Goal: Transaction & Acquisition: Purchase product/service

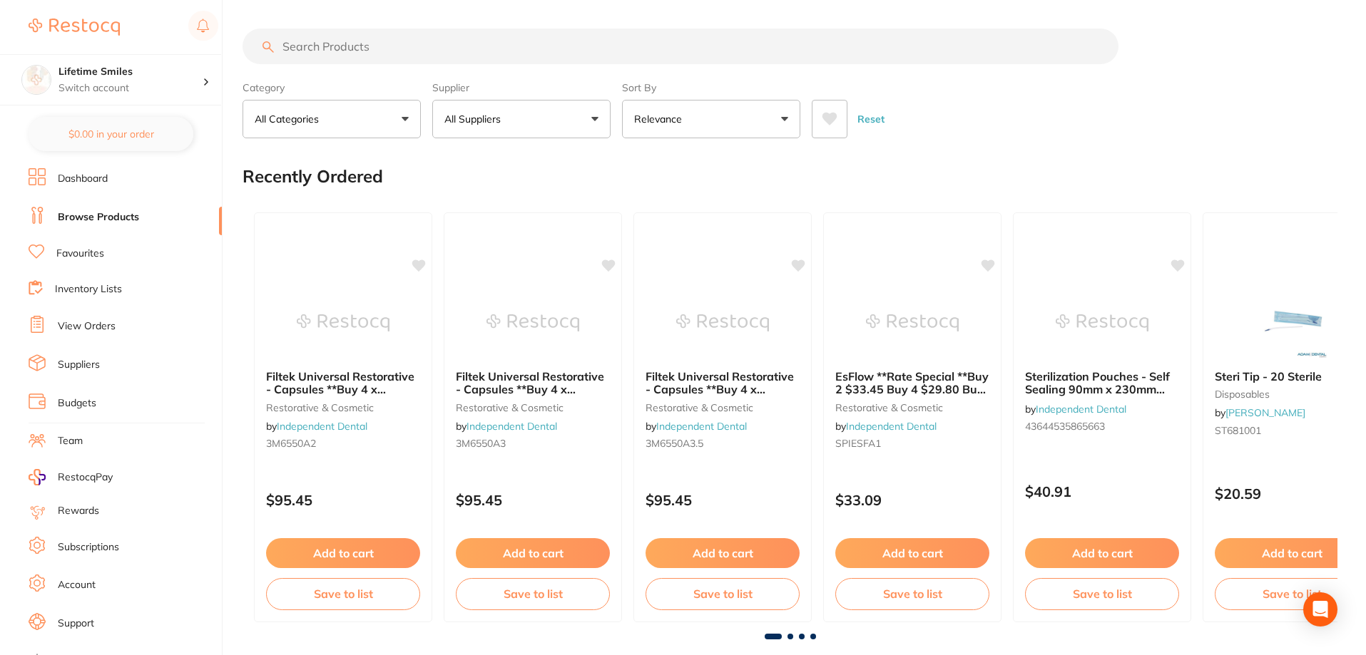
click at [323, 48] on input "search" at bounding box center [680, 47] width 876 height 36
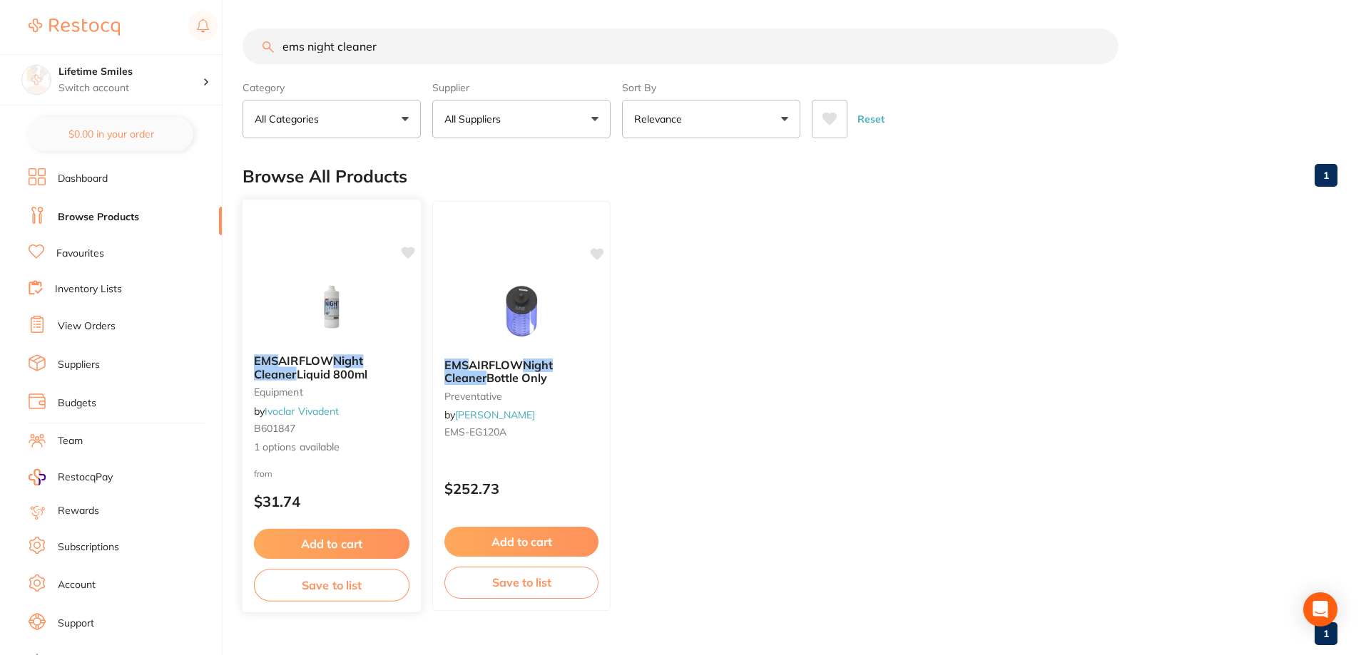
type input "ems night cleaner"
click at [339, 536] on button "Add to cart" at bounding box center [331, 544] width 155 height 31
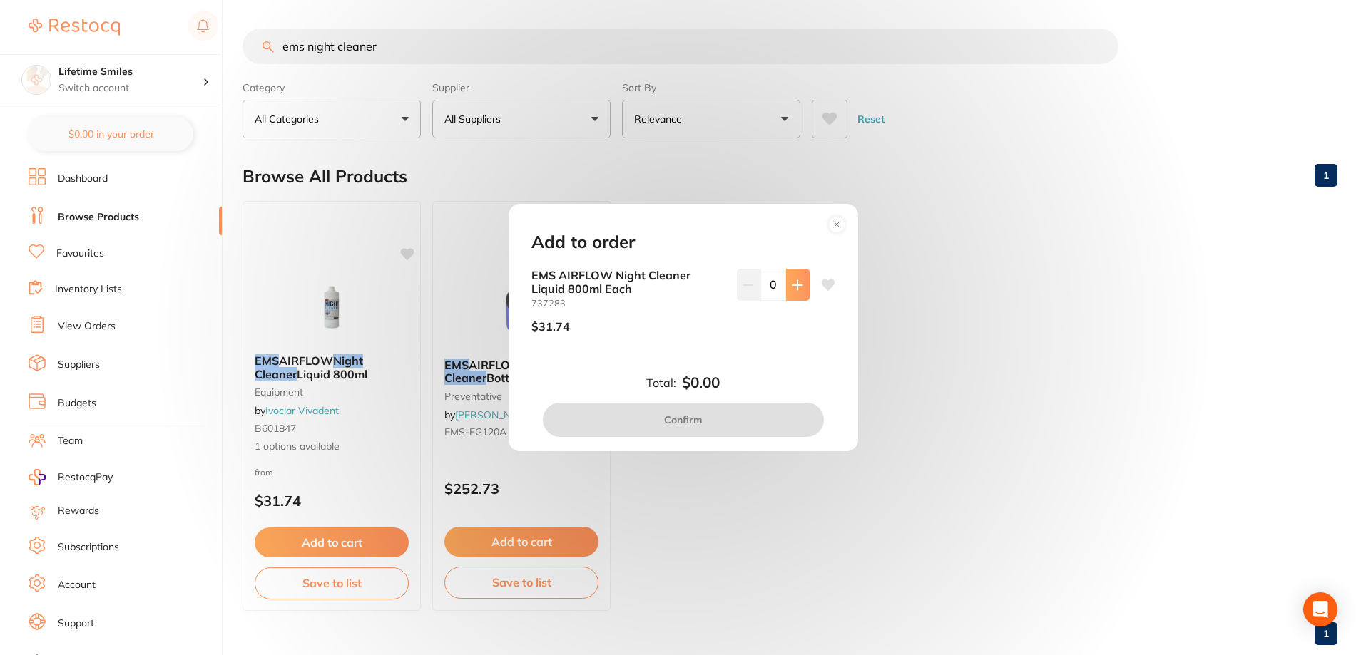
click at [796, 292] on button at bounding box center [798, 284] width 24 height 31
type input "1"
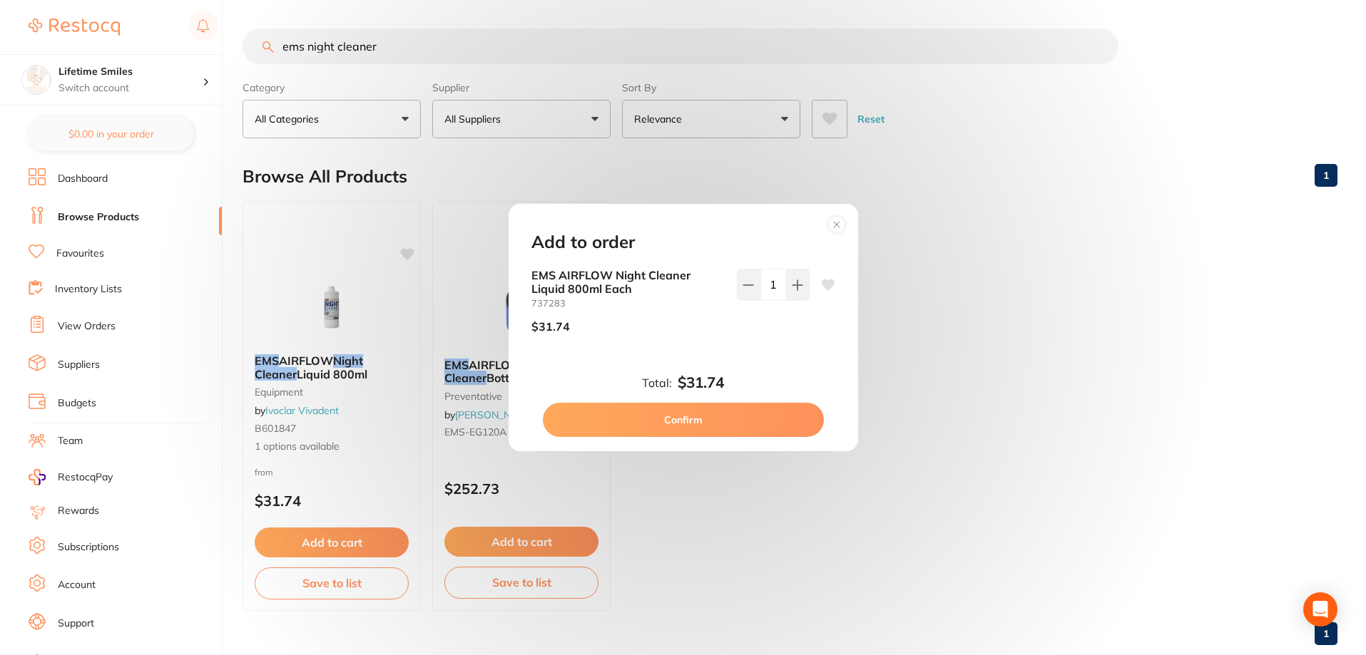
click at [673, 421] on button "Confirm" at bounding box center [683, 420] width 281 height 34
checkbox input "false"
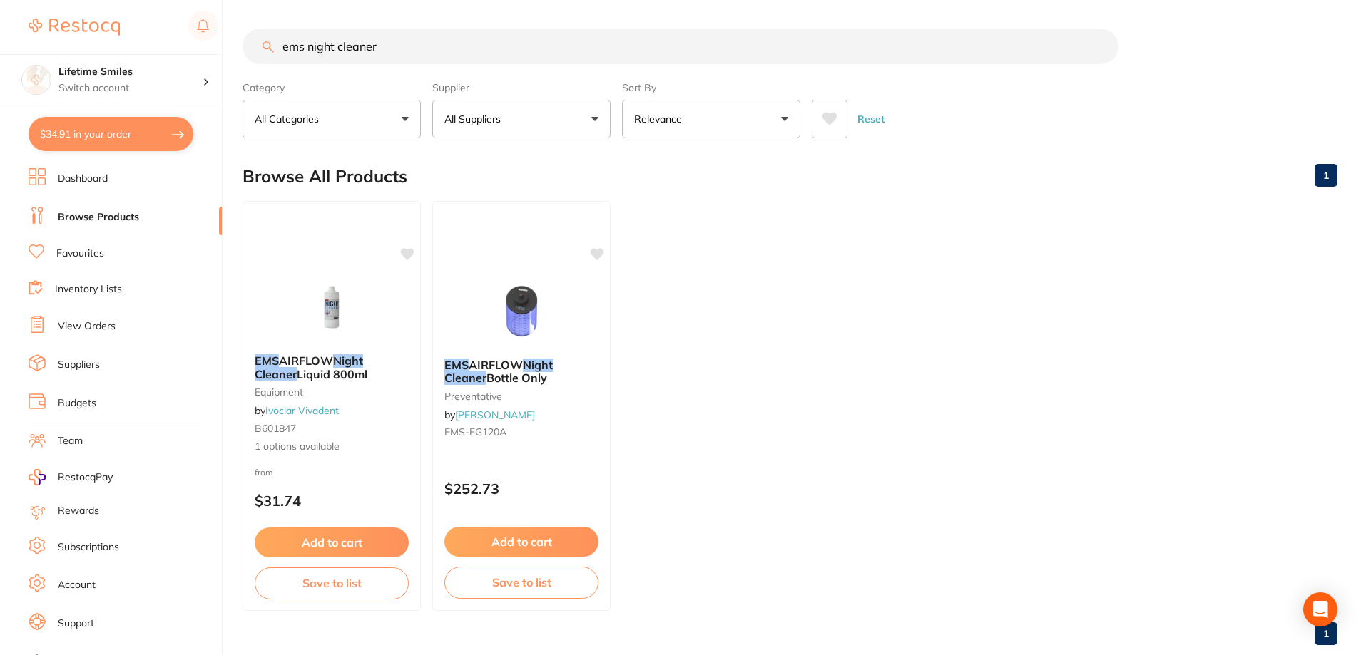
drag, startPoint x: 412, startPoint y: 48, endPoint x: 79, endPoint y: 43, distance: 332.4
click at [79, 43] on div "$34.91 Lifetime Smiles Switch account Lifetime Smiles $34.91 in your order Dash…" at bounding box center [683, 327] width 1366 height 655
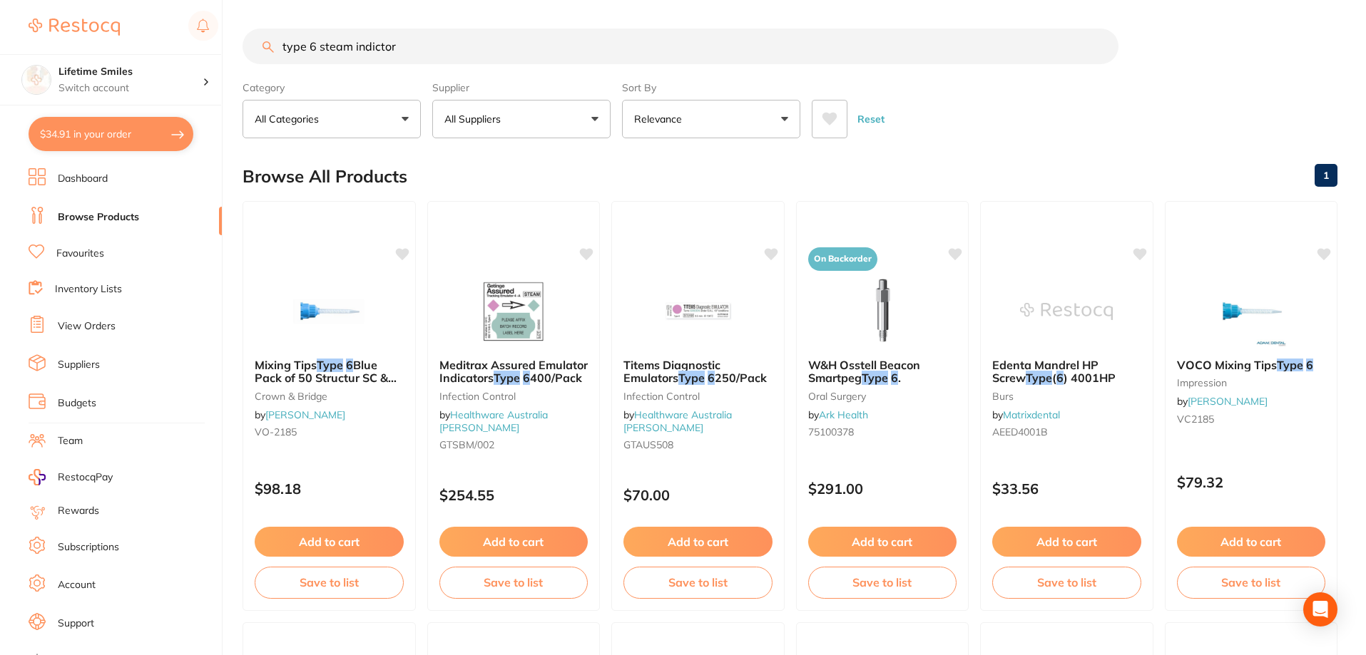
type input "type 6 steam indictor"
click at [596, 122] on button "All Suppliers" at bounding box center [521, 119] width 178 height 39
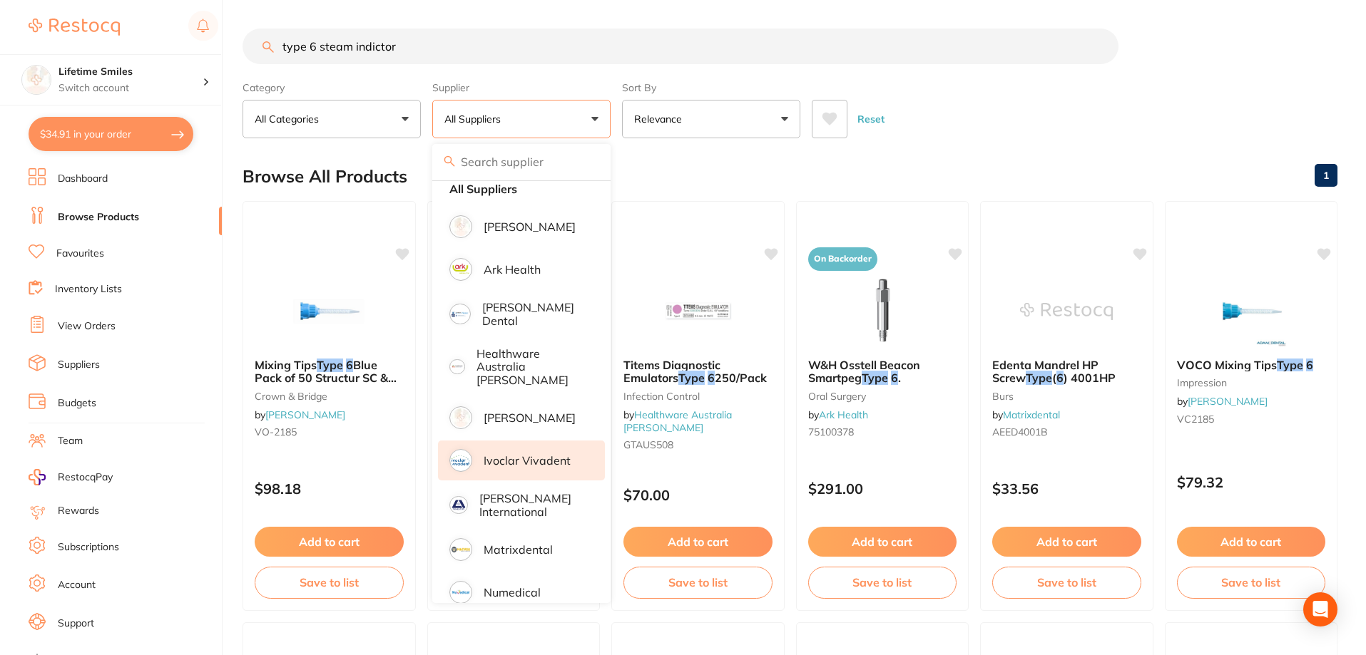
scroll to position [24, 0]
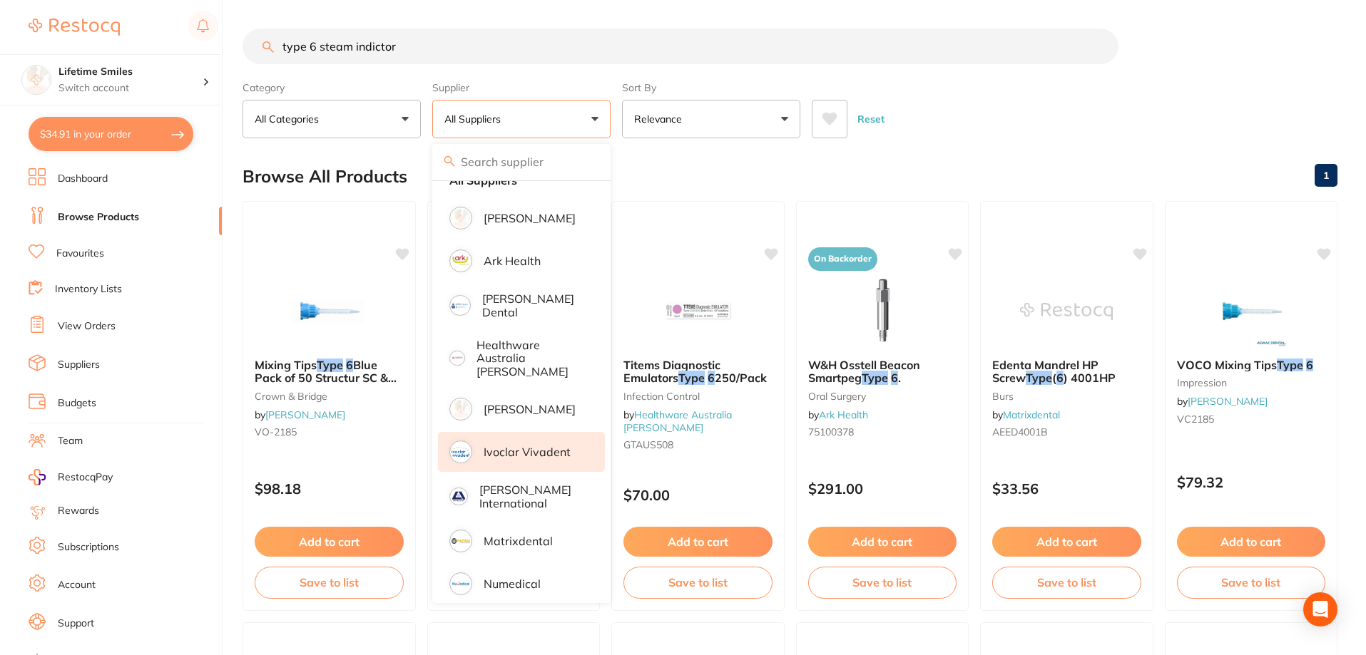
click at [520, 432] on li "Ivoclar Vivadent" at bounding box center [521, 452] width 167 height 40
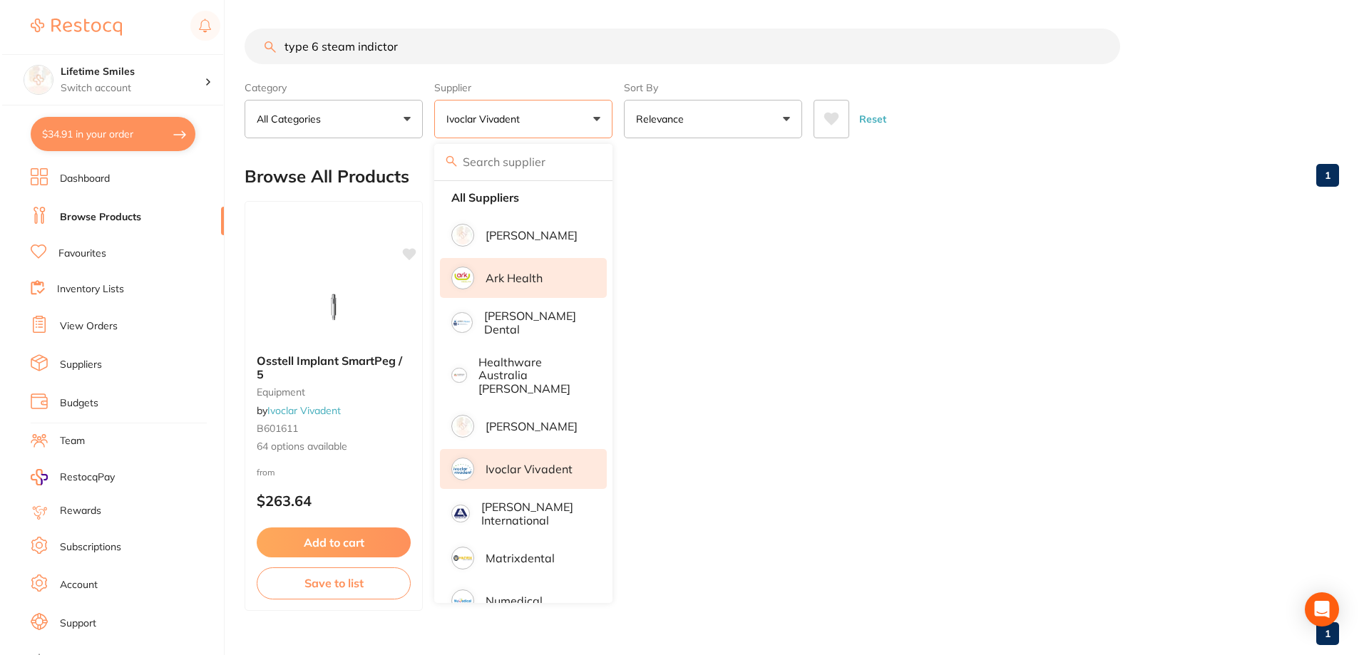
scroll to position [0, 0]
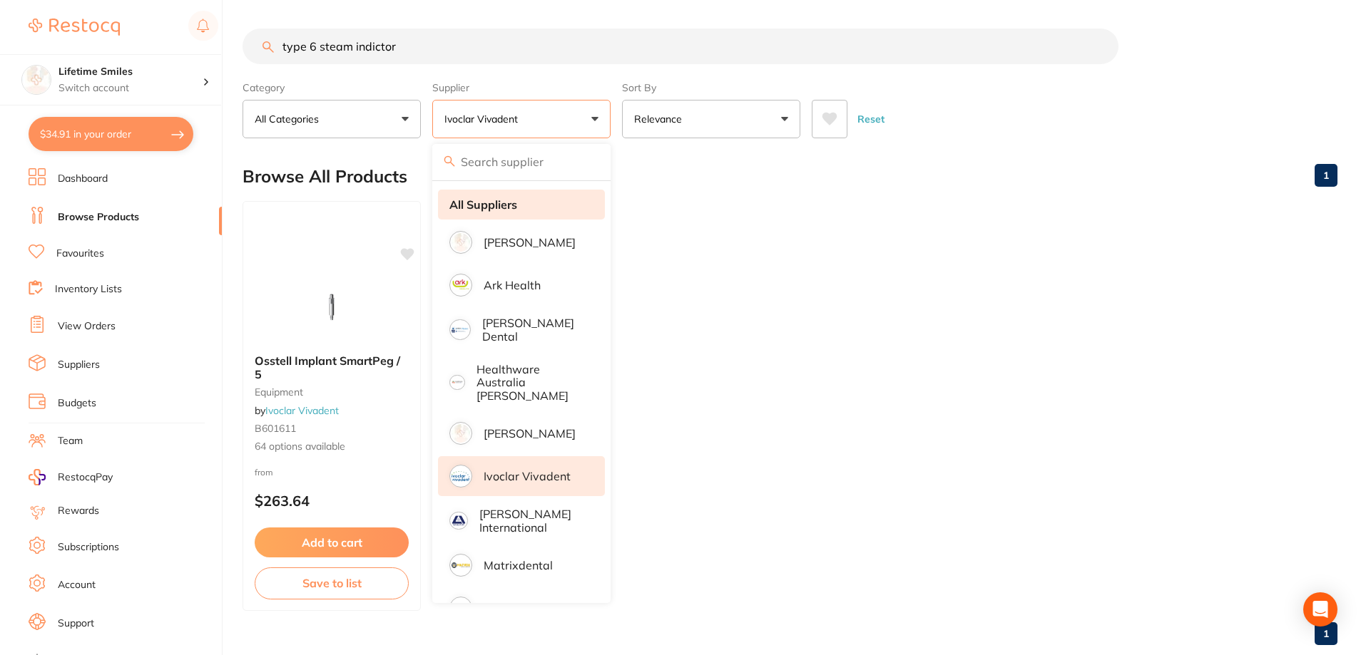
click at [496, 194] on li "All Suppliers" at bounding box center [521, 205] width 167 height 30
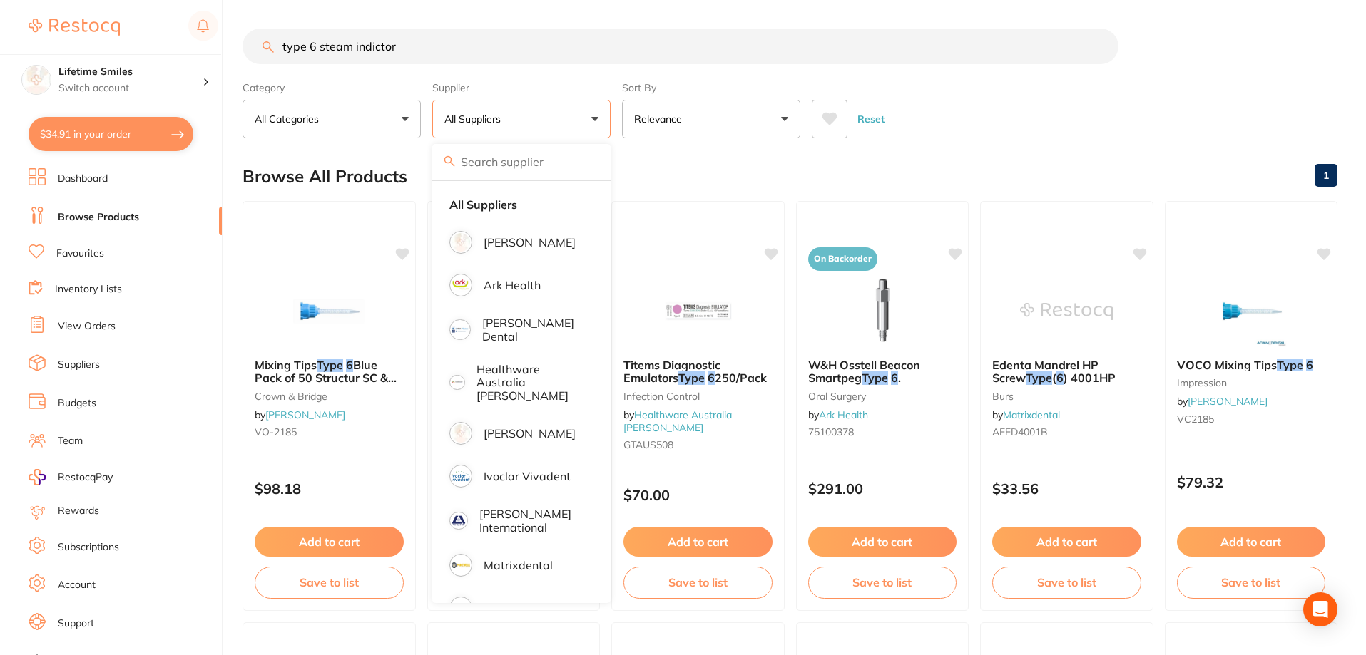
click at [1228, 131] on div "Reset" at bounding box center [1069, 113] width 514 height 50
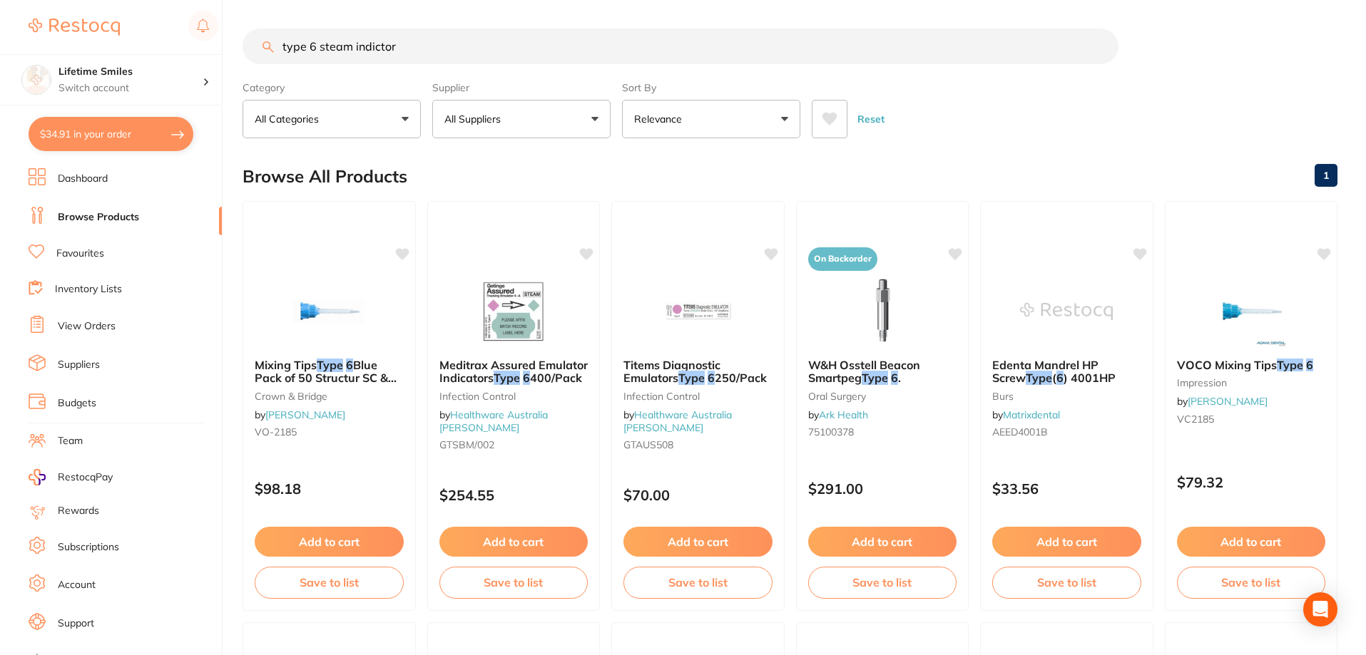
click at [719, 536] on button "Add to cart" at bounding box center [697, 542] width 149 height 30
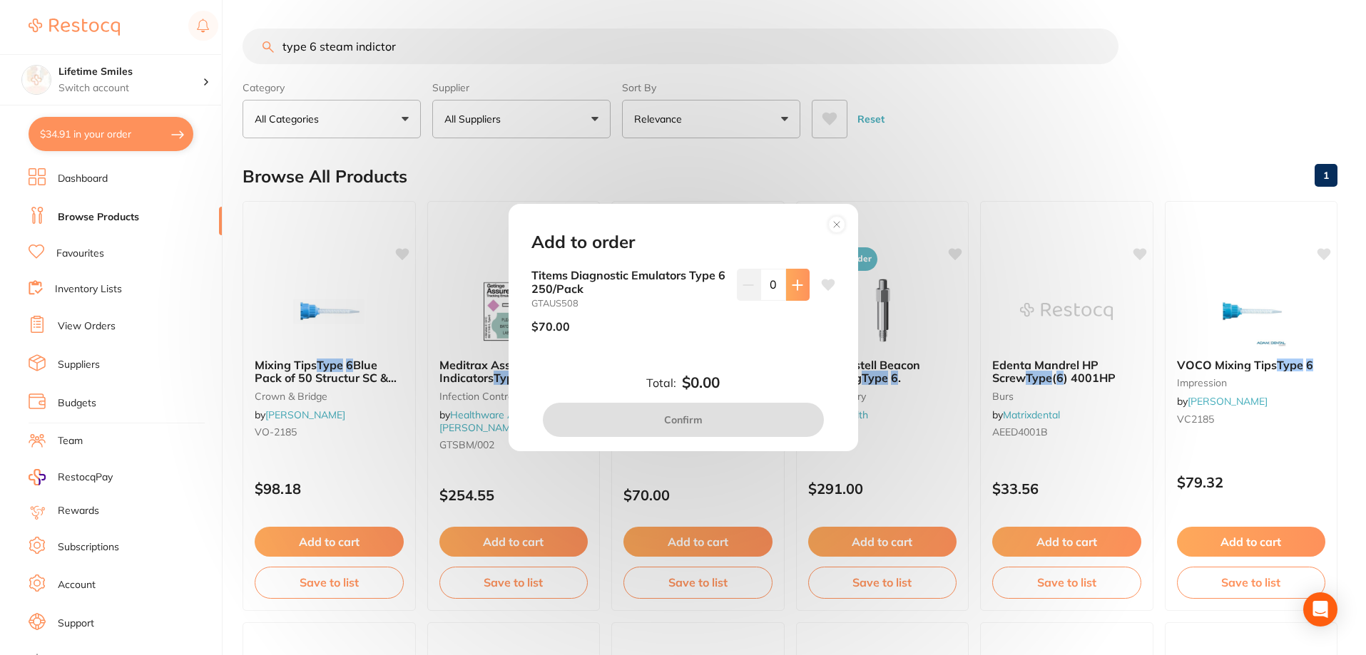
click at [797, 285] on icon at bounding box center [796, 284] width 9 height 9
type input "1"
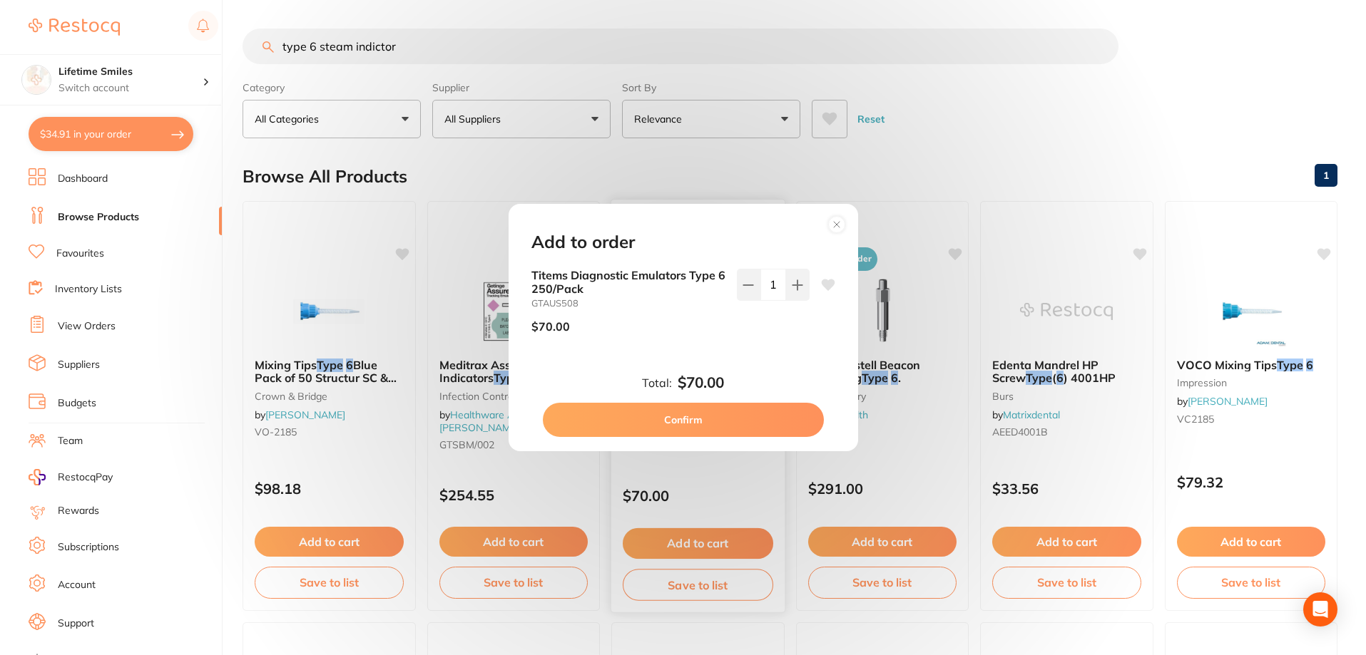
drag, startPoint x: 698, startPoint y: 425, endPoint x: 703, endPoint y: 418, distance: 8.7
click at [699, 424] on button "Confirm" at bounding box center [683, 420] width 281 height 34
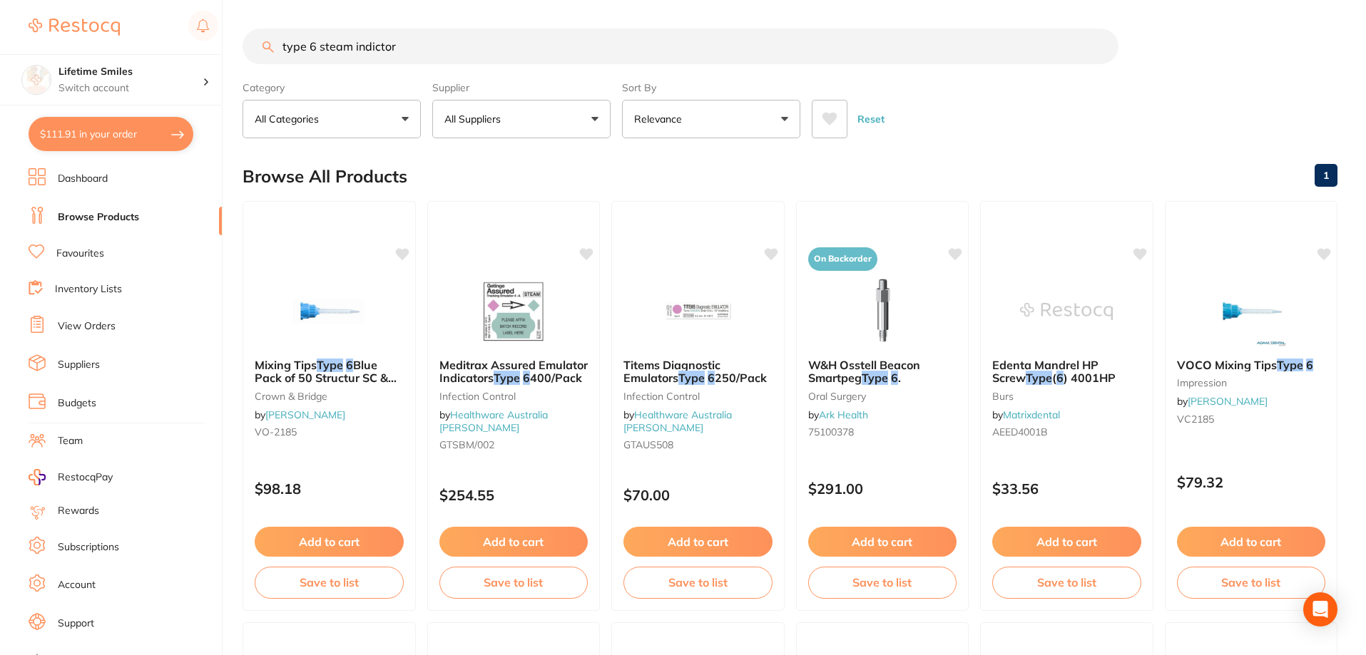
click at [98, 132] on button "$111.91 in your order" at bounding box center [111, 134] width 165 height 34
checkbox input "true"
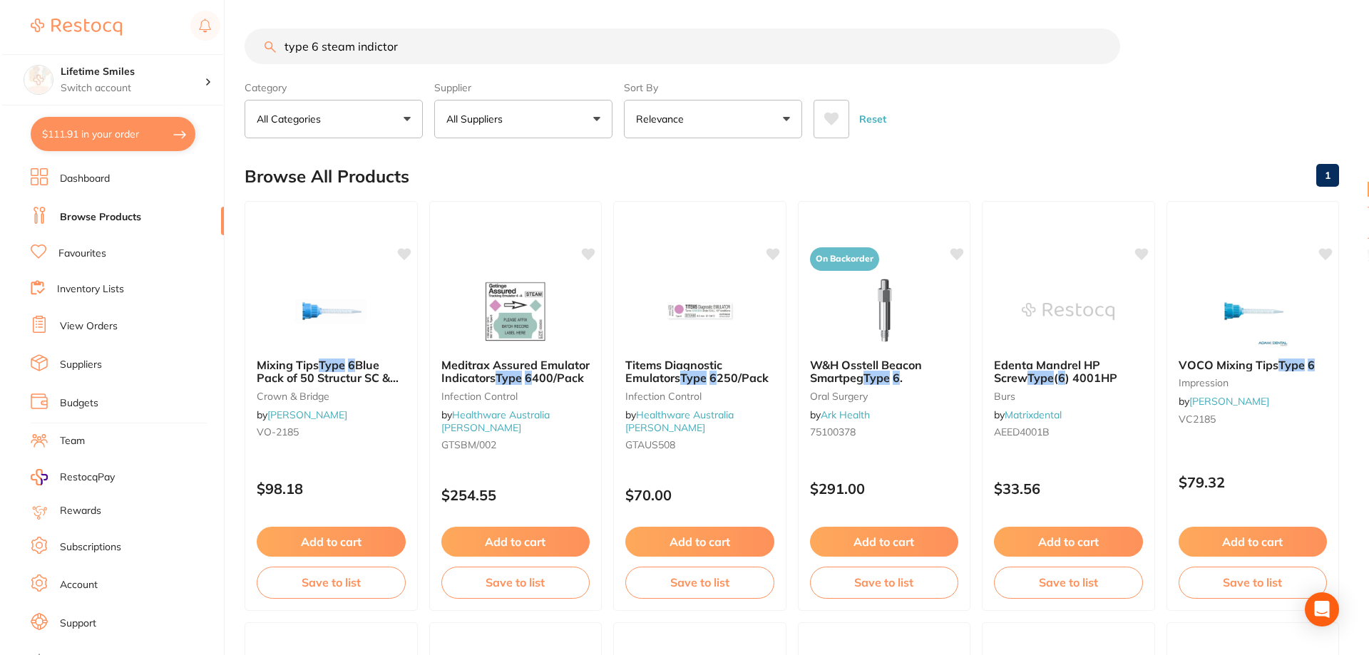
checkbox input "true"
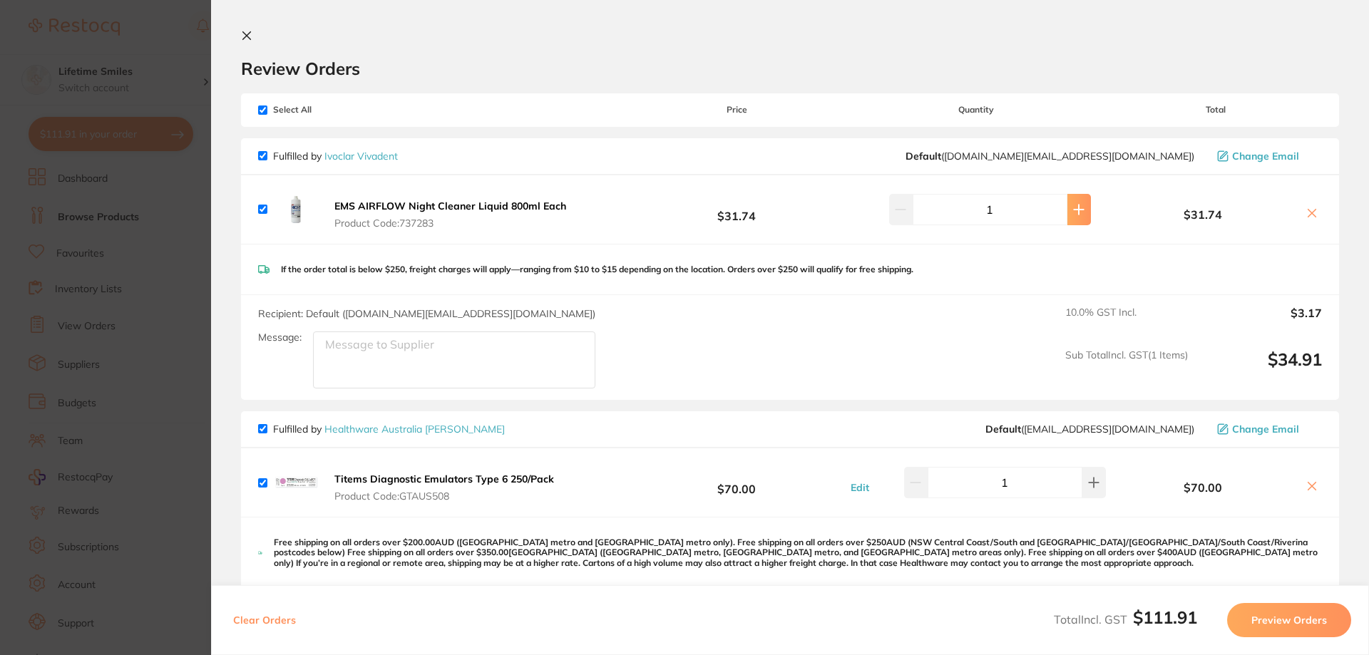
click at [1076, 209] on button at bounding box center [1080, 209] width 24 height 31
type input "2"
click at [250, 35] on icon at bounding box center [246, 35] width 11 height 11
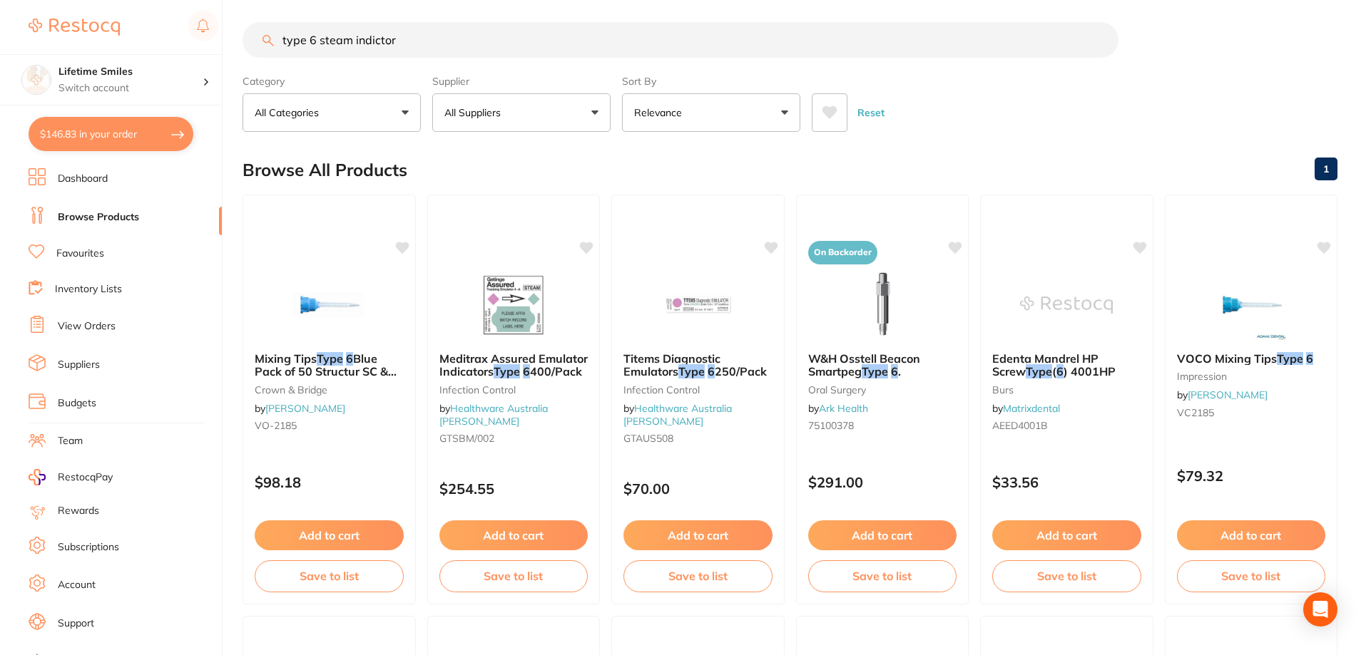
drag, startPoint x: 412, startPoint y: 41, endPoint x: 254, endPoint y: 41, distance: 157.6
click at [254, 41] on input "type 6 steam indictor" at bounding box center [680, 40] width 876 height 36
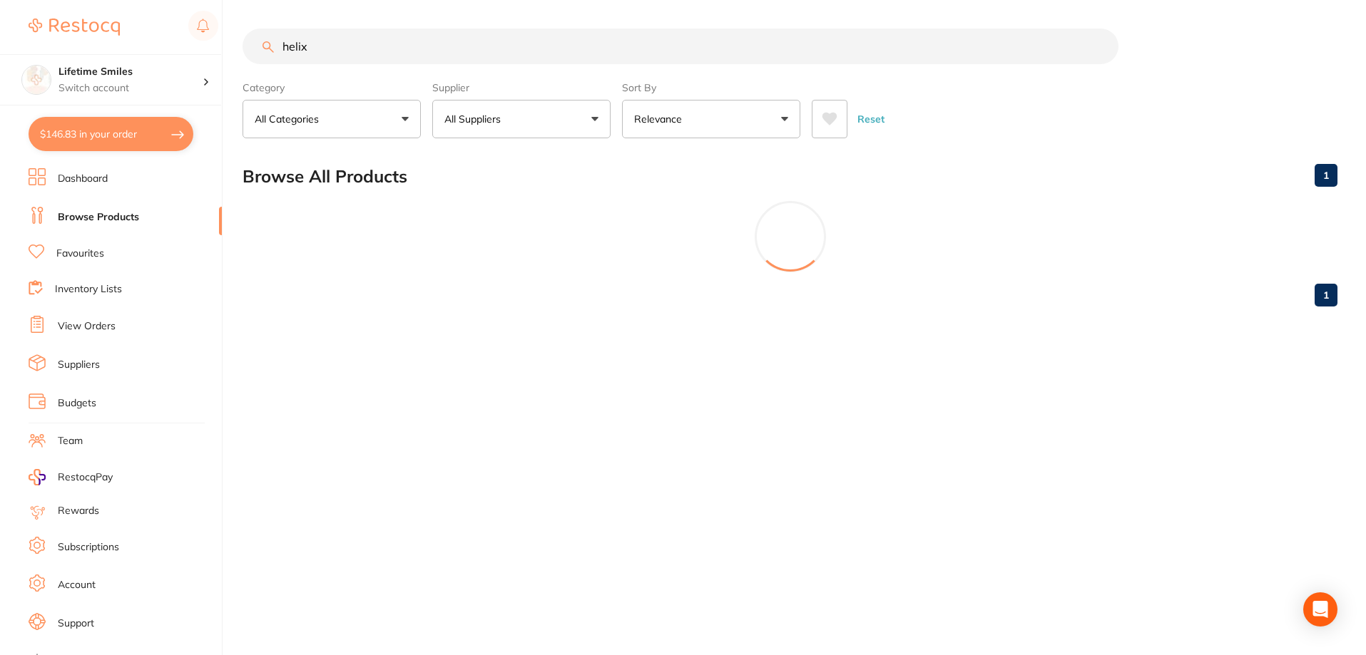
scroll to position [0, 0]
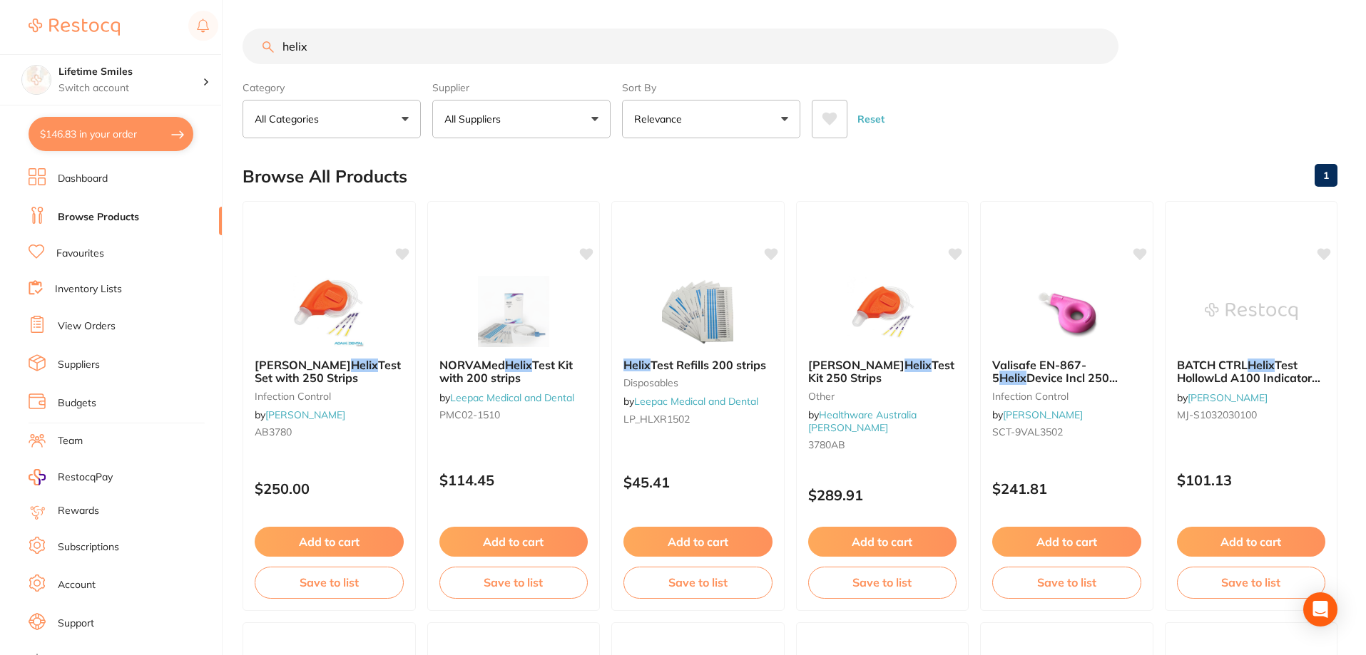
click at [550, 129] on button "All Suppliers" at bounding box center [521, 119] width 178 height 39
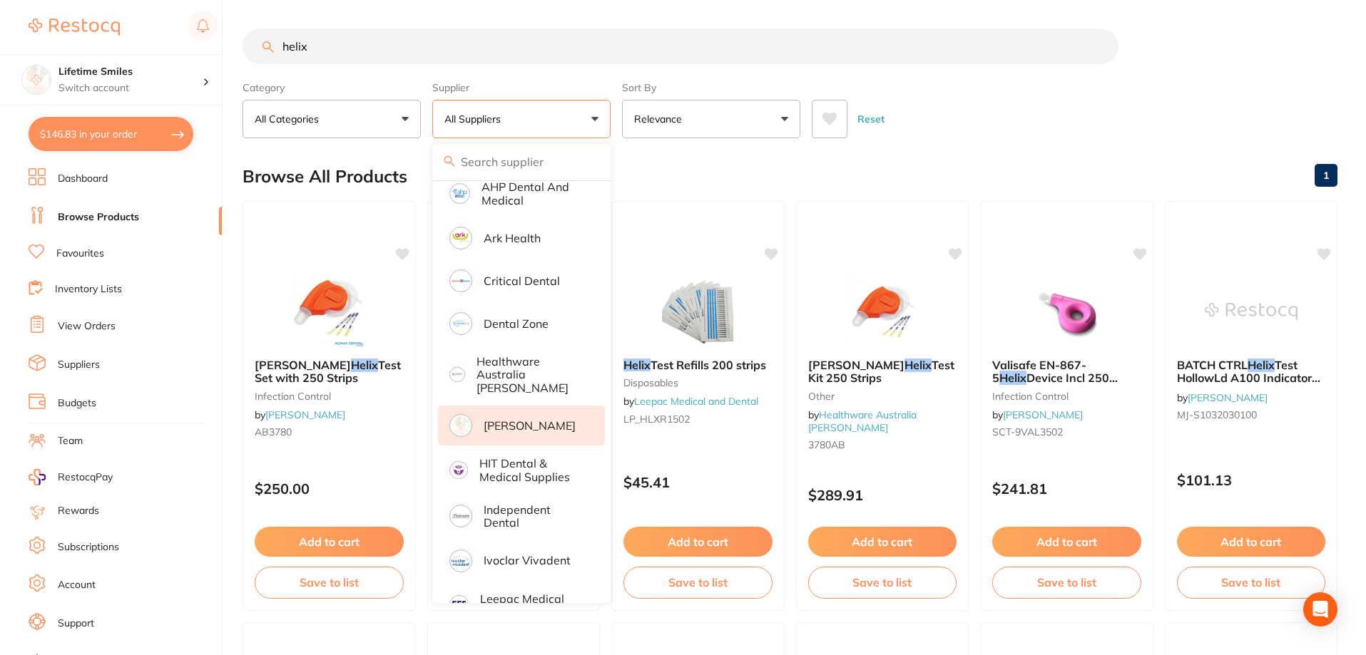
scroll to position [143, 0]
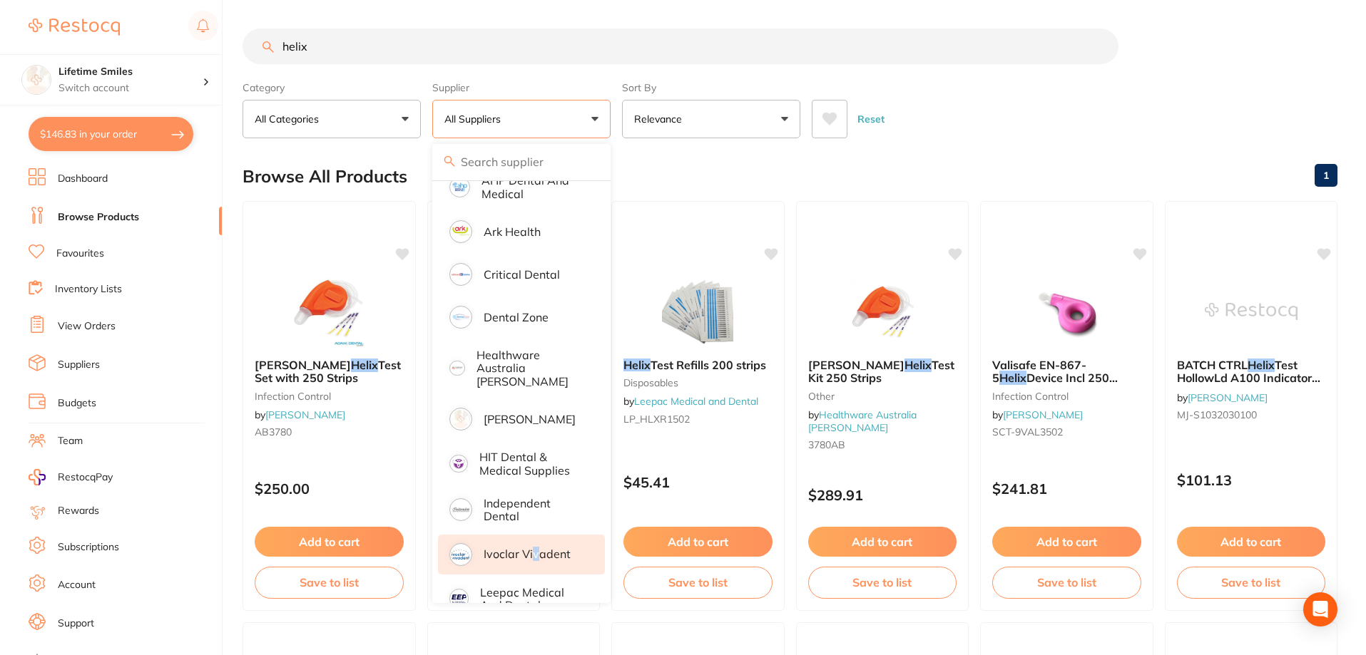
click at [536, 536] on li "Ivoclar Vivadent" at bounding box center [521, 555] width 167 height 40
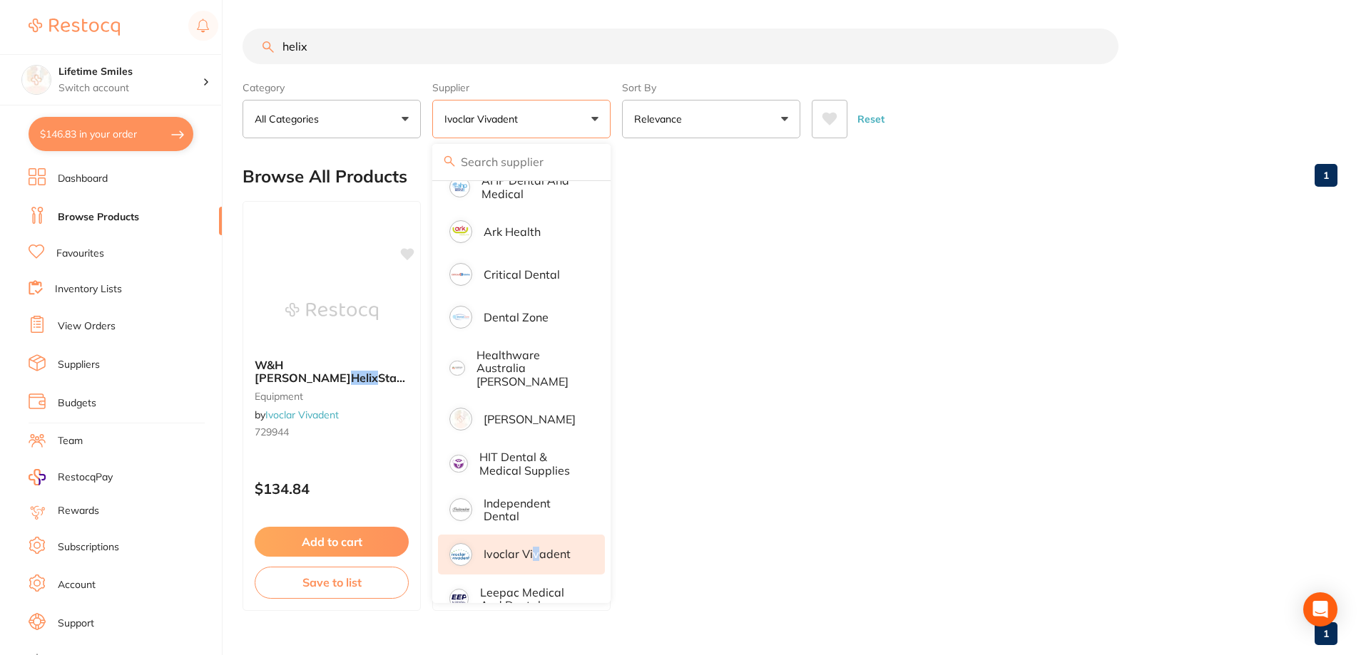
click at [363, 49] on input "helix" at bounding box center [680, 47] width 876 height 36
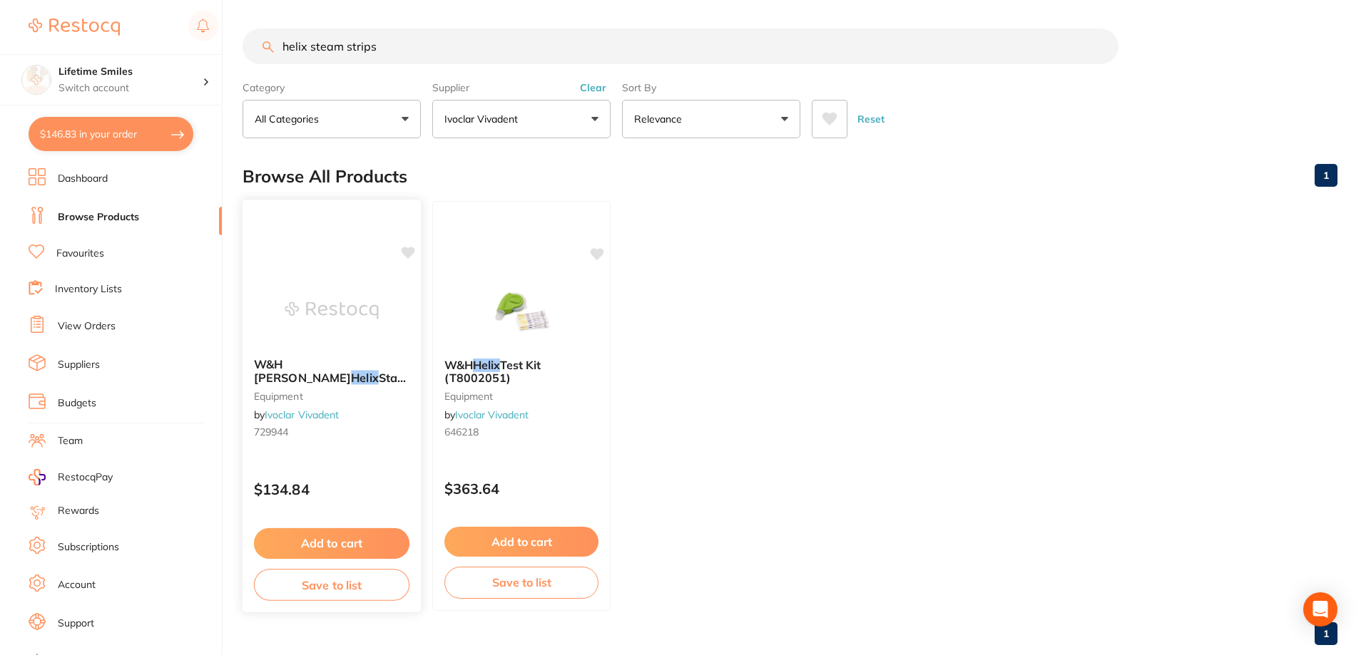
click at [351, 371] on em "Helix" at bounding box center [364, 378] width 27 height 14
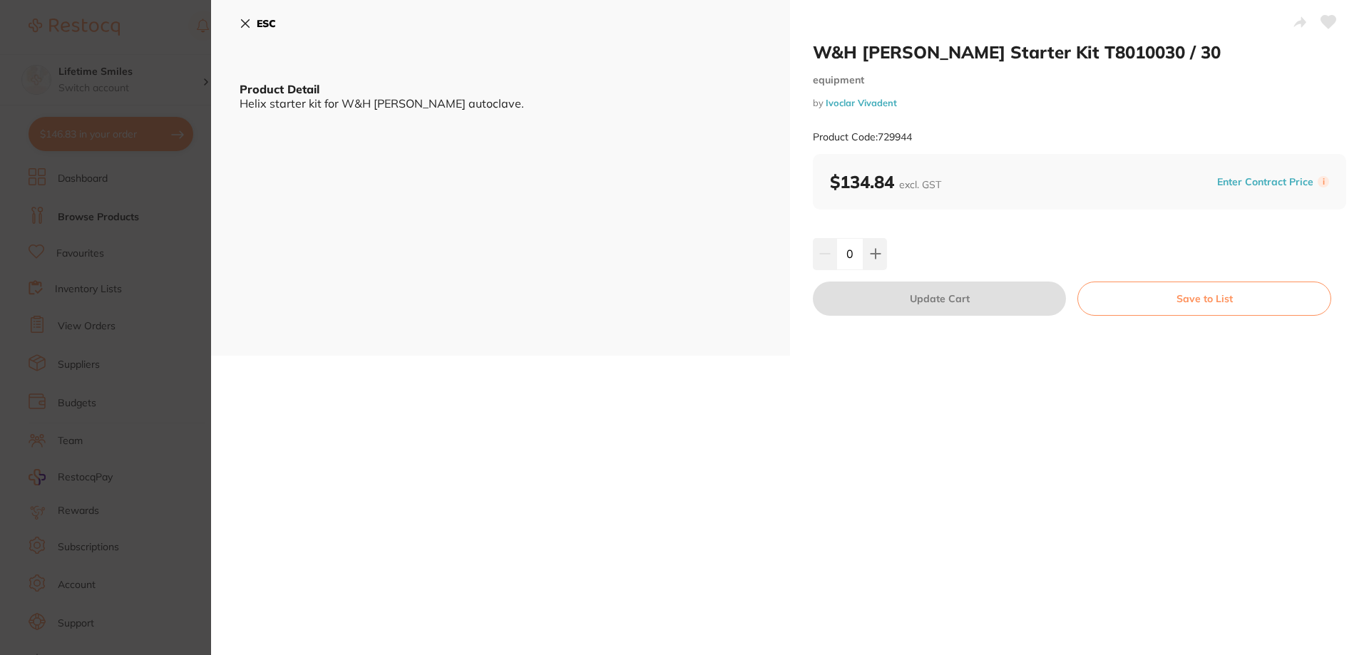
click at [246, 21] on icon at bounding box center [245, 23] width 11 height 11
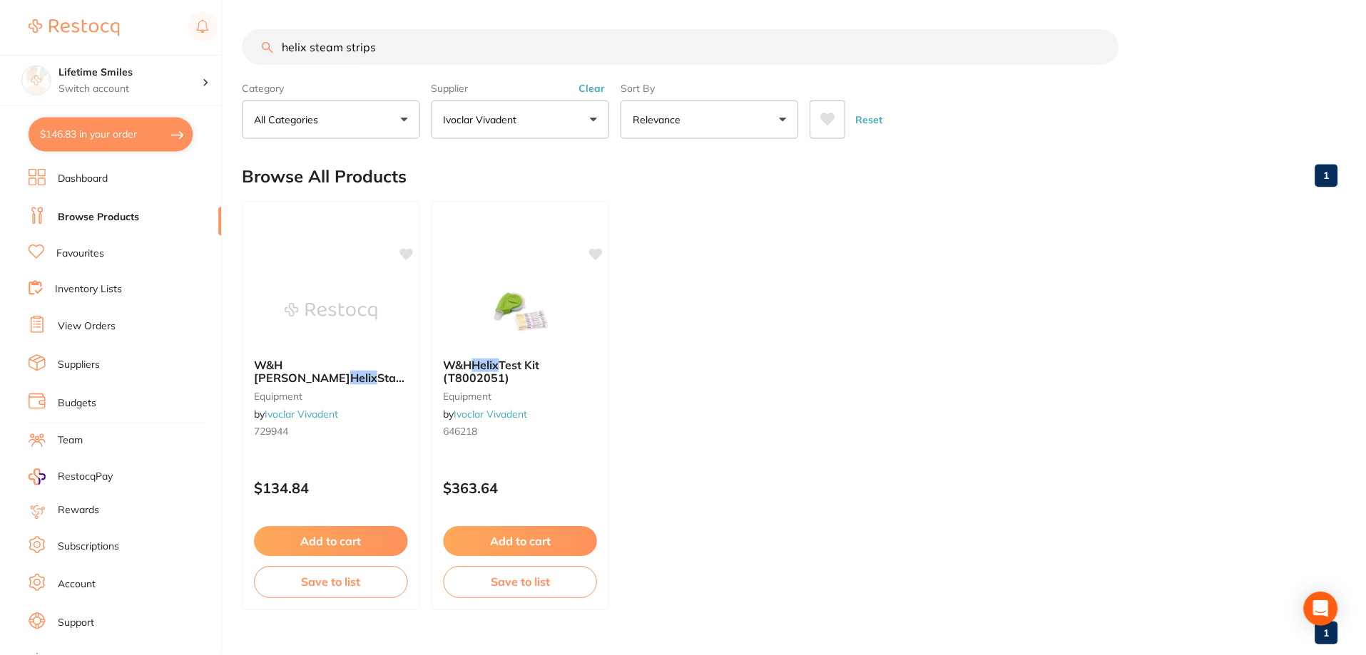
scroll to position [6, 0]
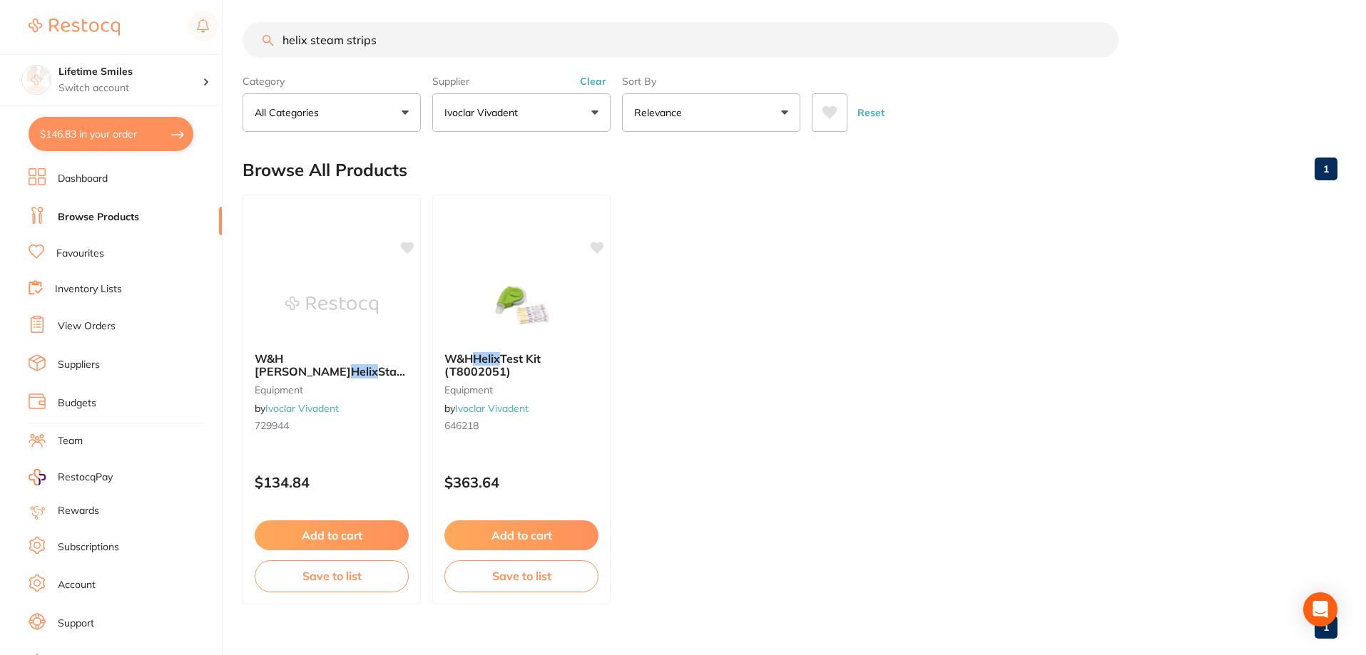
click at [541, 102] on button "Ivoclar Vivadent" at bounding box center [521, 112] width 178 height 39
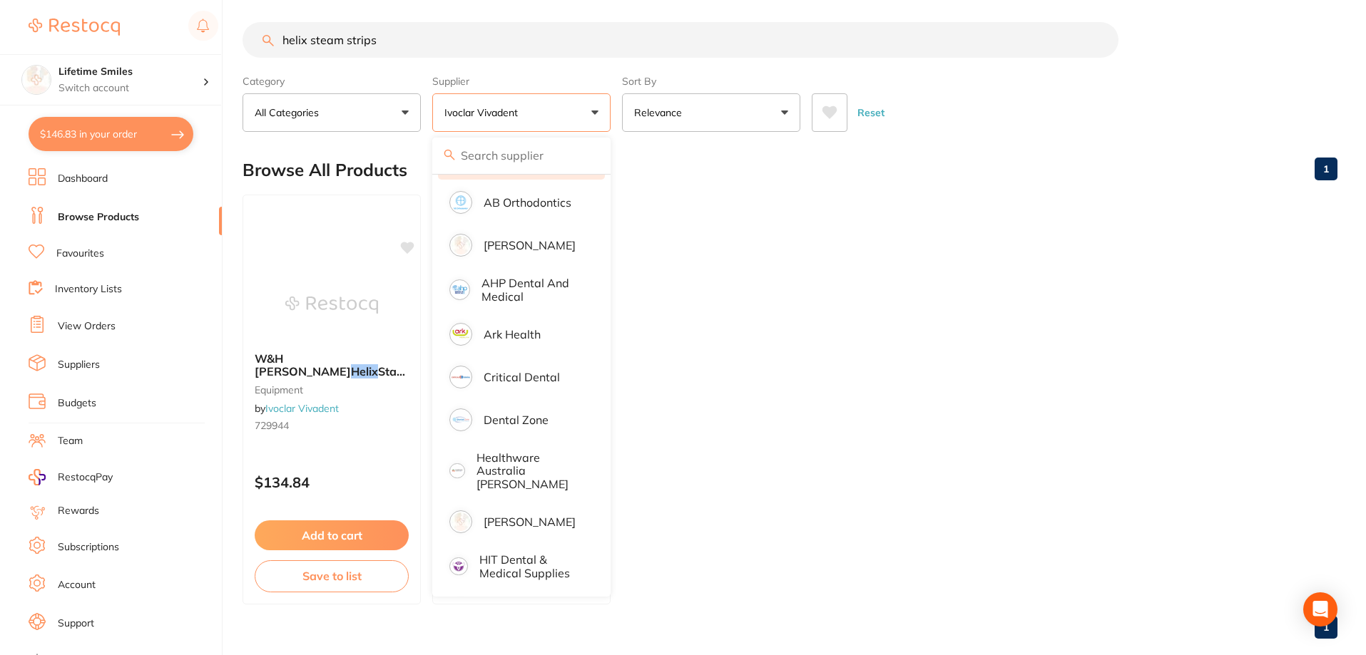
scroll to position [0, 0]
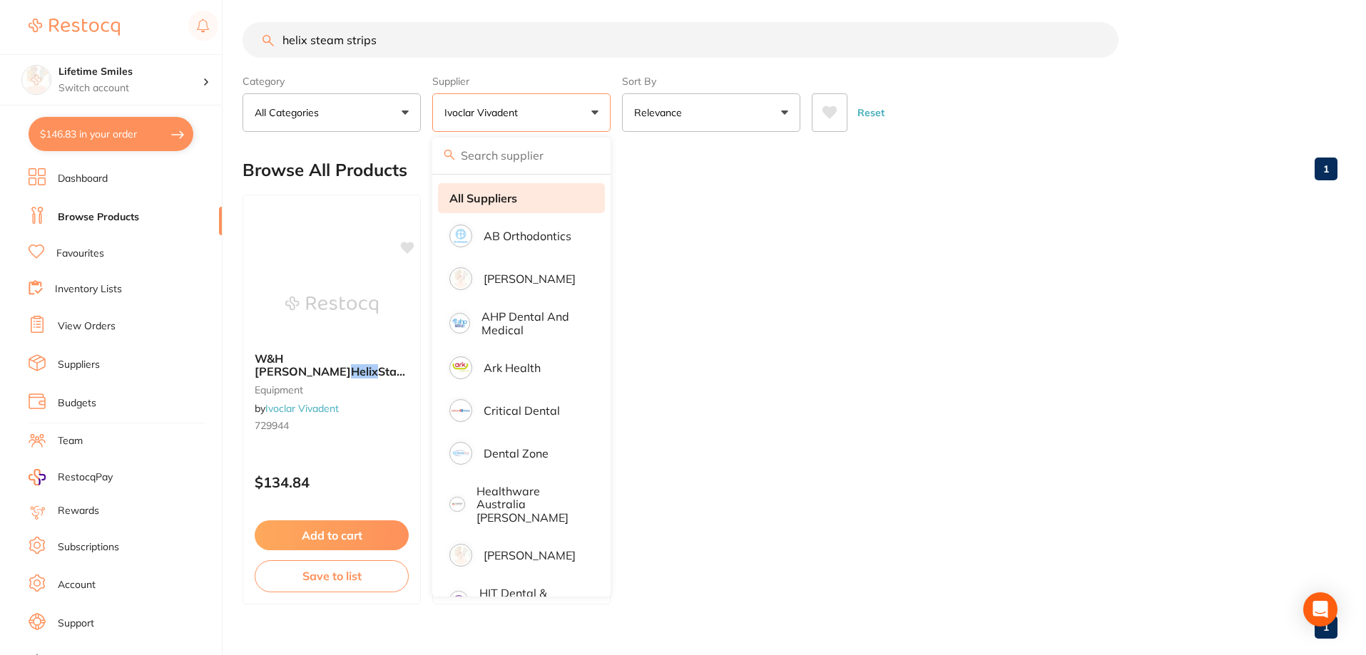
click at [506, 203] on strong "All Suppliers" at bounding box center [483, 198] width 68 height 13
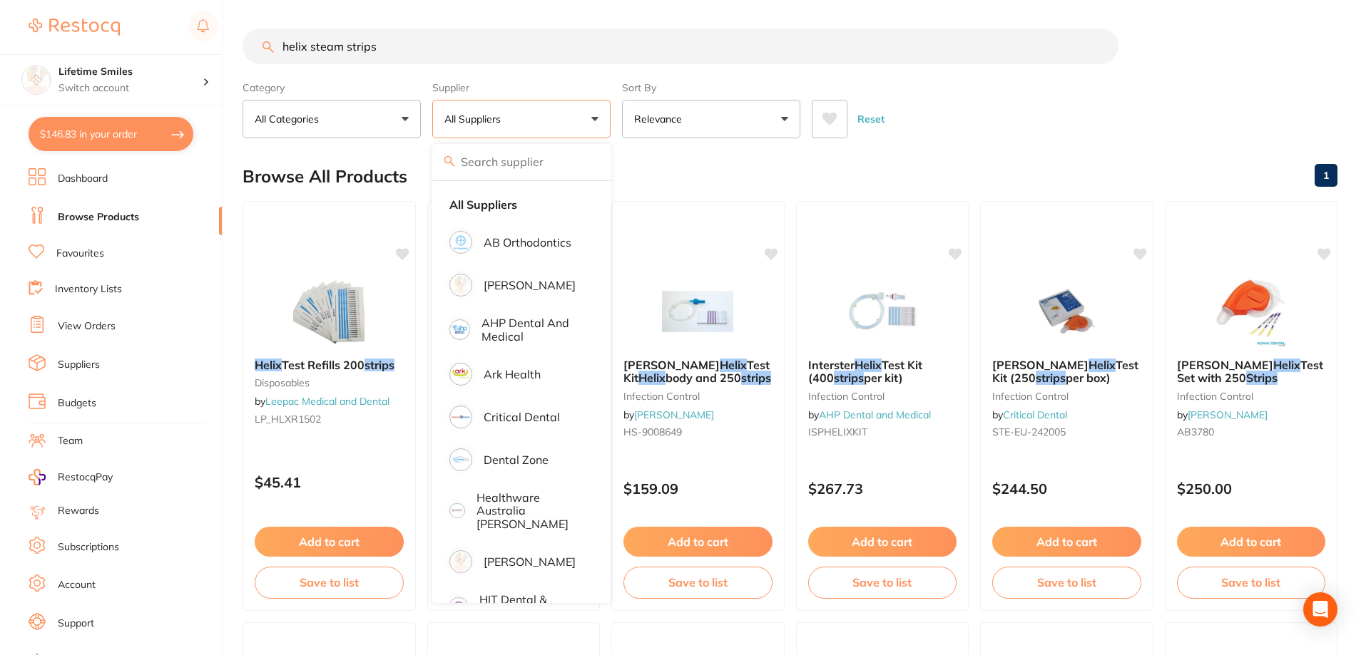
click at [1030, 88] on div "Category All Categories All Categories disposables equipment infection control …" at bounding box center [789, 107] width 1095 height 63
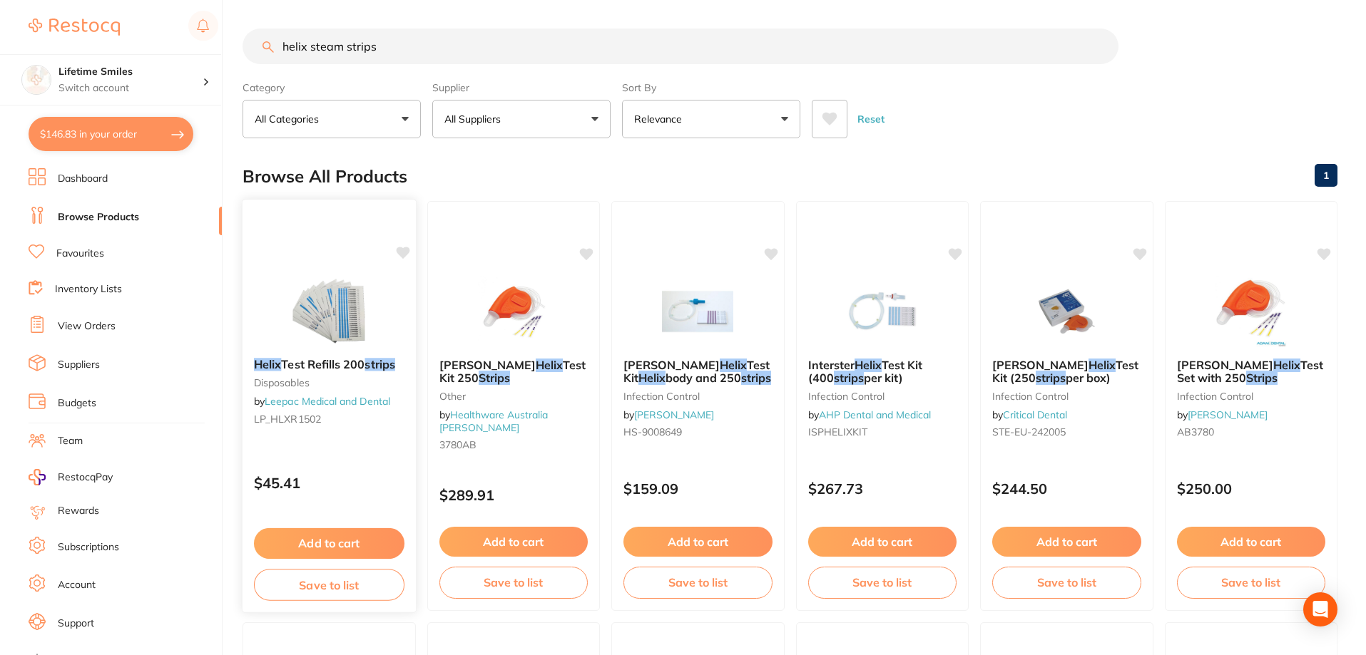
click at [307, 363] on span "Test Refills 200" at bounding box center [322, 364] width 83 height 14
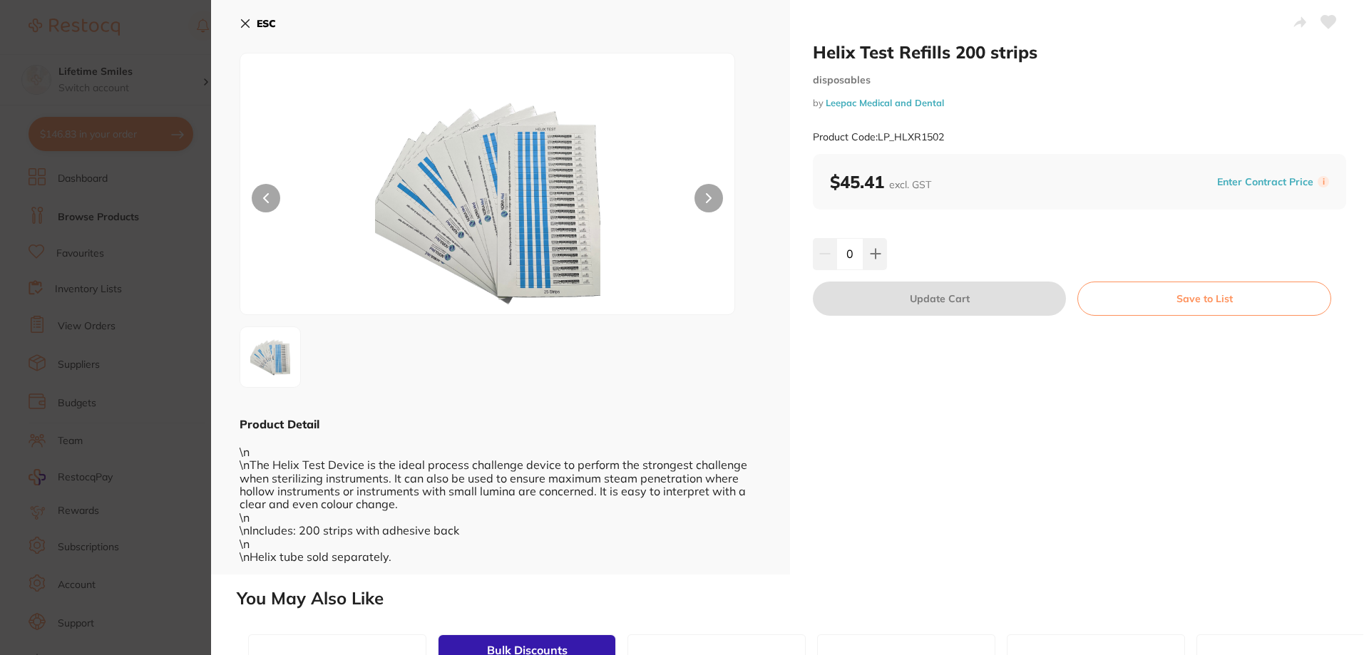
click at [705, 193] on button at bounding box center [709, 198] width 29 height 29
click at [707, 196] on icon at bounding box center [709, 198] width 6 height 10
click at [271, 198] on button at bounding box center [266, 198] width 29 height 29
click at [251, 23] on button "ESC" at bounding box center [258, 23] width 36 height 24
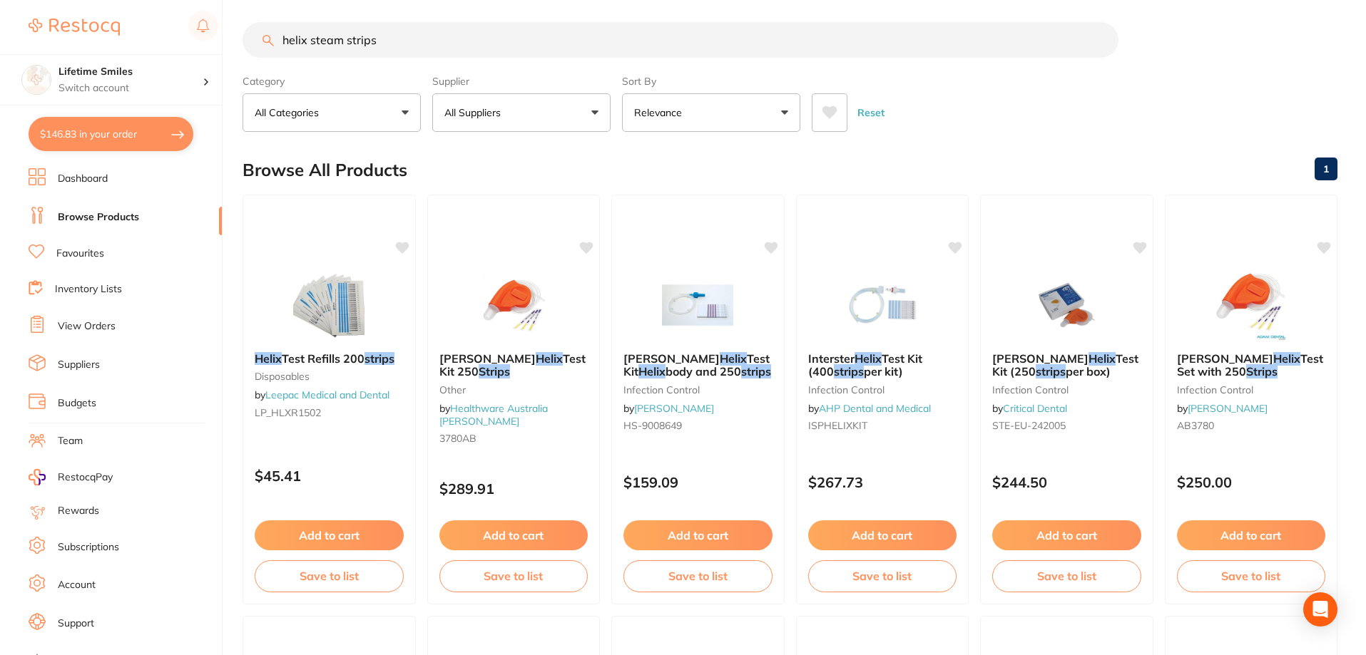
click at [391, 43] on input "helix steam strips" at bounding box center [680, 40] width 876 height 36
click at [73, 133] on button "$146.83 in your order" at bounding box center [111, 134] width 165 height 34
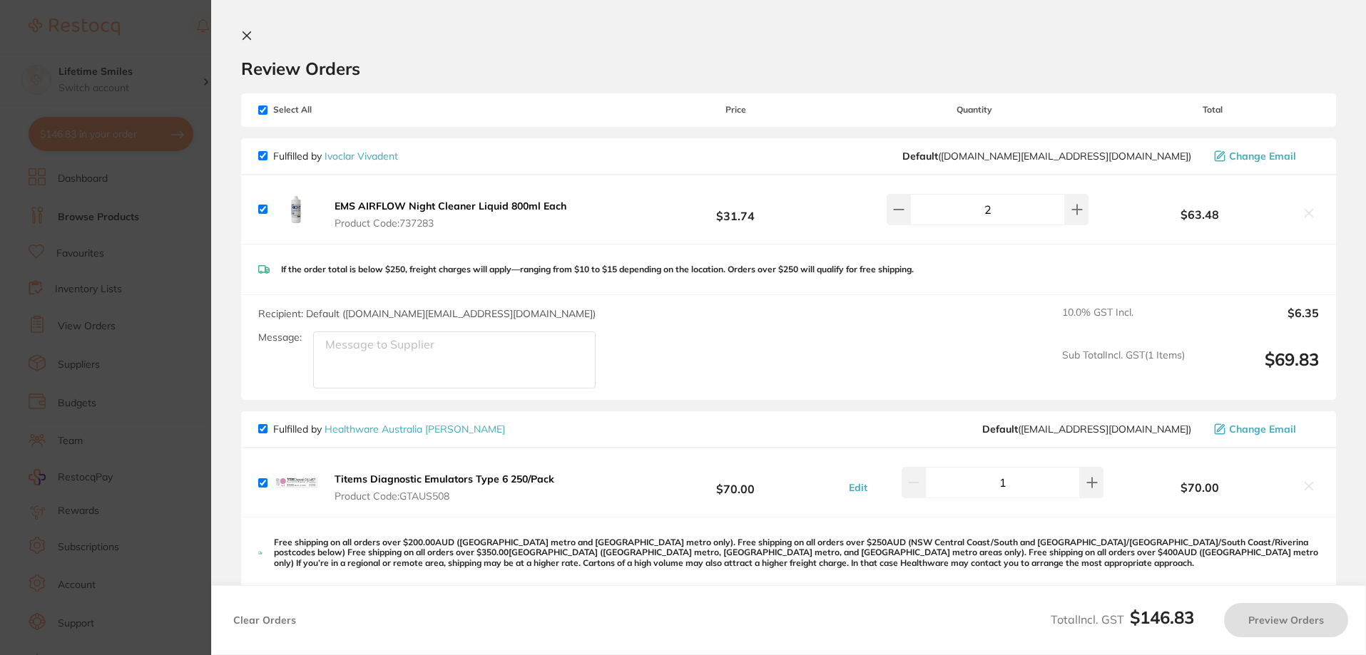
scroll to position [0, 0]
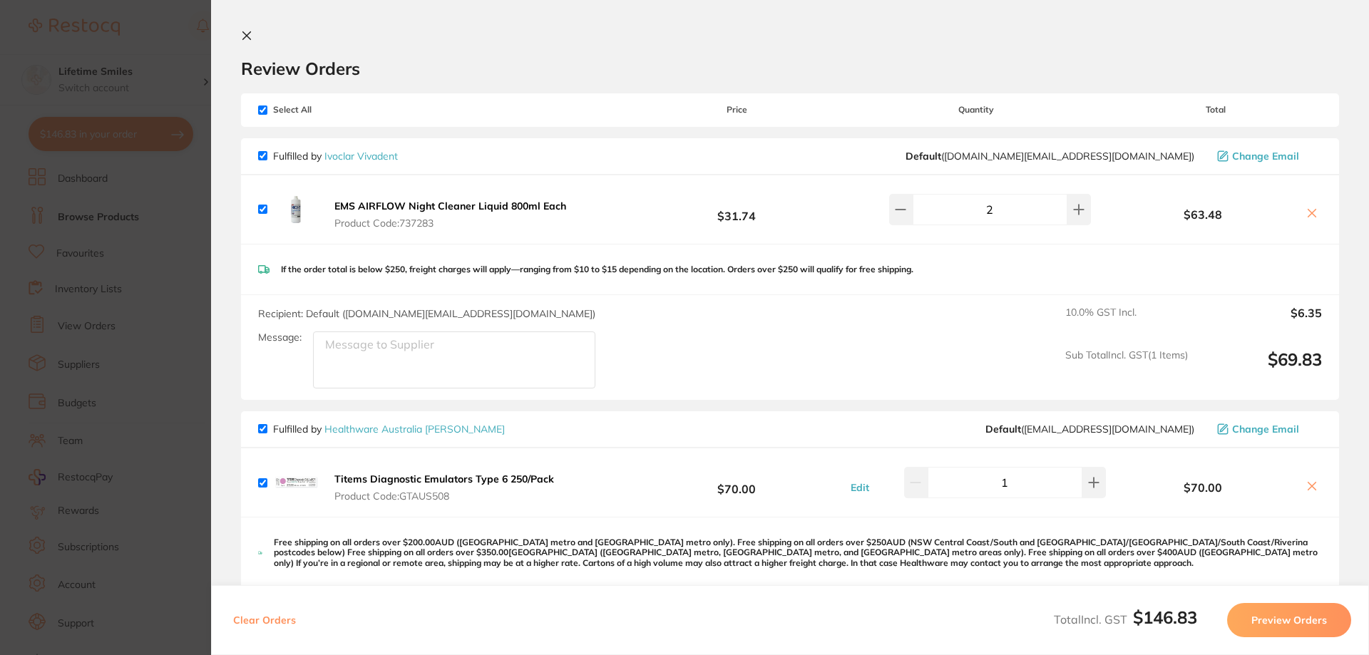
click at [252, 32] on icon at bounding box center [246, 35] width 11 height 11
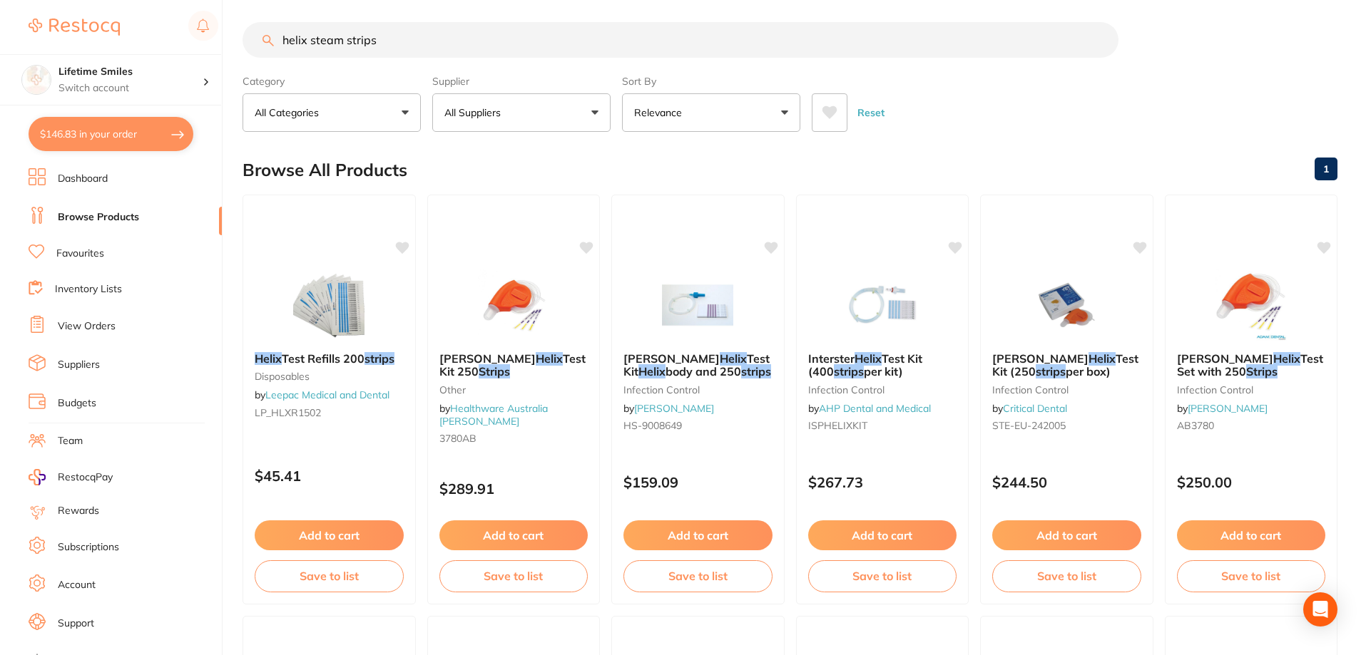
click at [392, 42] on input "helix steam strips" at bounding box center [680, 40] width 876 height 36
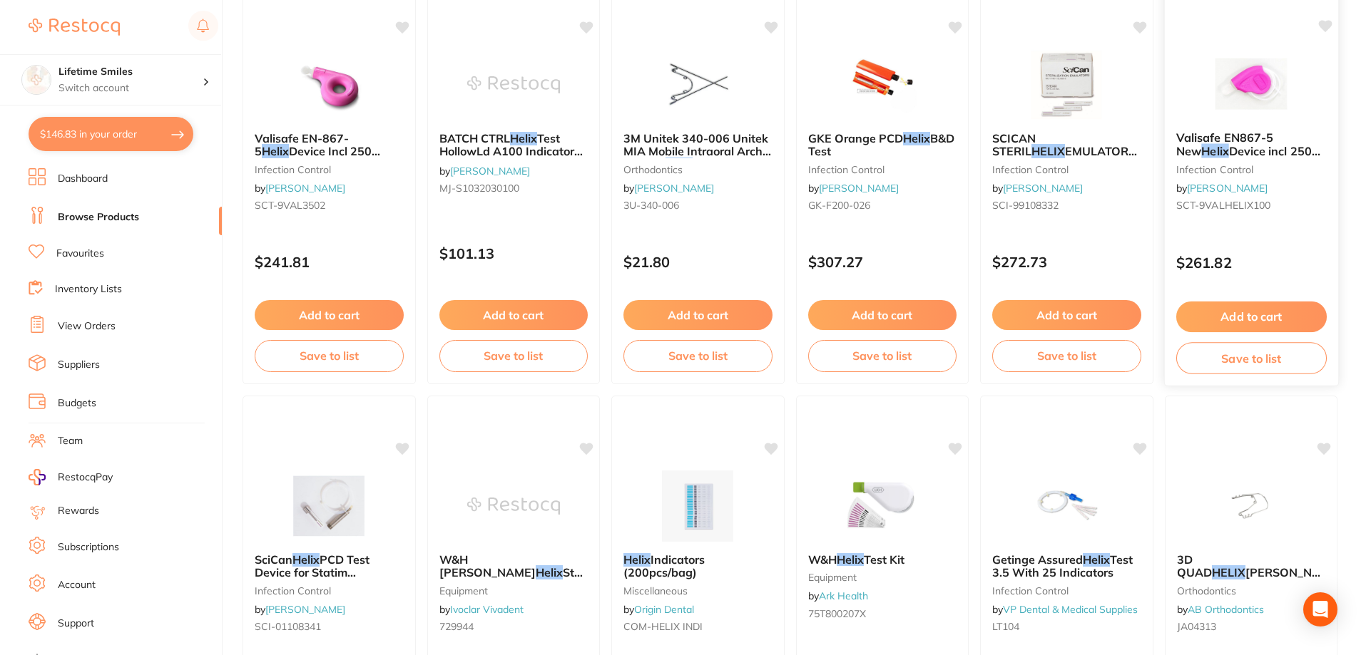
scroll to position [1212, 0]
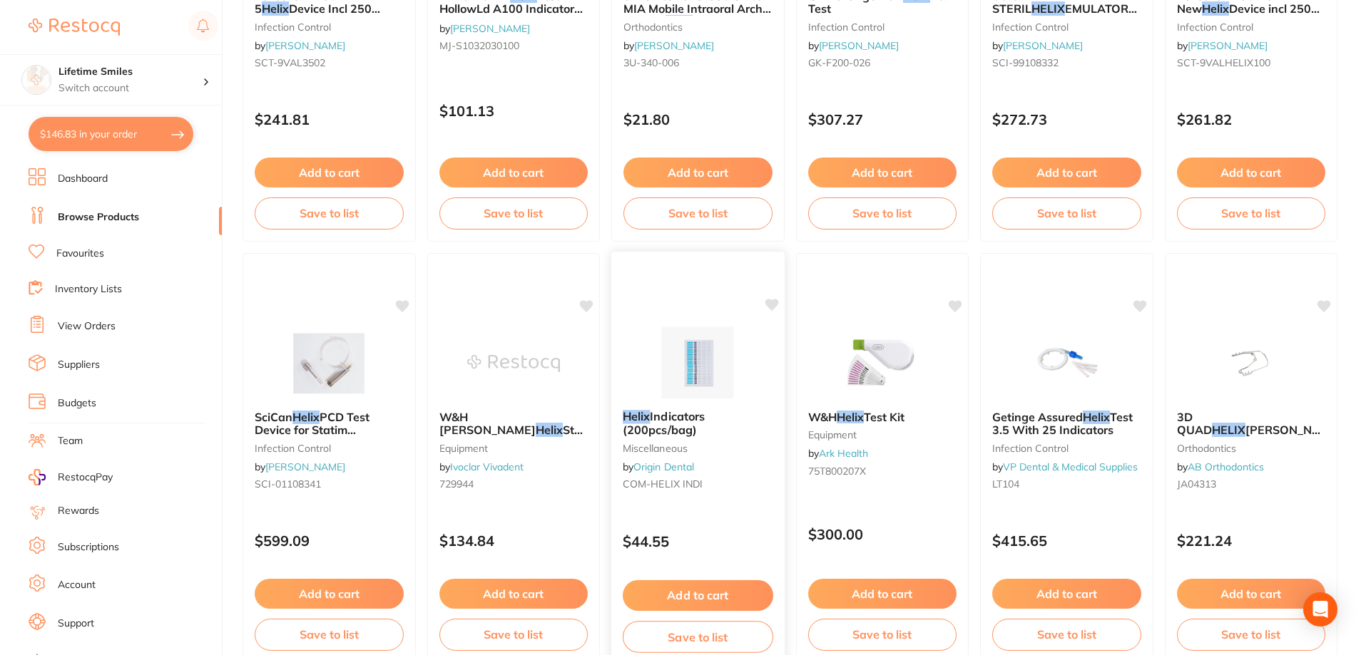
click at [678, 421] on span "Indicators (200pcs/bag)" at bounding box center [664, 423] width 82 height 28
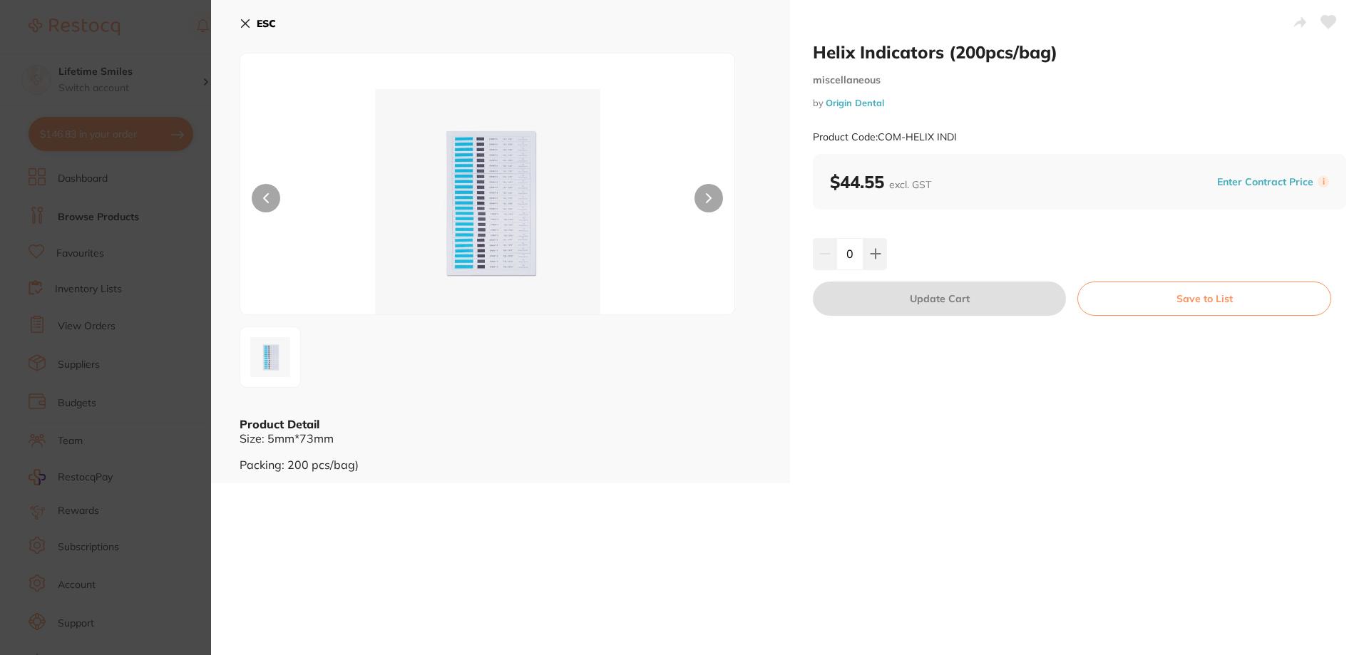
click at [707, 193] on icon at bounding box center [709, 198] width 6 height 10
click at [917, 52] on h2 "Helix Indicators (200pcs/bag)" at bounding box center [1079, 51] width 533 height 21
click at [855, 103] on link "Origin Dental" at bounding box center [855, 102] width 58 height 11
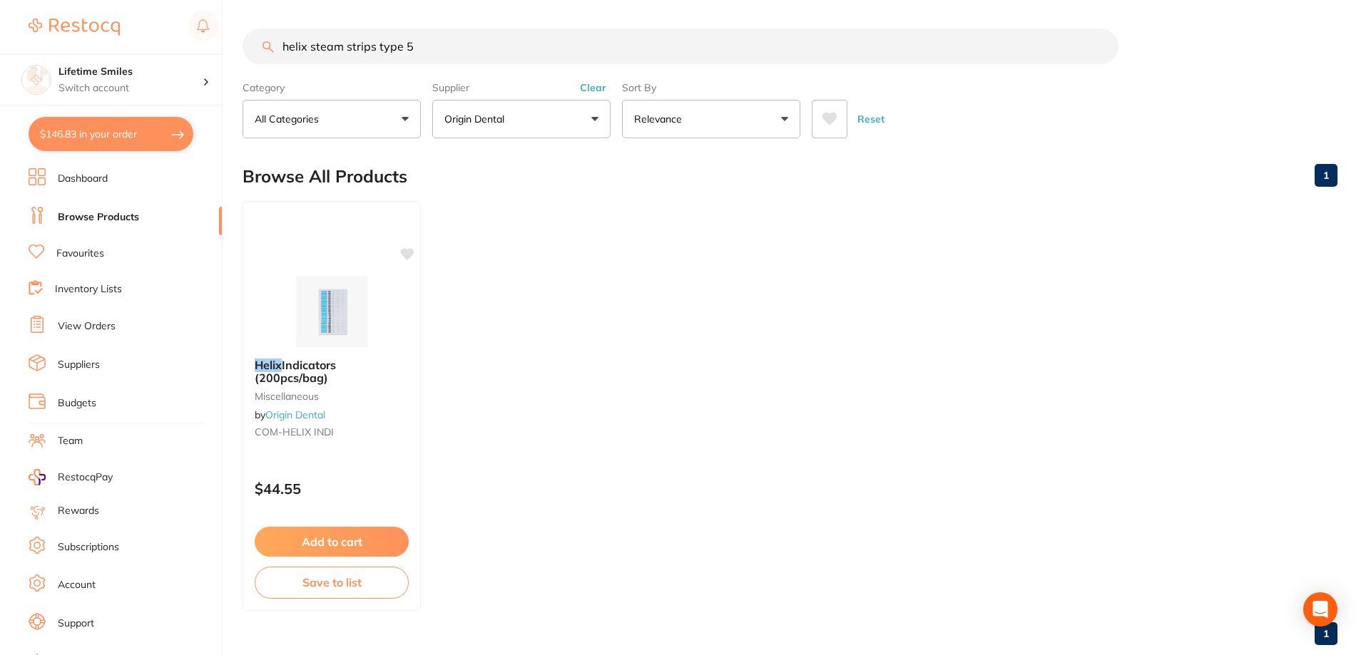
drag, startPoint x: 306, startPoint y: 47, endPoint x: 262, endPoint y: 44, distance: 44.4
click at [262, 44] on input "helix steam strips type 5" at bounding box center [680, 47] width 876 height 36
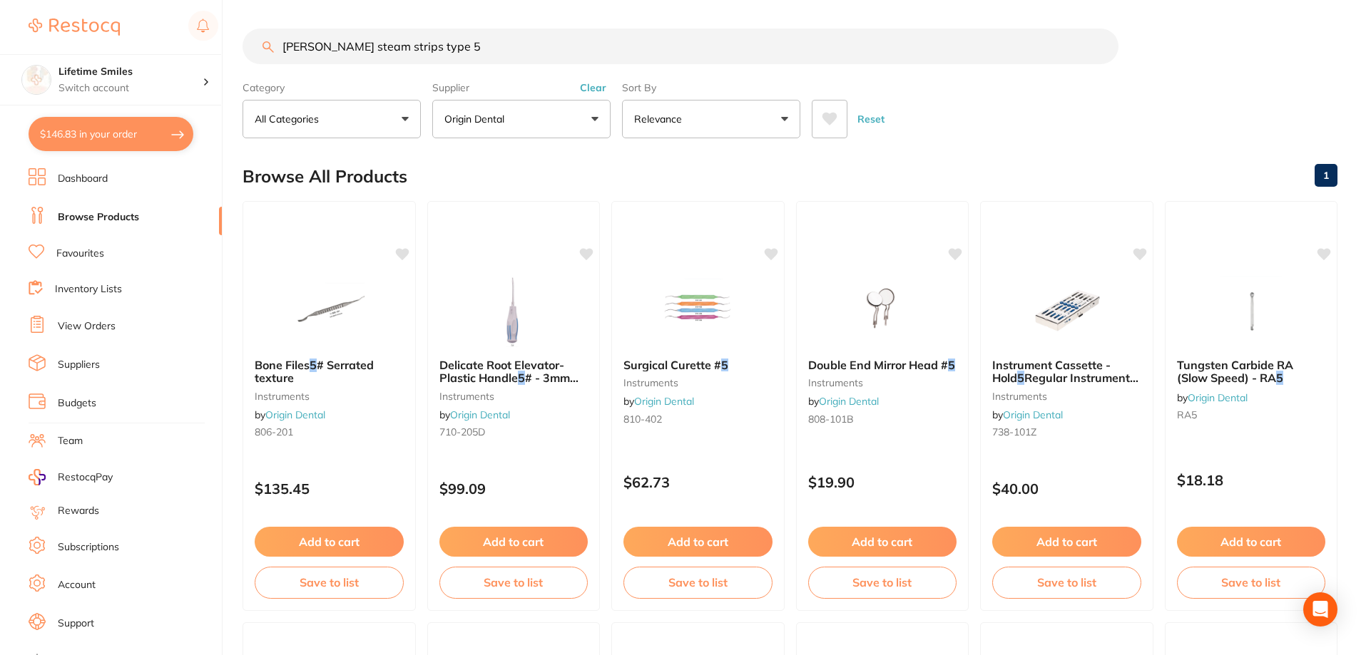
drag, startPoint x: 338, startPoint y: 47, endPoint x: 230, endPoint y: 43, distance: 108.5
click at [230, 43] on div "$146.83 Lifetime Smiles Switch account Lifetime Smiles $146.83 in your order Da…" at bounding box center [683, 327] width 1366 height 655
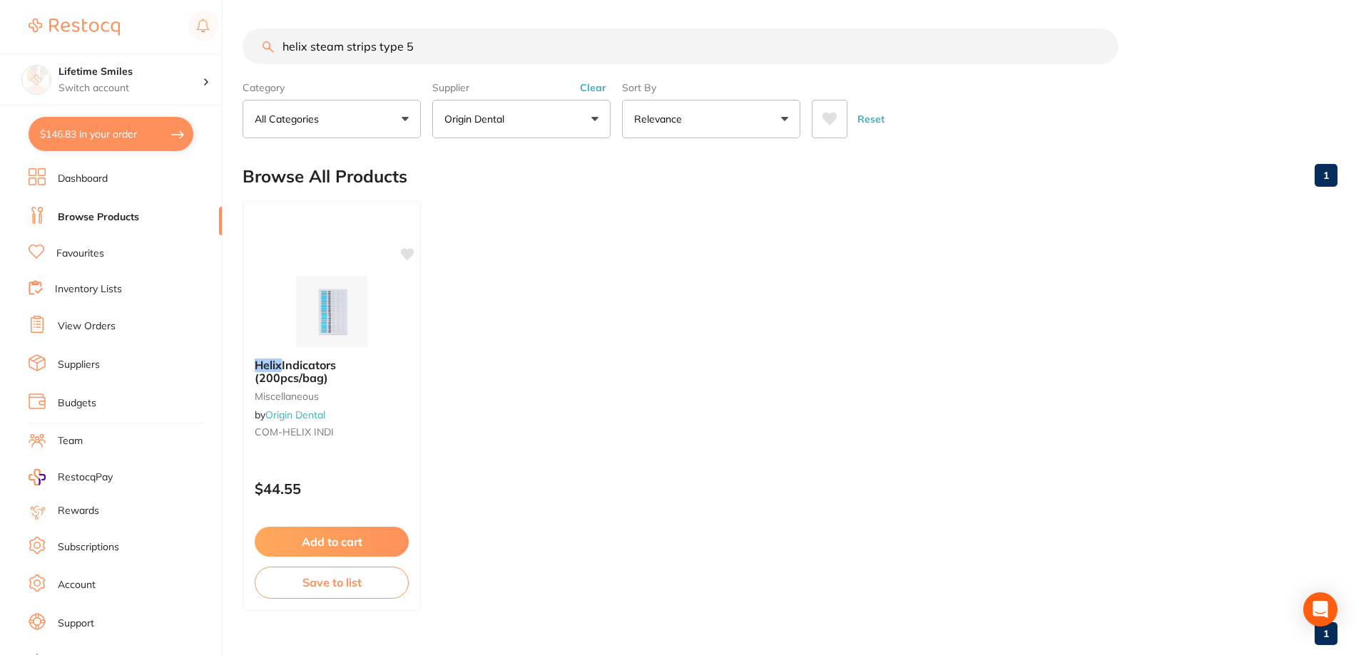
click at [547, 116] on button "Origin Dental" at bounding box center [521, 119] width 178 height 39
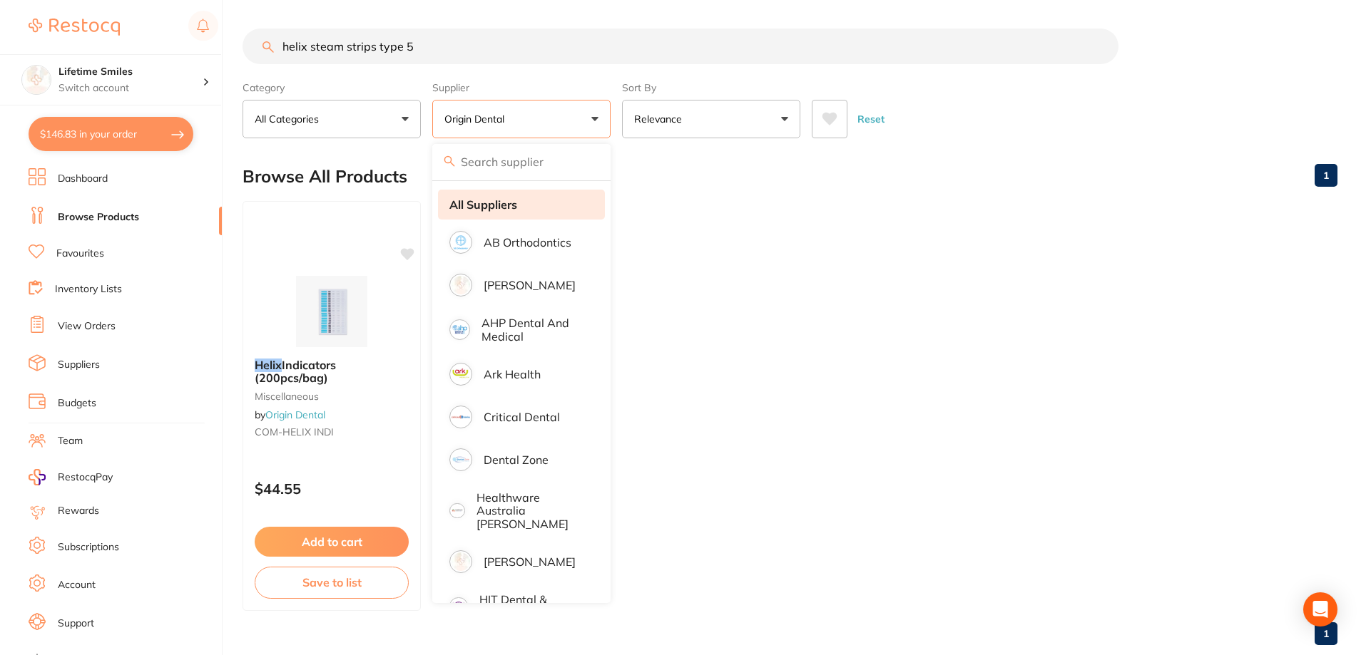
click at [510, 205] on strong "All Suppliers" at bounding box center [483, 204] width 68 height 13
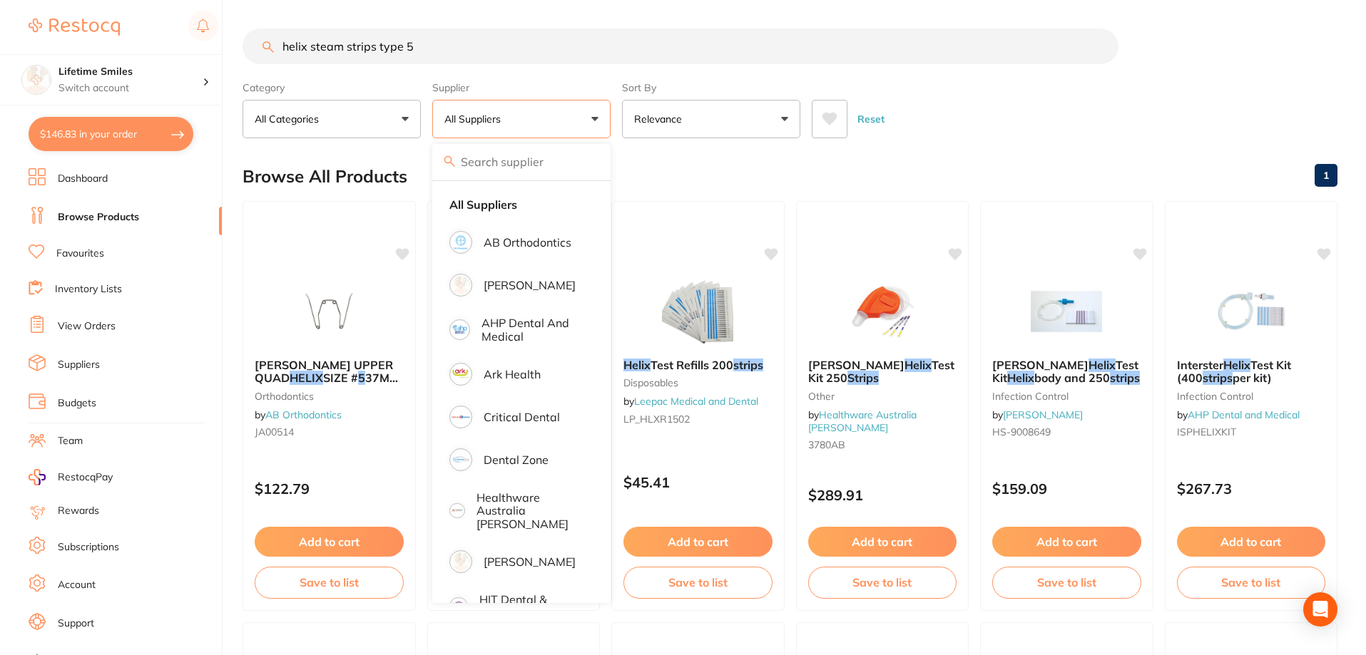
click at [971, 104] on div "Reset" at bounding box center [1069, 113] width 514 height 50
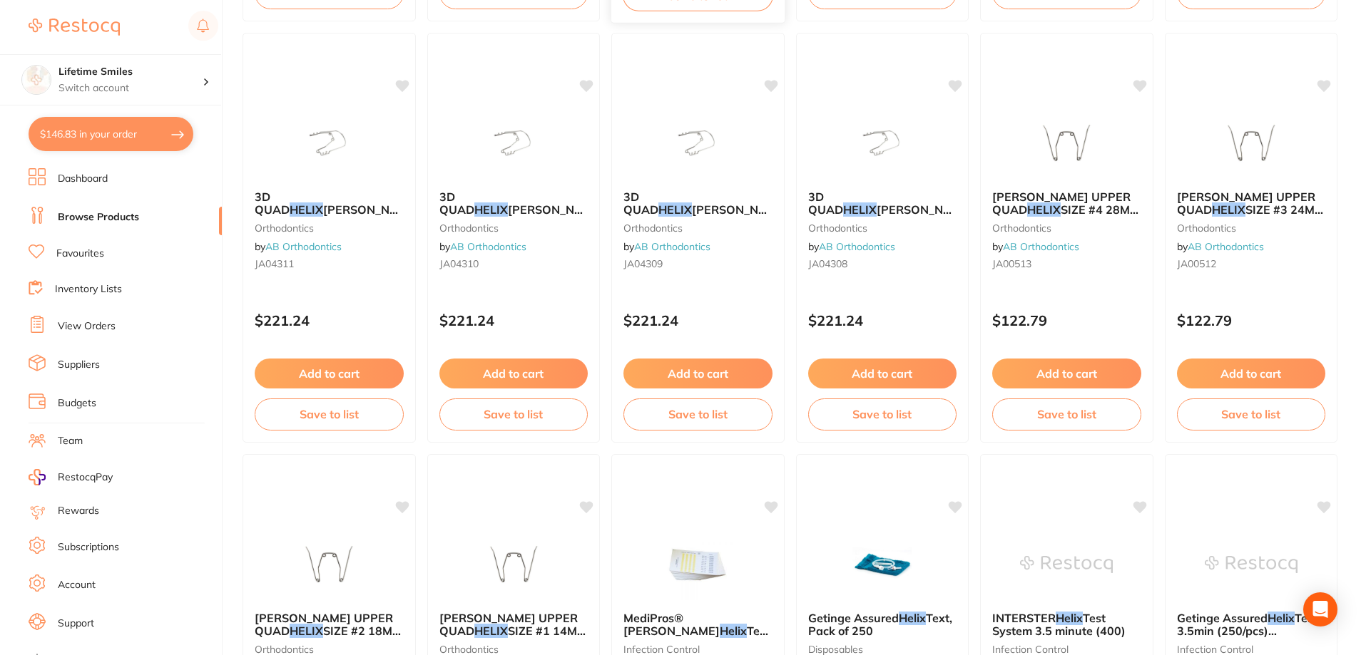
scroll to position [2211, 0]
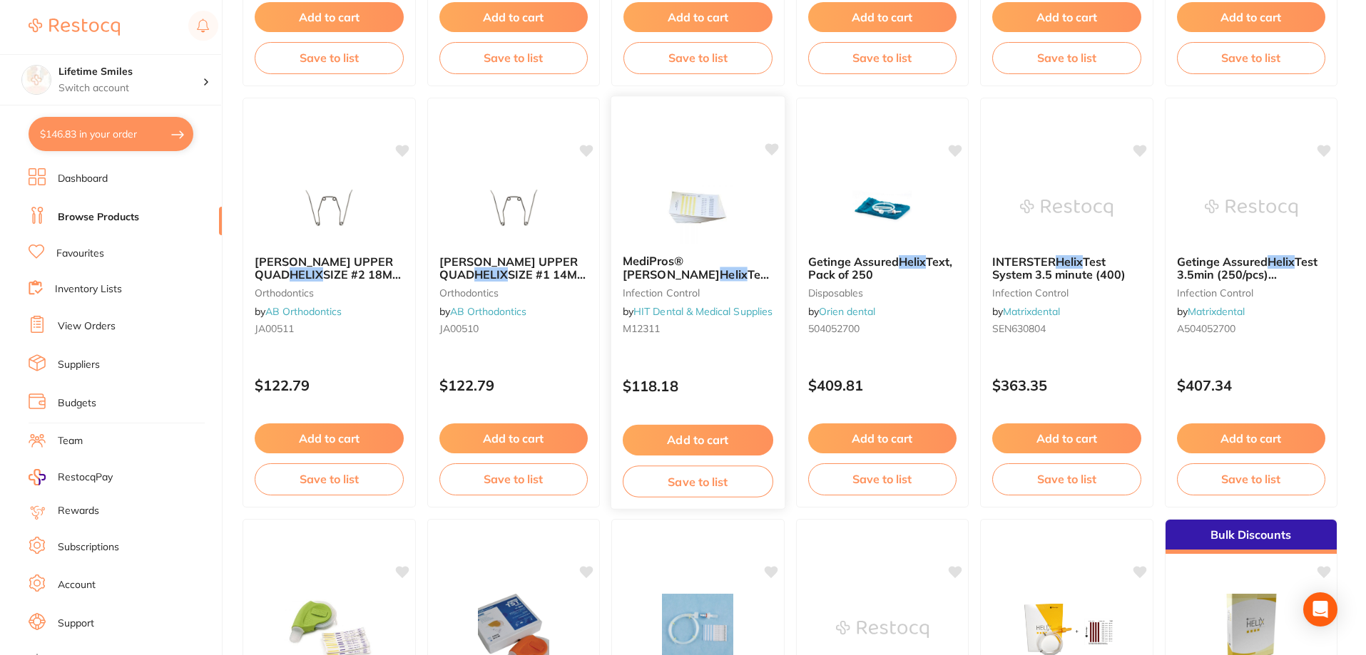
click at [674, 316] on link "HIT Dental & Medical Supplies" at bounding box center [702, 311] width 139 height 13
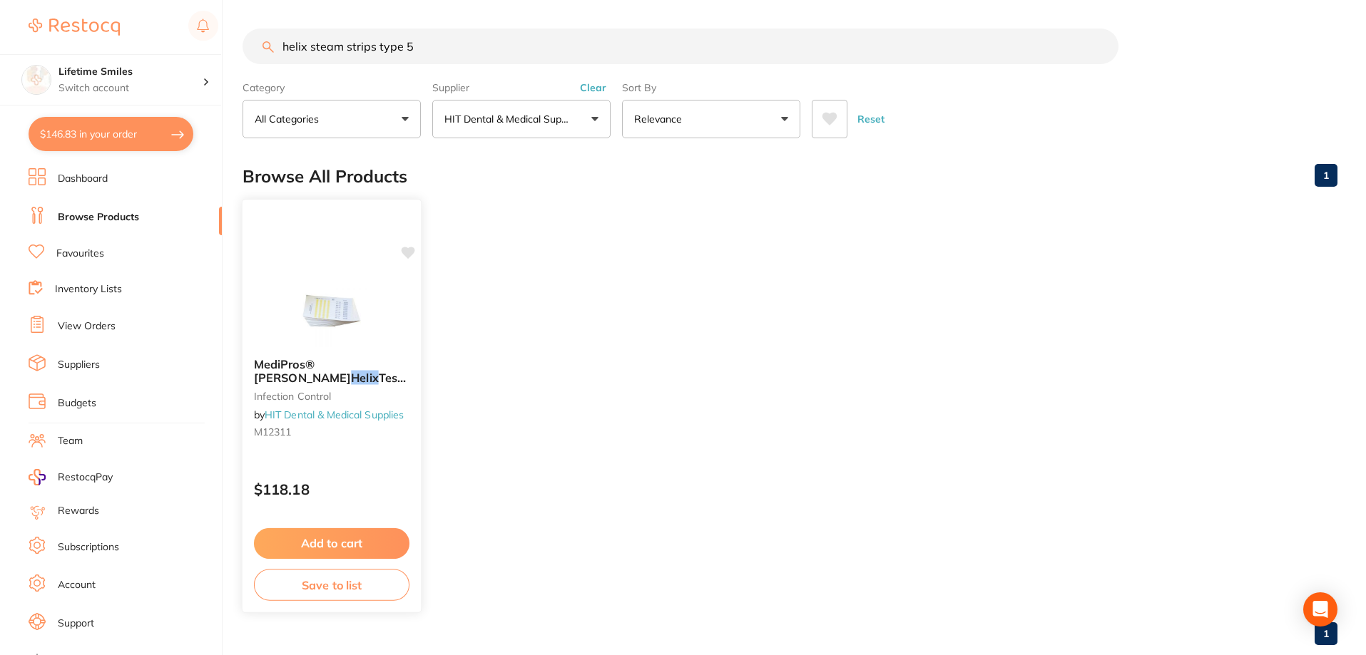
click at [373, 416] on link "HIT Dental & Medical Supplies" at bounding box center [334, 415] width 139 height 13
click at [285, 377] on span "Test - Refill Pack" at bounding box center [331, 385] width 155 height 28
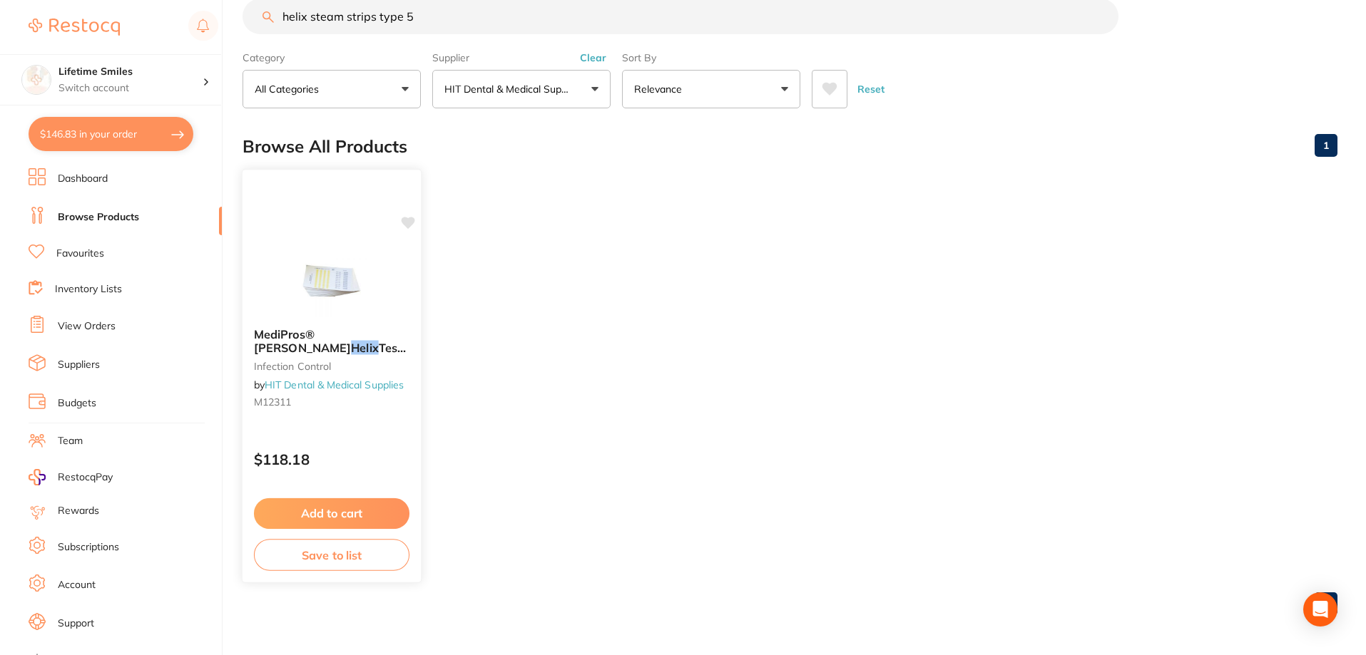
click at [280, 455] on p "$118.18" at bounding box center [331, 459] width 155 height 16
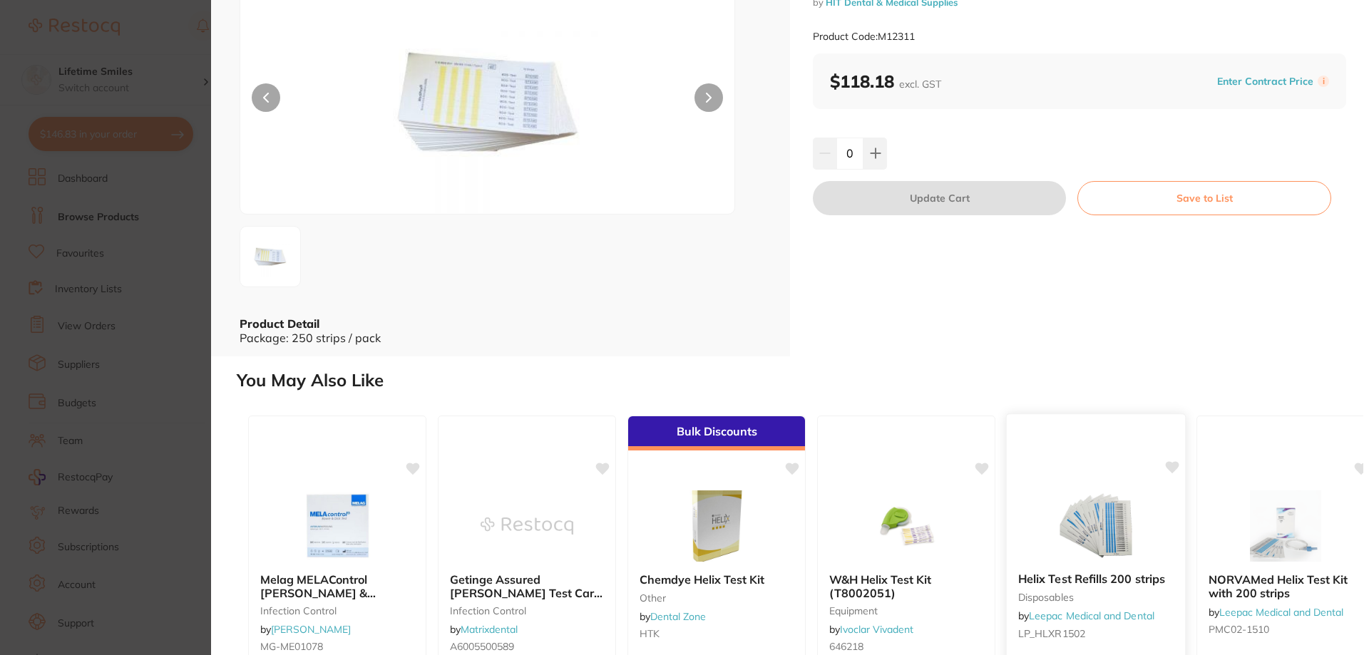
scroll to position [3, 0]
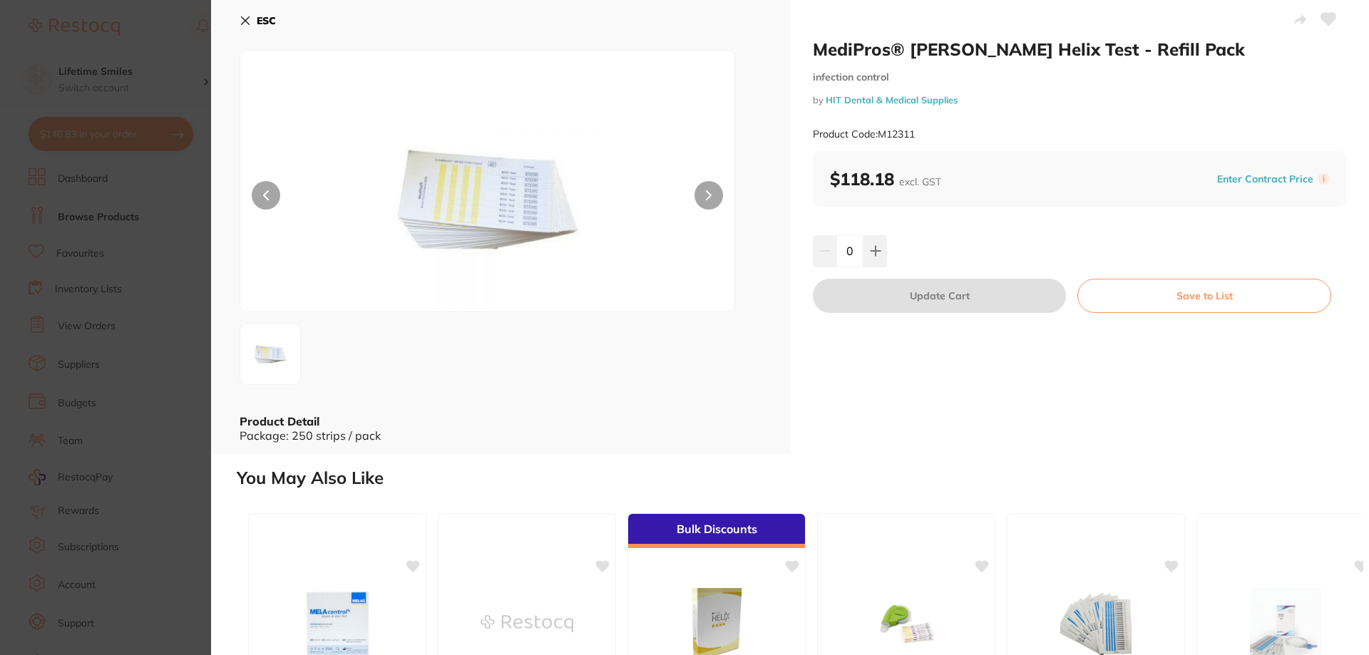
click at [270, 15] on b "ESC" at bounding box center [266, 20] width 19 height 13
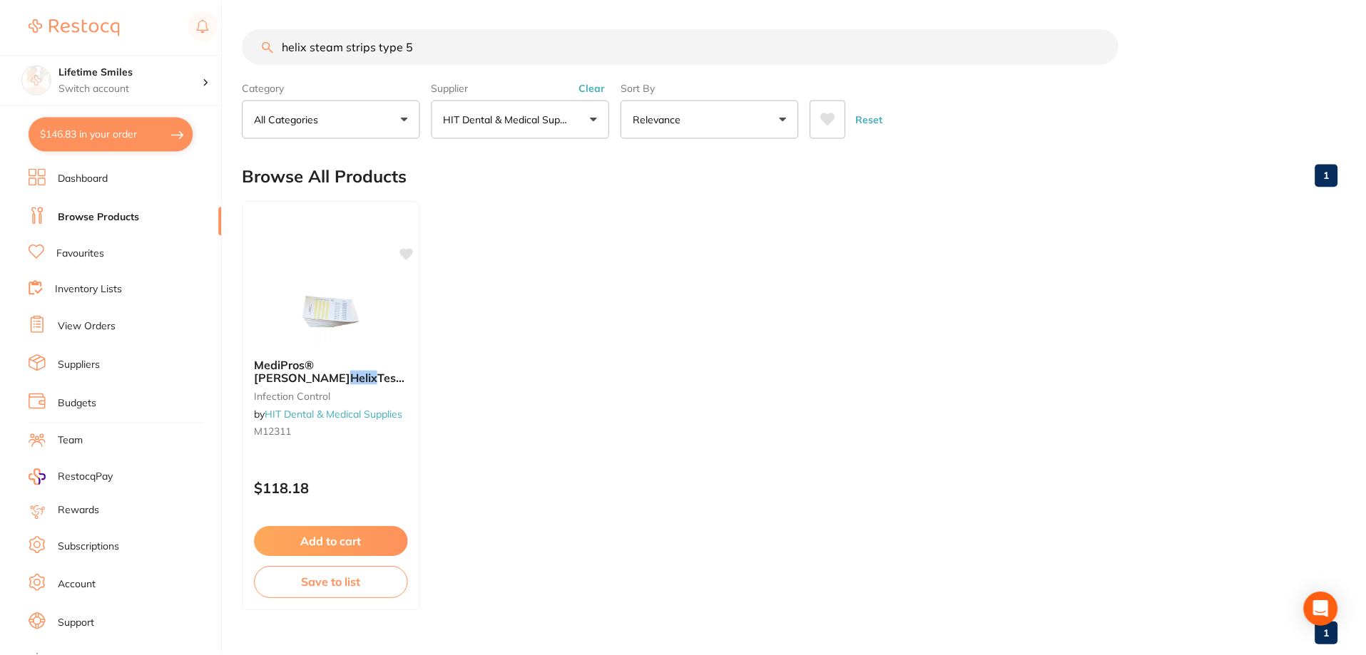
scroll to position [30, 0]
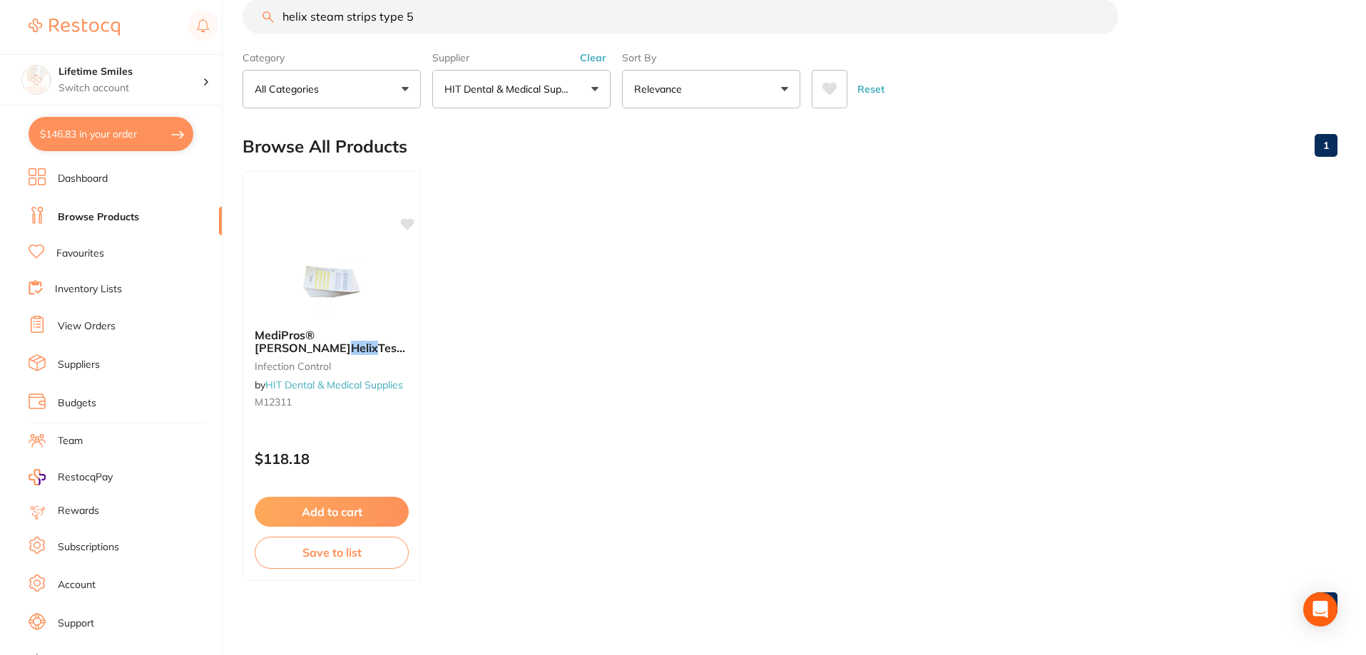
click at [487, 82] on p "HIT Dental & Medical Supplies" at bounding box center [509, 89] width 130 height 14
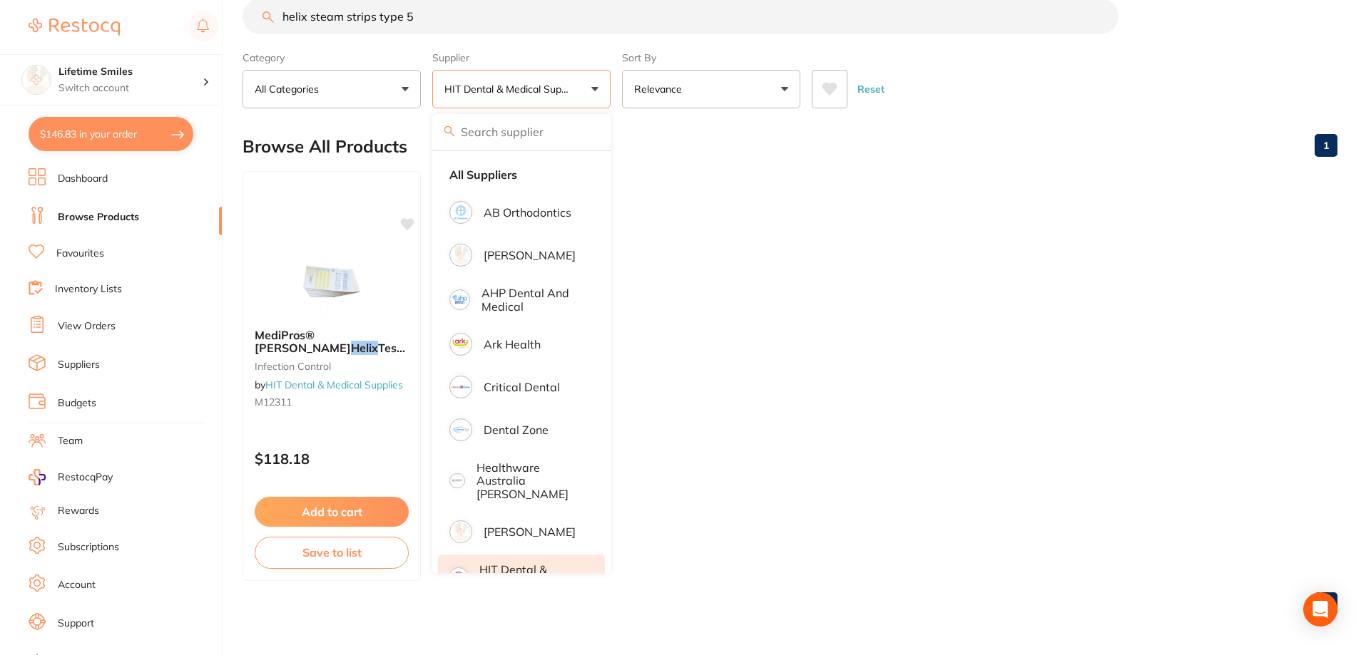
click at [519, 170] on li "All Suppliers" at bounding box center [521, 175] width 167 height 30
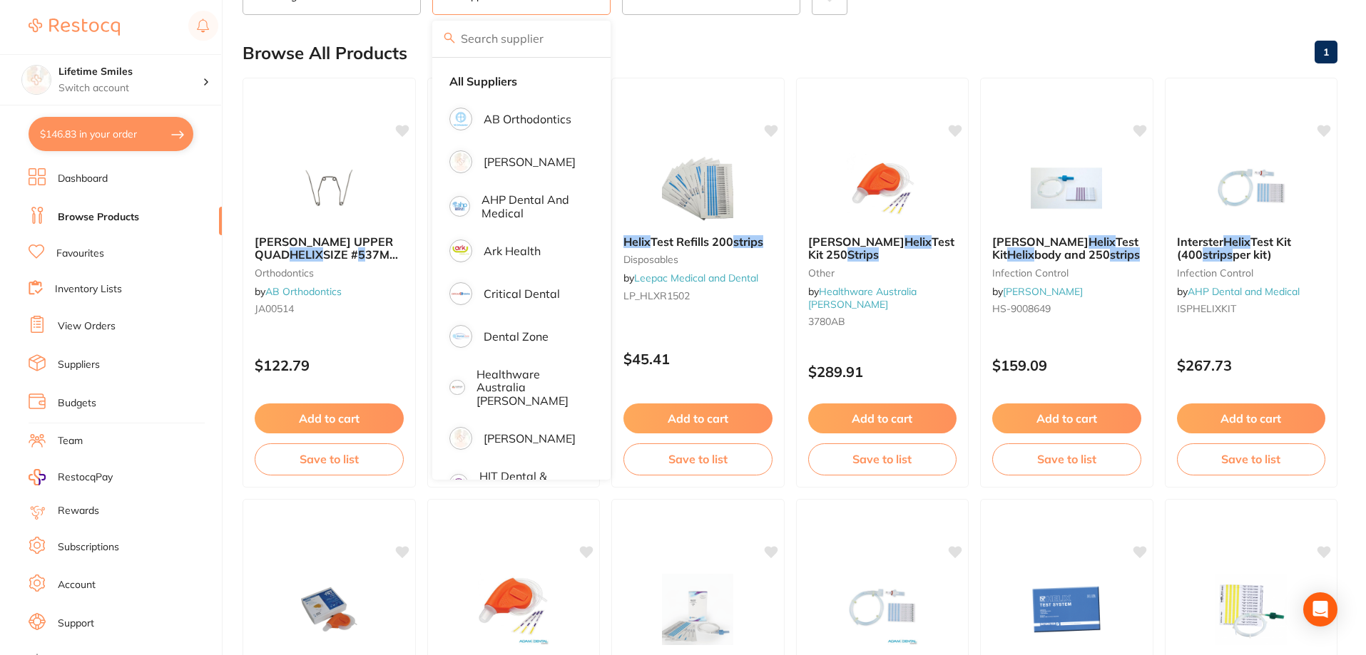
scroll to position [0, 0]
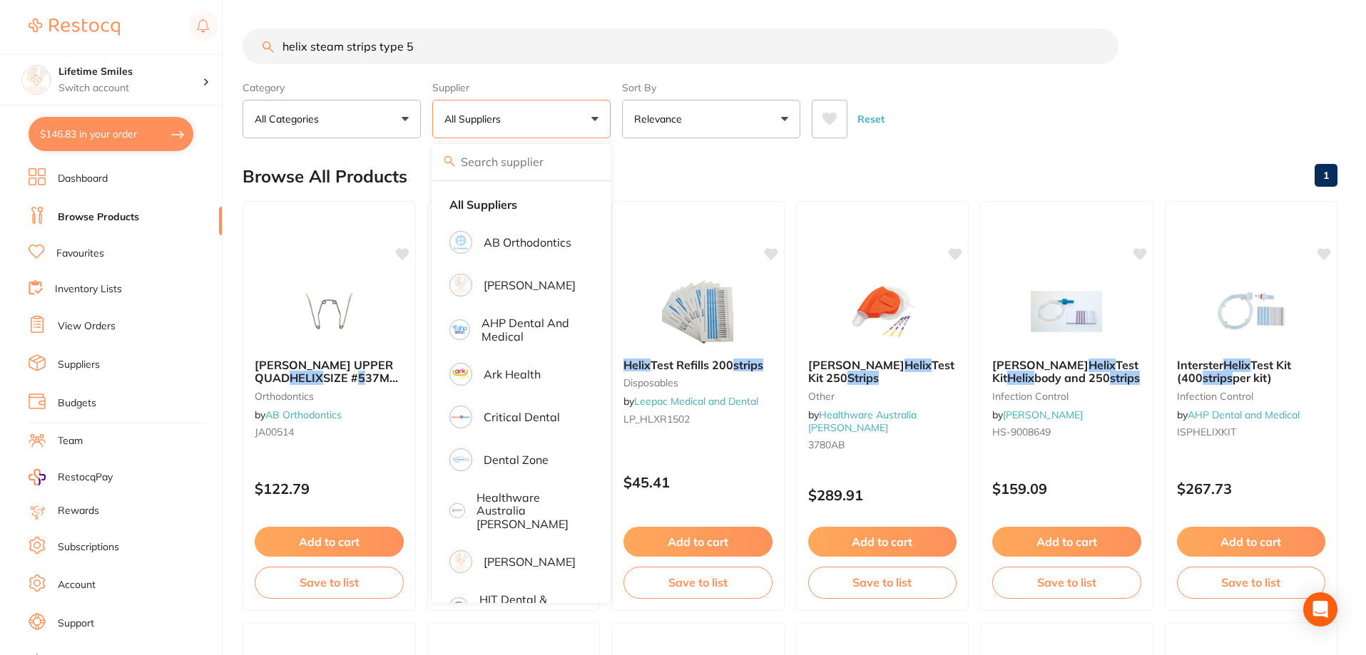
click at [410, 48] on input "helix steam strips type 5" at bounding box center [680, 47] width 876 height 36
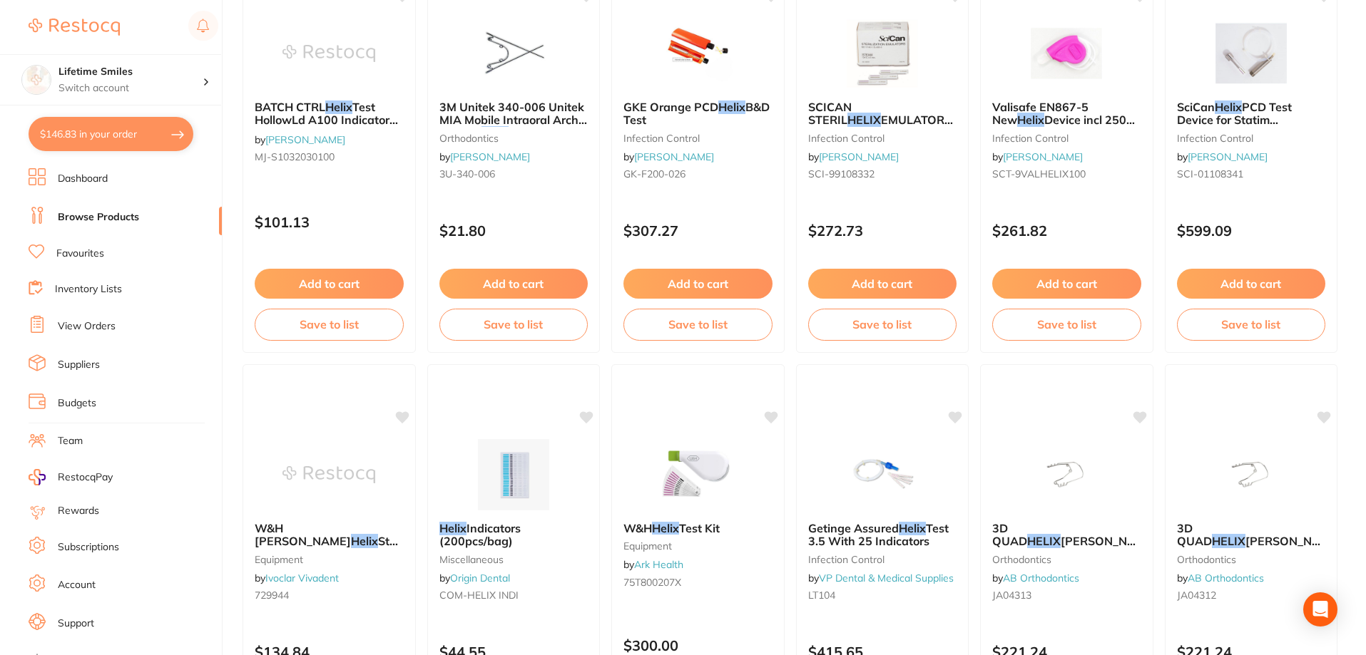
scroll to position [1269, 0]
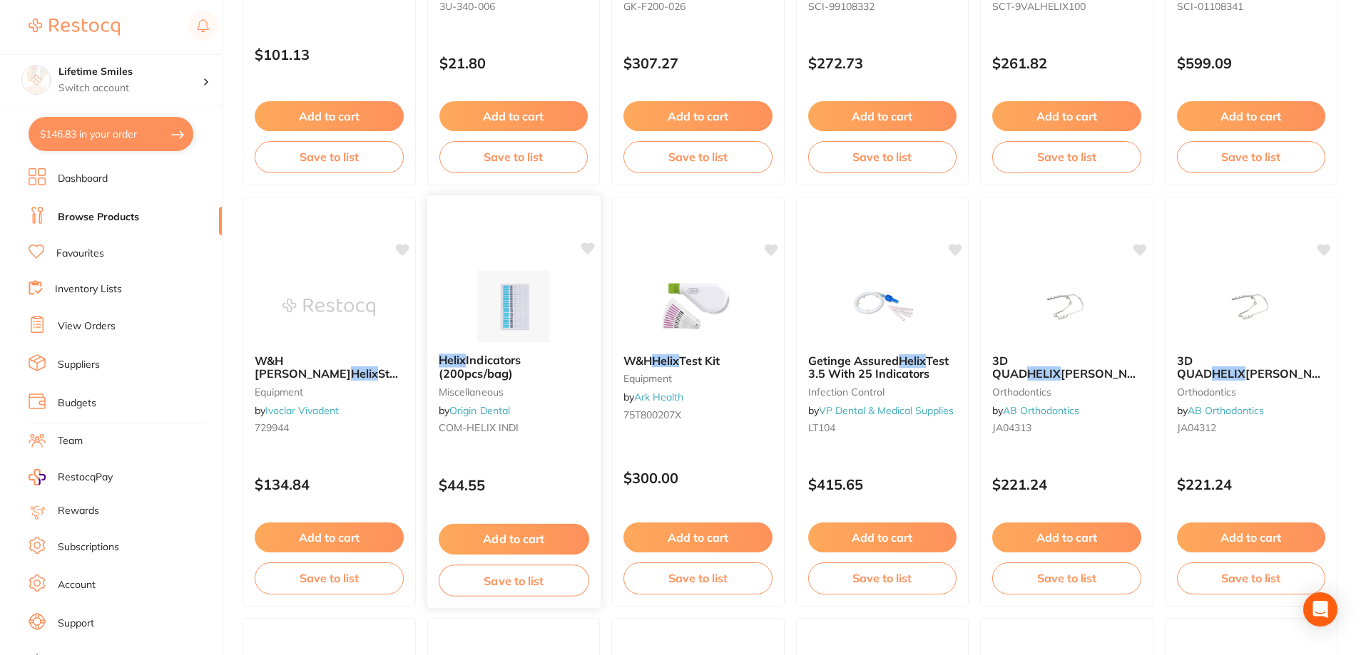
type input "helix steam strips refill"
click at [522, 533] on button "Add to cart" at bounding box center [513, 539] width 150 height 31
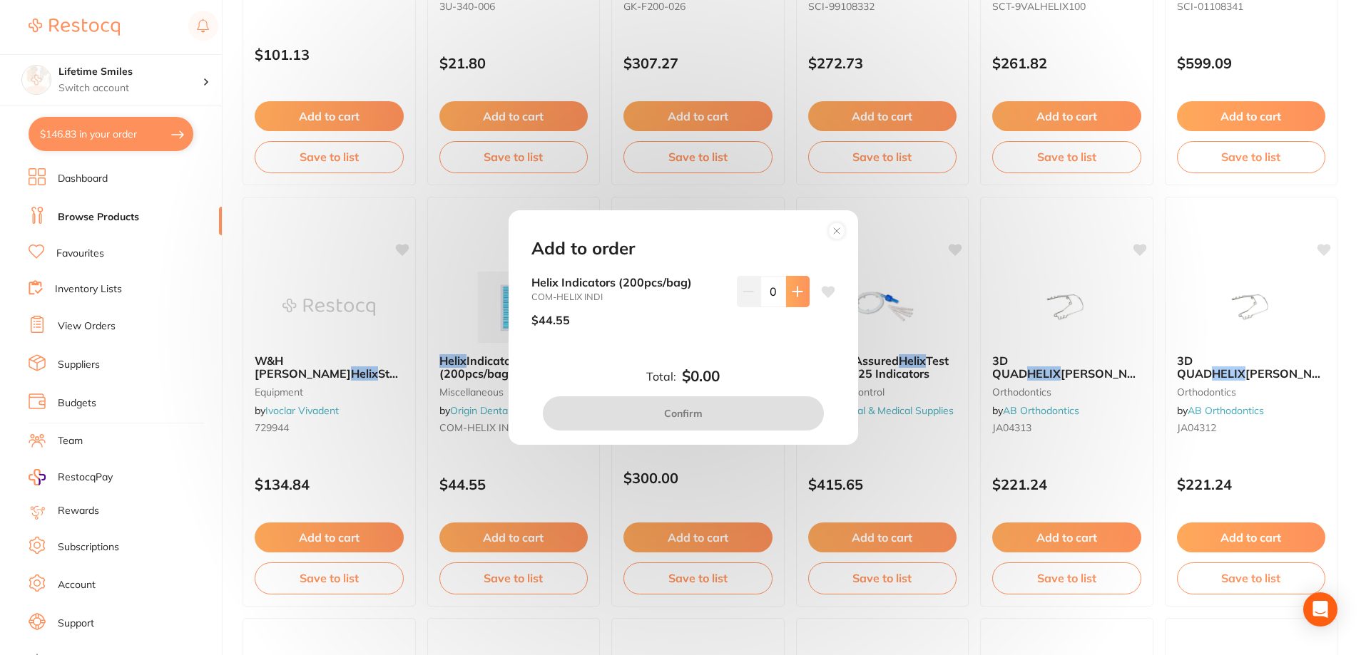
click at [799, 296] on button at bounding box center [798, 291] width 24 height 31
type input "1"
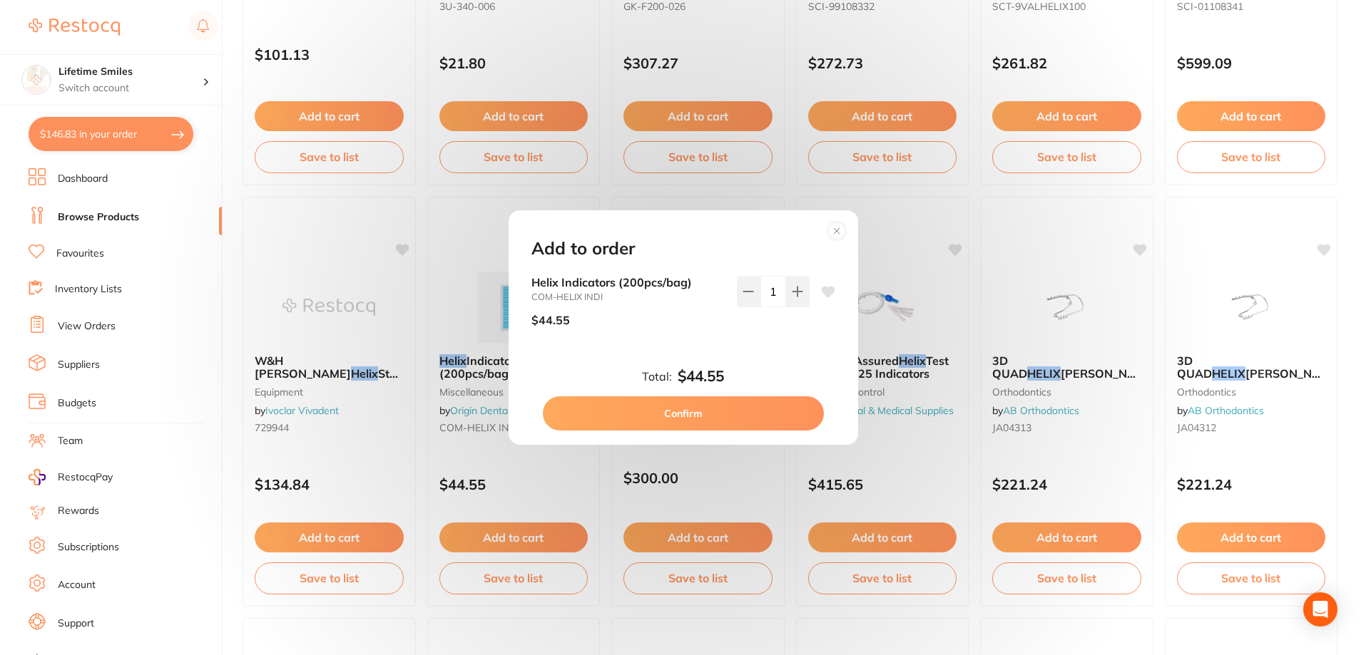
click at [696, 407] on button "Confirm" at bounding box center [683, 414] width 281 height 34
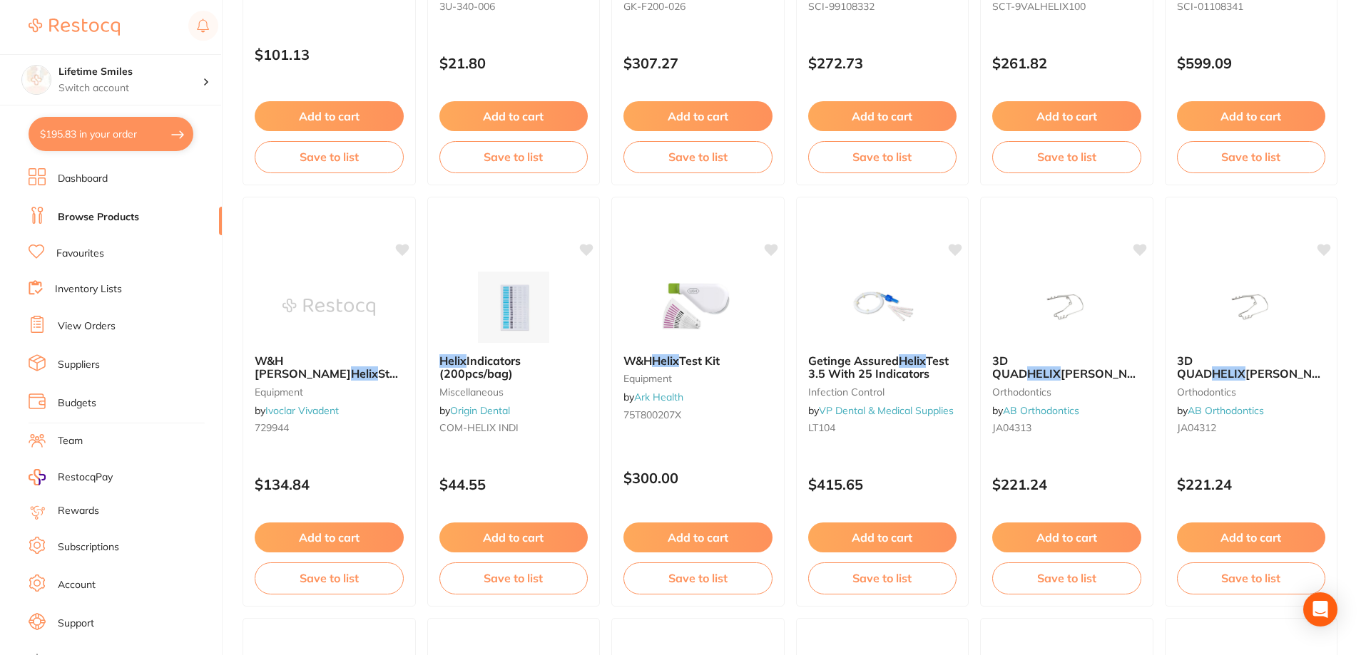
click at [123, 138] on button "$195.83 in your order" at bounding box center [111, 134] width 165 height 34
checkbox input "true"
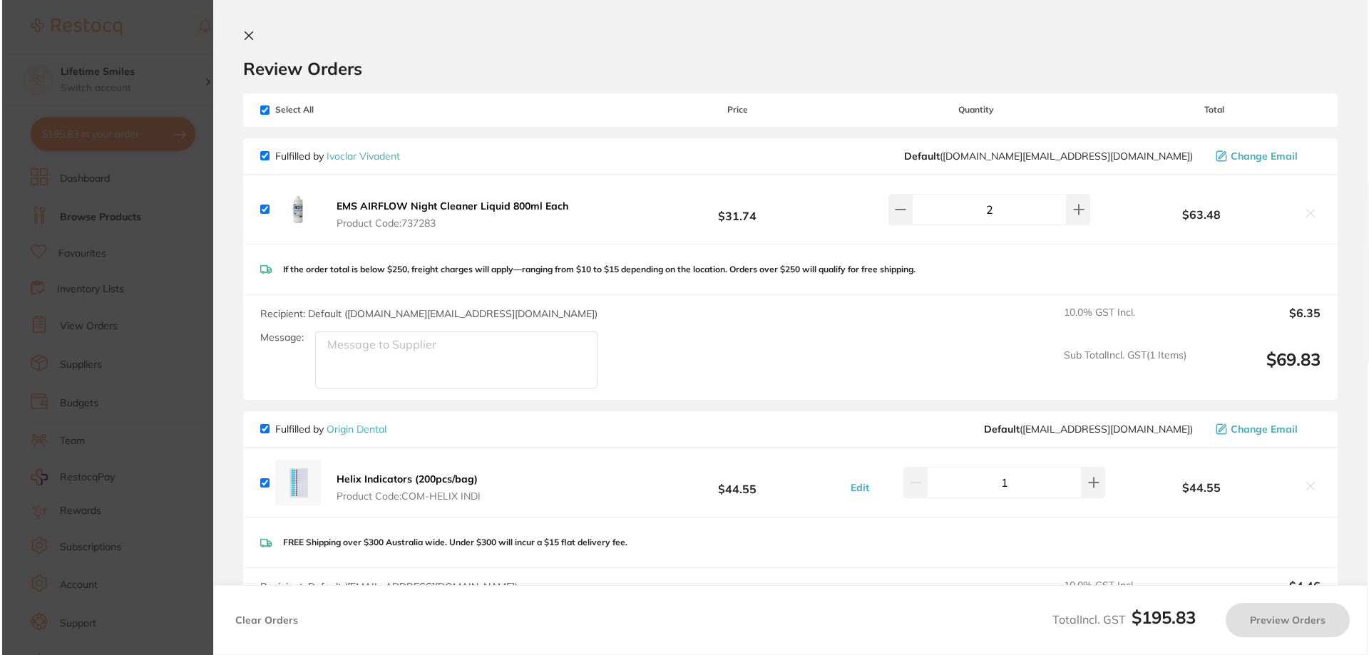
scroll to position [0, 0]
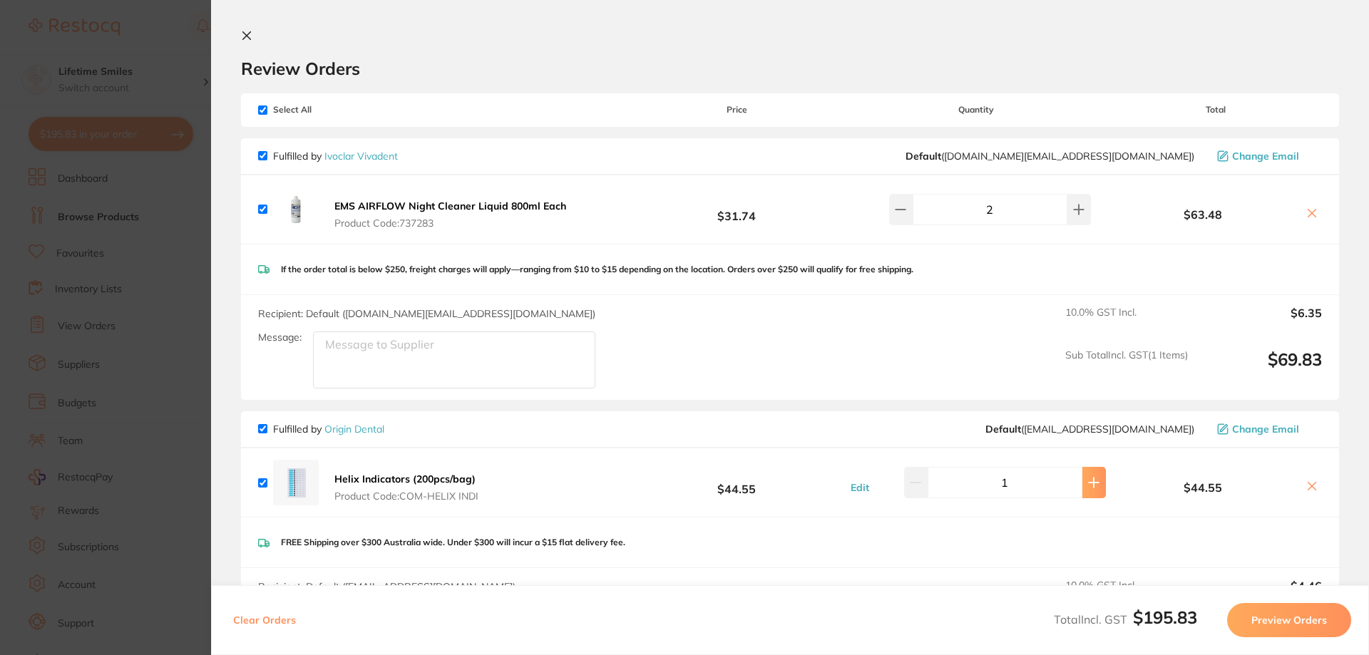
click at [1091, 486] on icon at bounding box center [1093, 482] width 11 height 11
type input "2"
click at [249, 34] on icon at bounding box center [247, 36] width 8 height 8
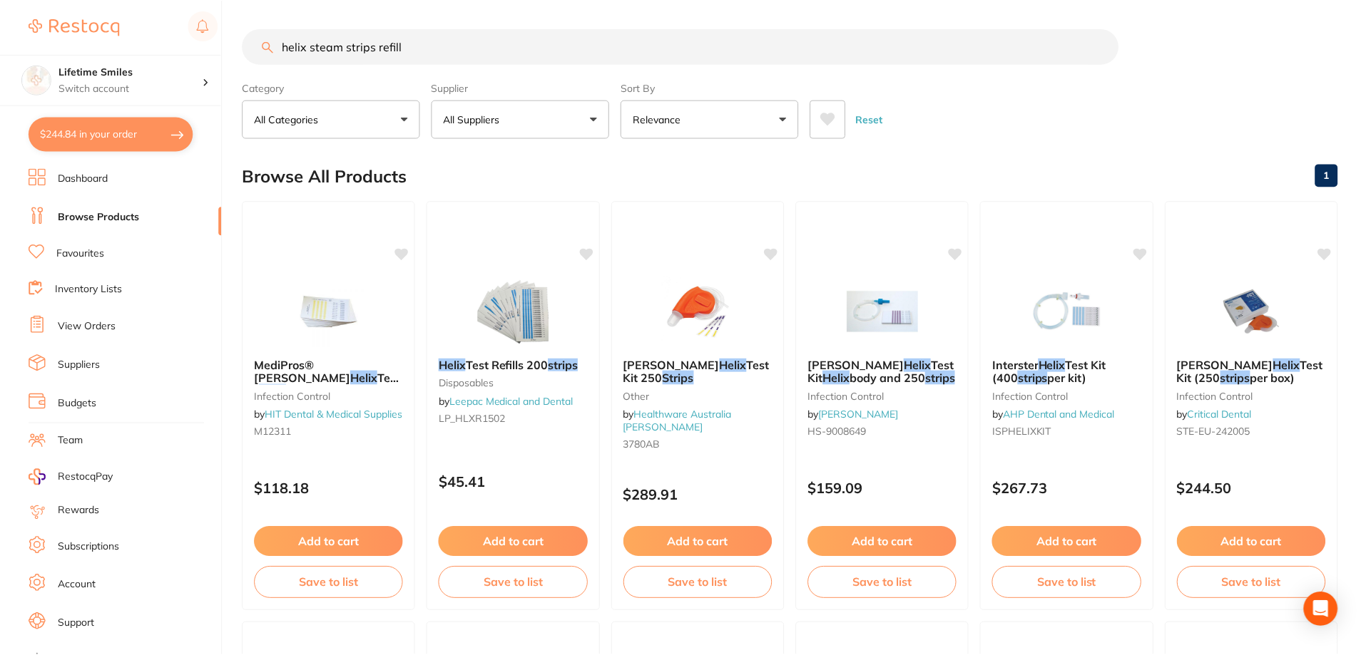
scroll to position [1269, 0]
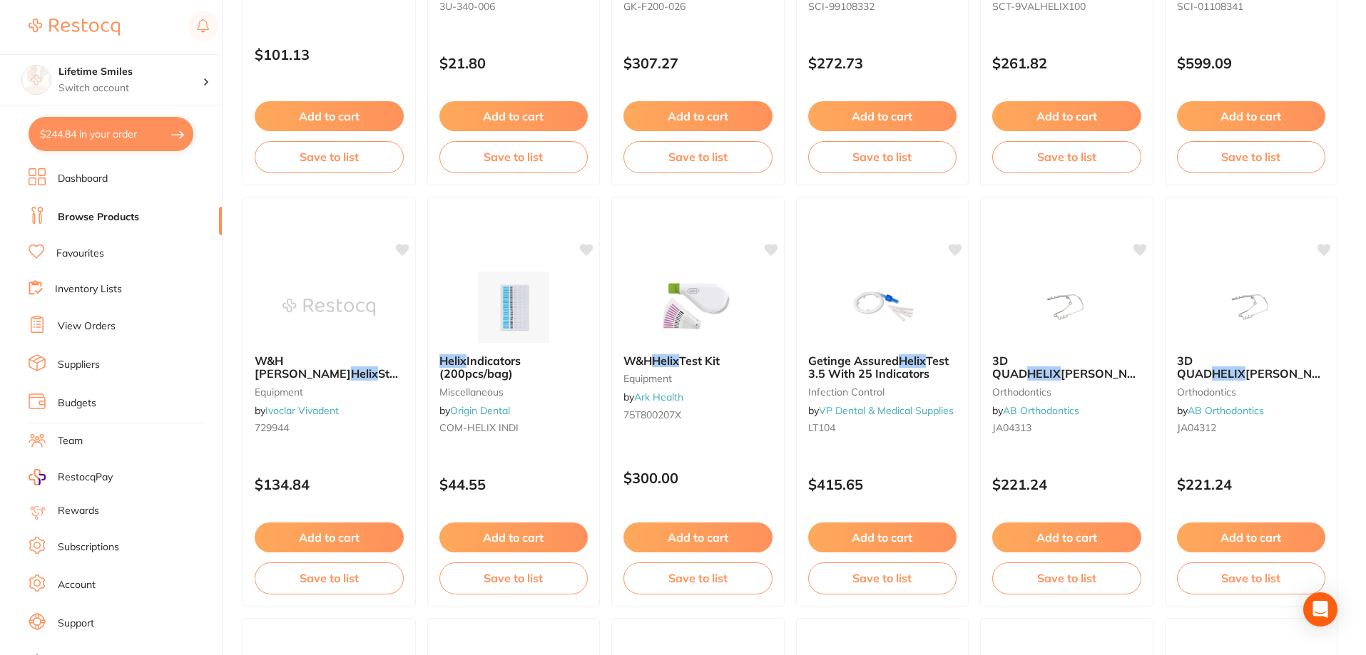
click at [107, 135] on button "$244.84 in your order" at bounding box center [111, 134] width 165 height 34
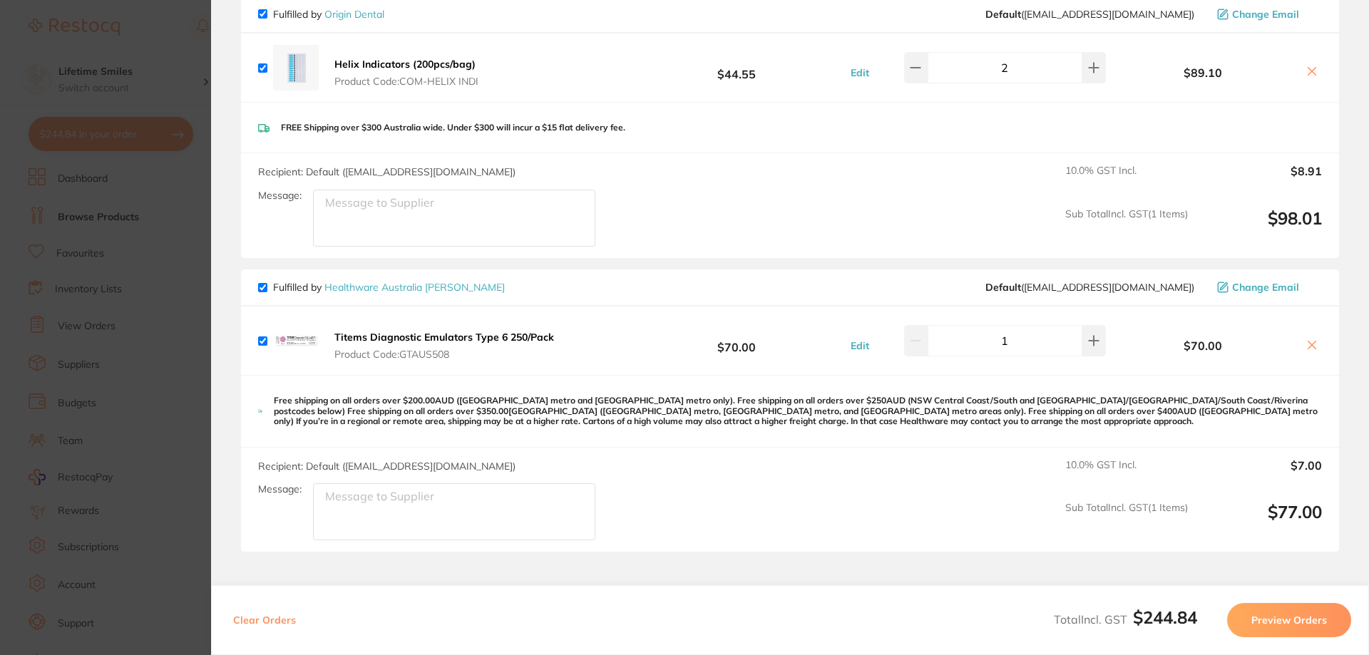
scroll to position [428, 0]
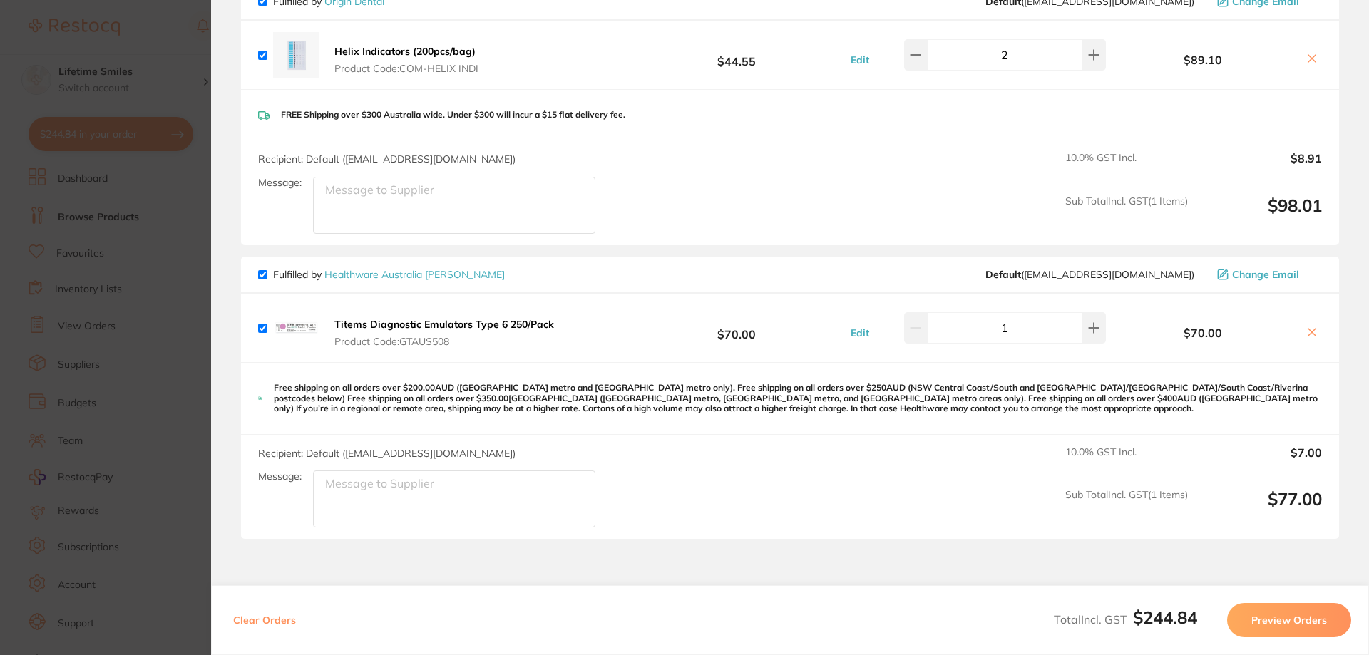
drag, startPoint x: 459, startPoint y: 344, endPoint x: 414, endPoint y: 344, distance: 45.6
click at [414, 344] on span "Product Code: GTAUS508" at bounding box center [444, 341] width 220 height 11
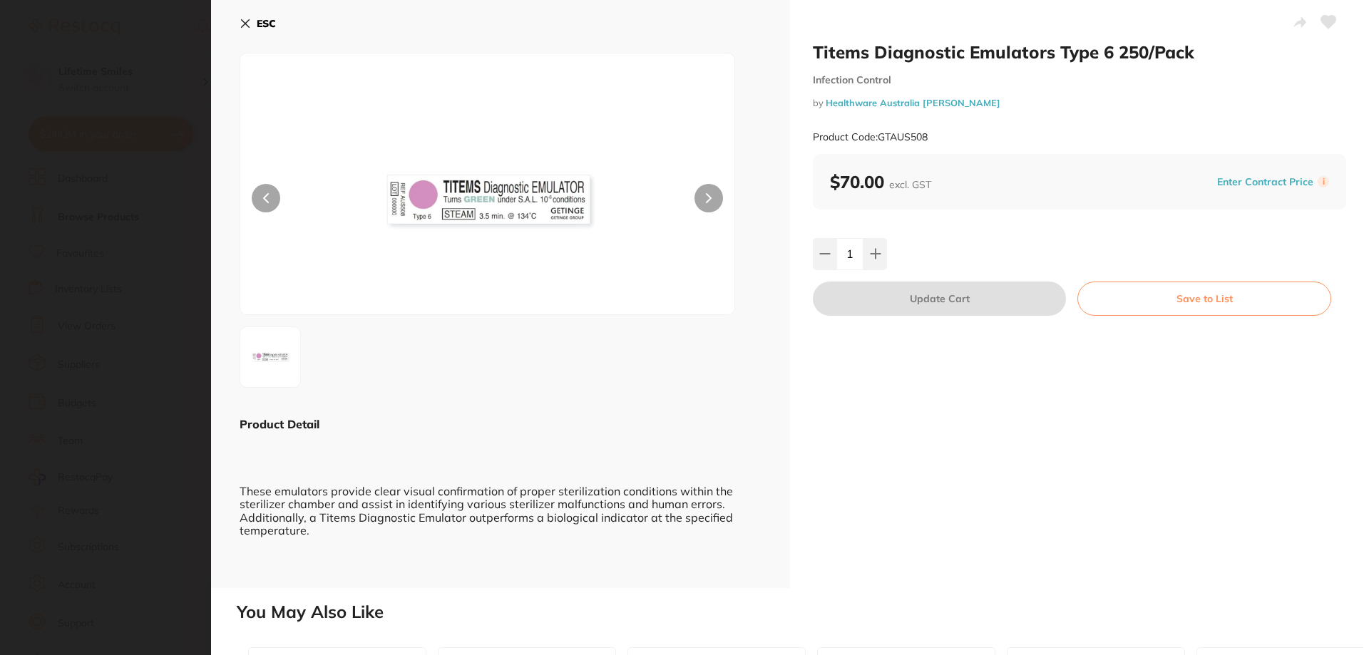
click at [256, 22] on button "ESC" at bounding box center [258, 23] width 36 height 24
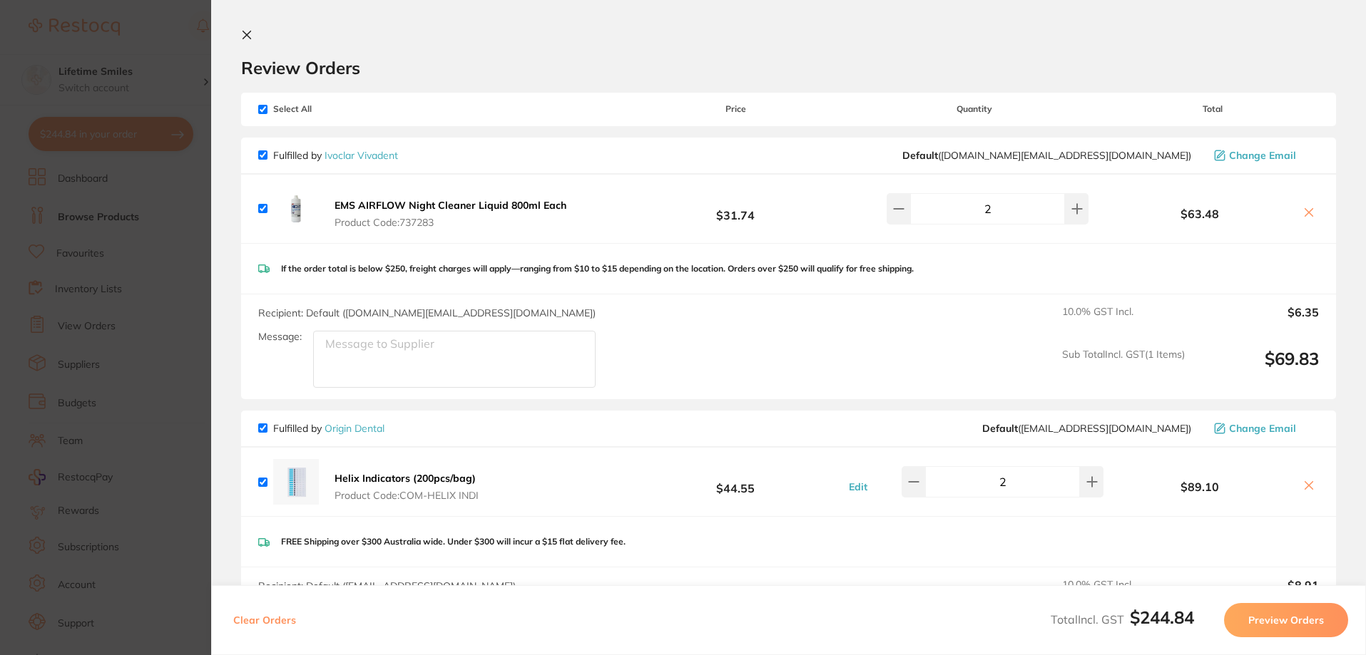
scroll to position [0, 0]
click at [241, 31] on icon at bounding box center [246, 35] width 11 height 11
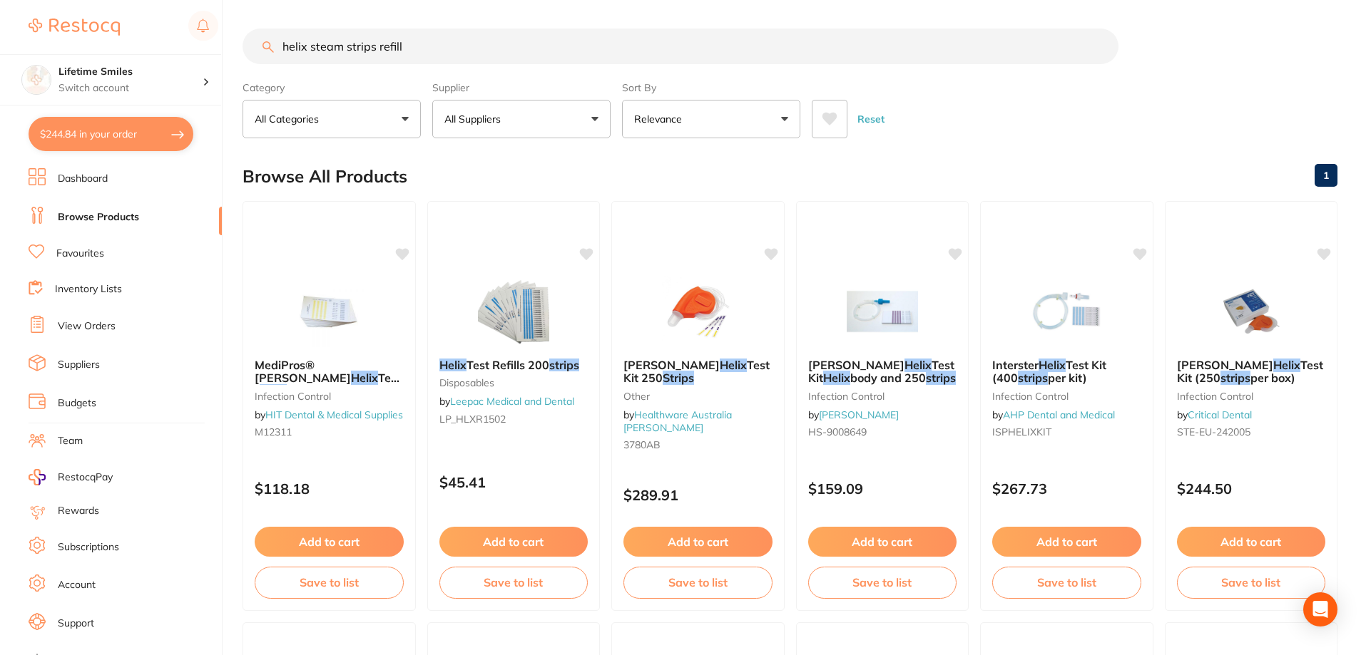
drag, startPoint x: 415, startPoint y: 54, endPoint x: 212, endPoint y: 46, distance: 203.4
click at [211, 56] on div "$244.84 Lifetime Smiles Switch account Lifetime Smiles $244.84 in your order Da…" at bounding box center [683, 327] width 1366 height 655
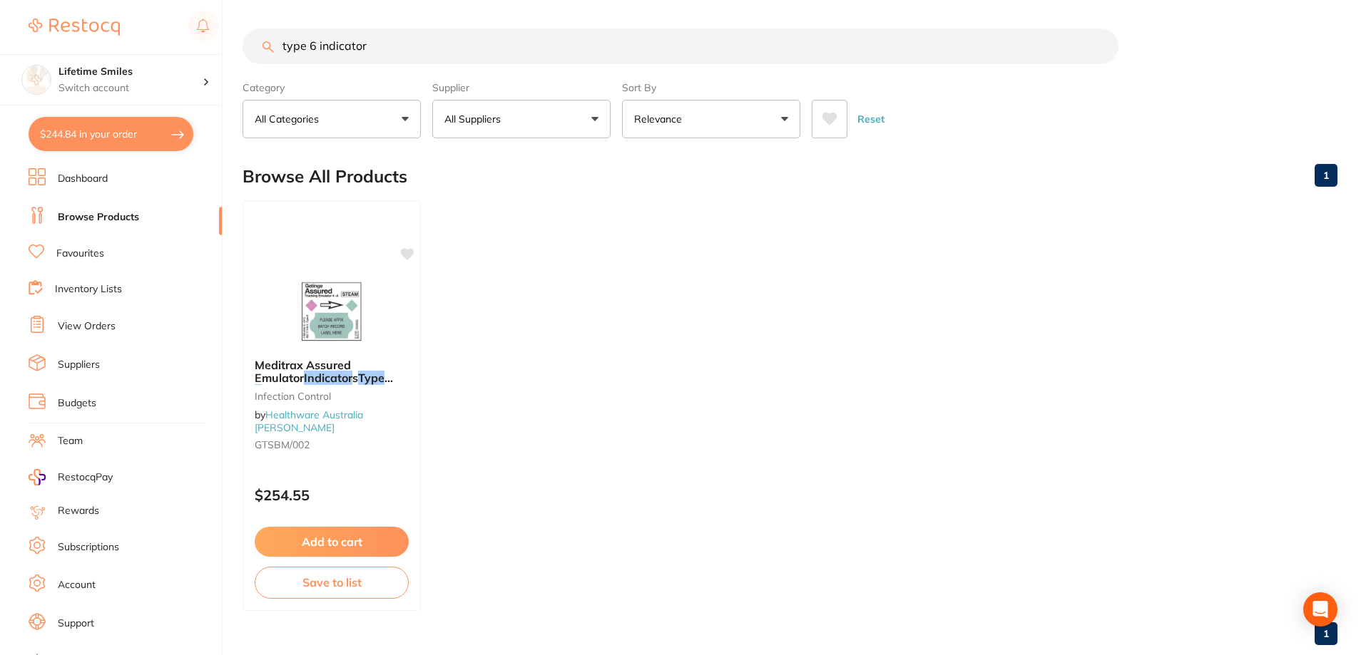
click at [511, 123] on button "All Suppliers" at bounding box center [521, 119] width 178 height 39
click at [315, 46] on input "type 6 indicator" at bounding box center [680, 47] width 876 height 36
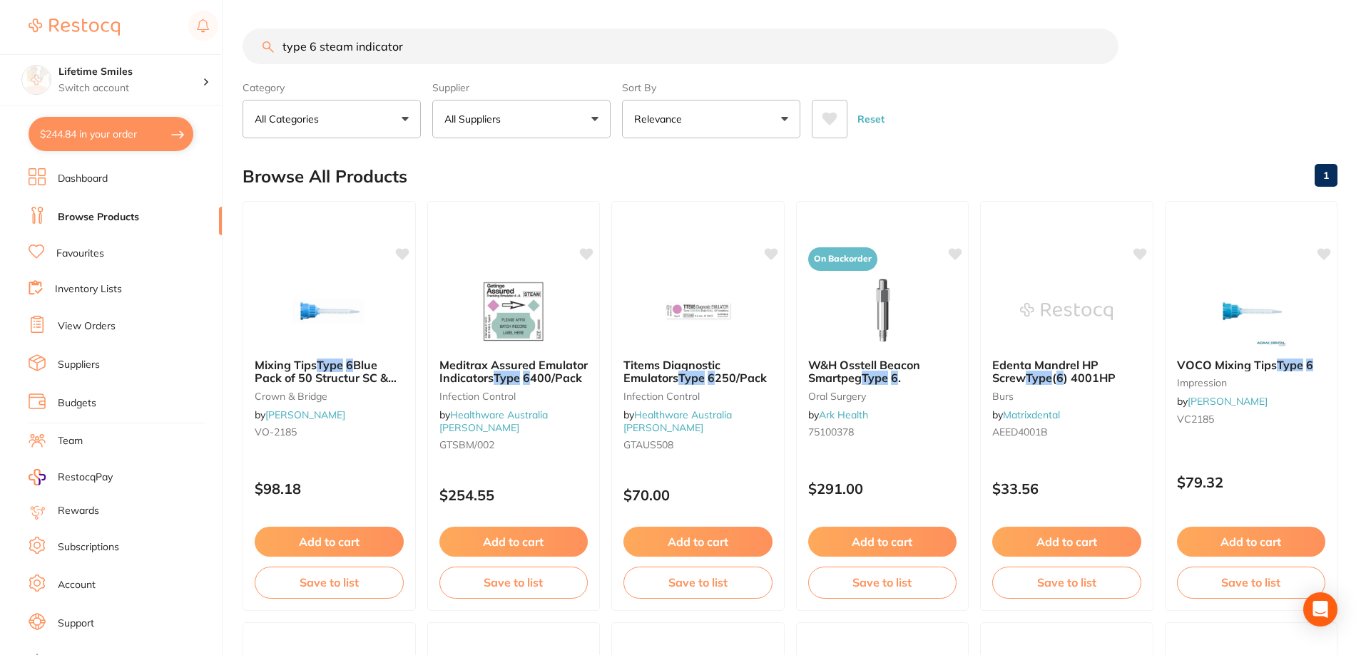
click at [561, 115] on button "All Suppliers" at bounding box center [521, 119] width 178 height 39
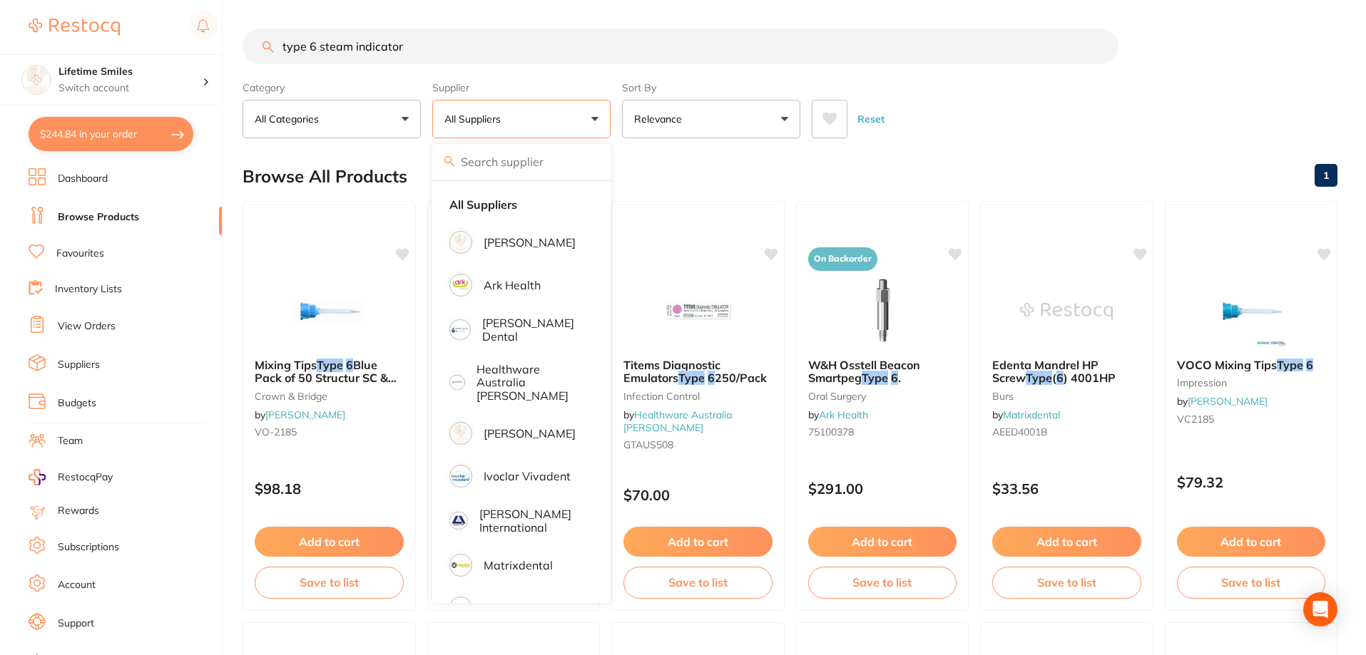
click at [959, 74] on section "type 6 steam indicator Category All Categories All Categories burs crown & brid…" at bounding box center [789, 84] width 1095 height 110
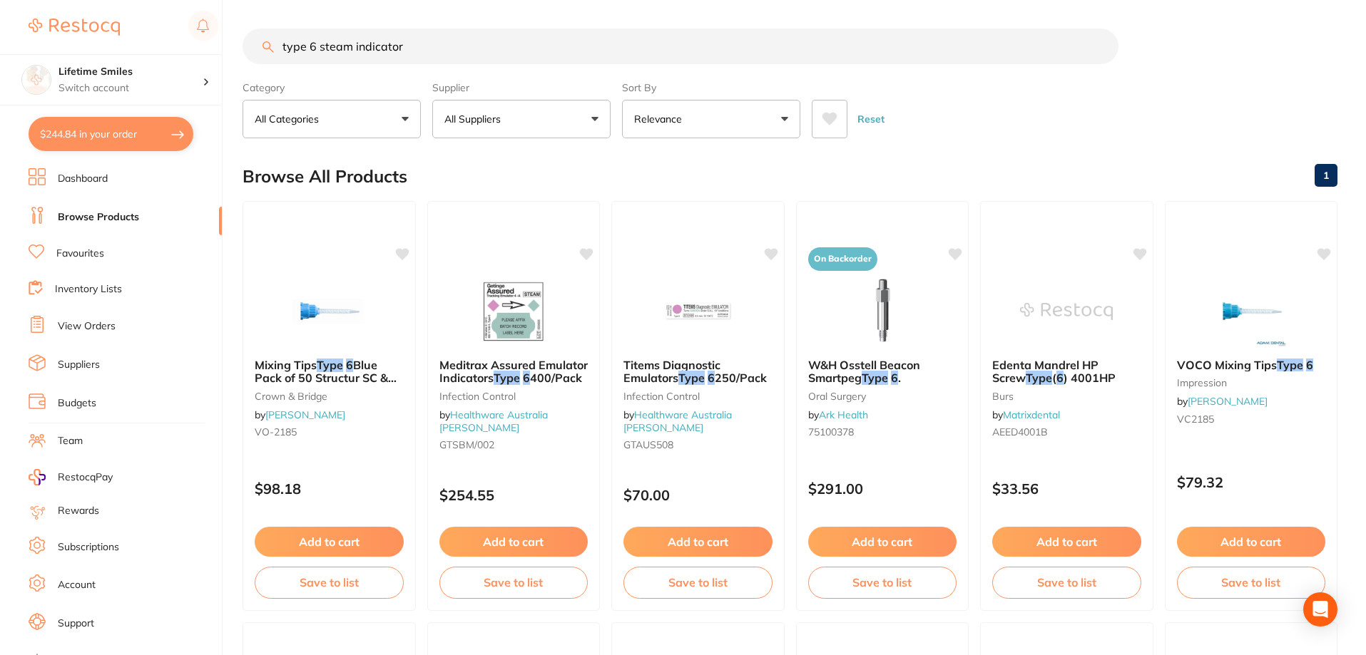
click at [88, 137] on button "$244.84 in your order" at bounding box center [111, 134] width 165 height 34
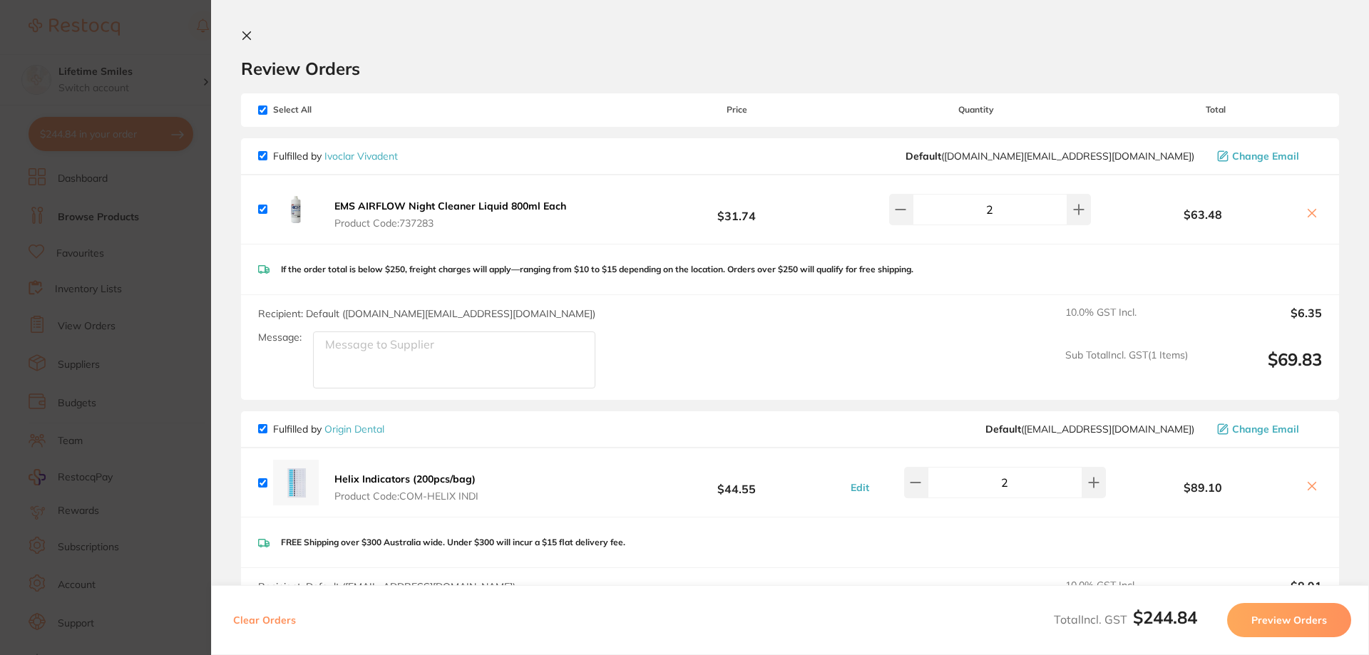
click at [245, 33] on icon at bounding box center [246, 35] width 11 height 11
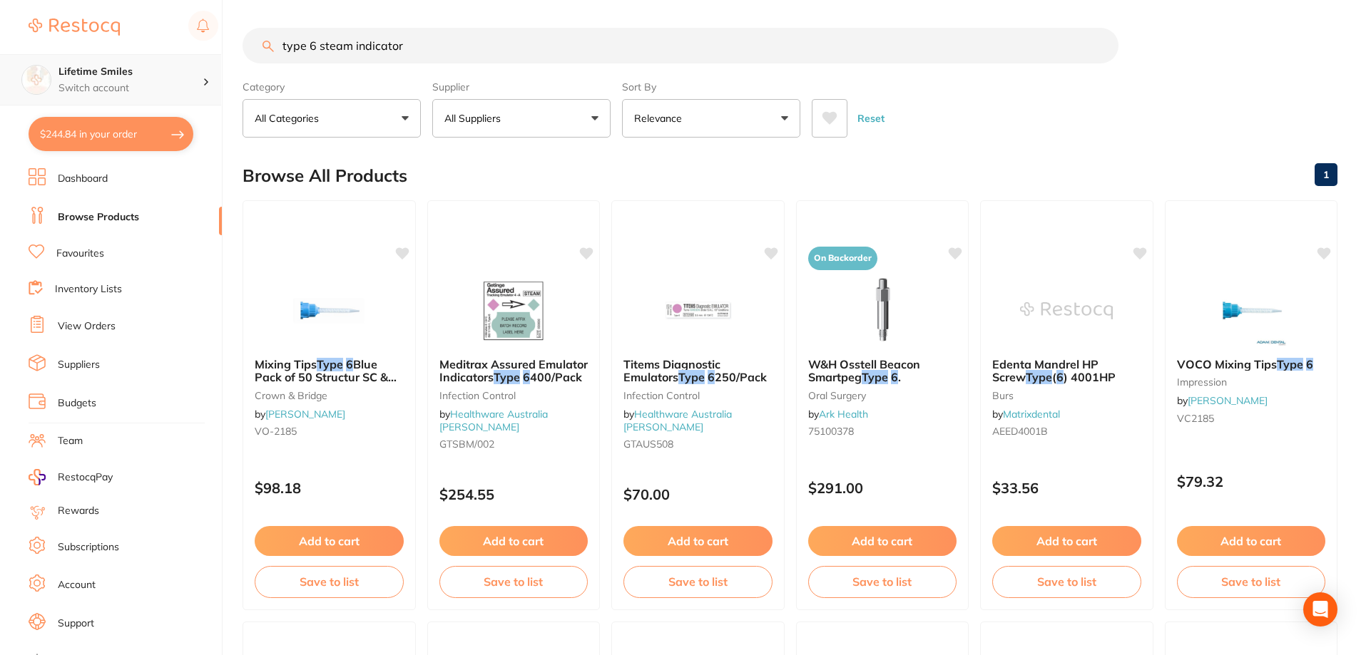
drag, startPoint x: 451, startPoint y: 41, endPoint x: 195, endPoint y: 61, distance: 256.1
click at [195, 61] on div "$244.84 Lifetime Smiles Switch account Lifetime Smiles $244.84 in your order Da…" at bounding box center [683, 326] width 1366 height 655
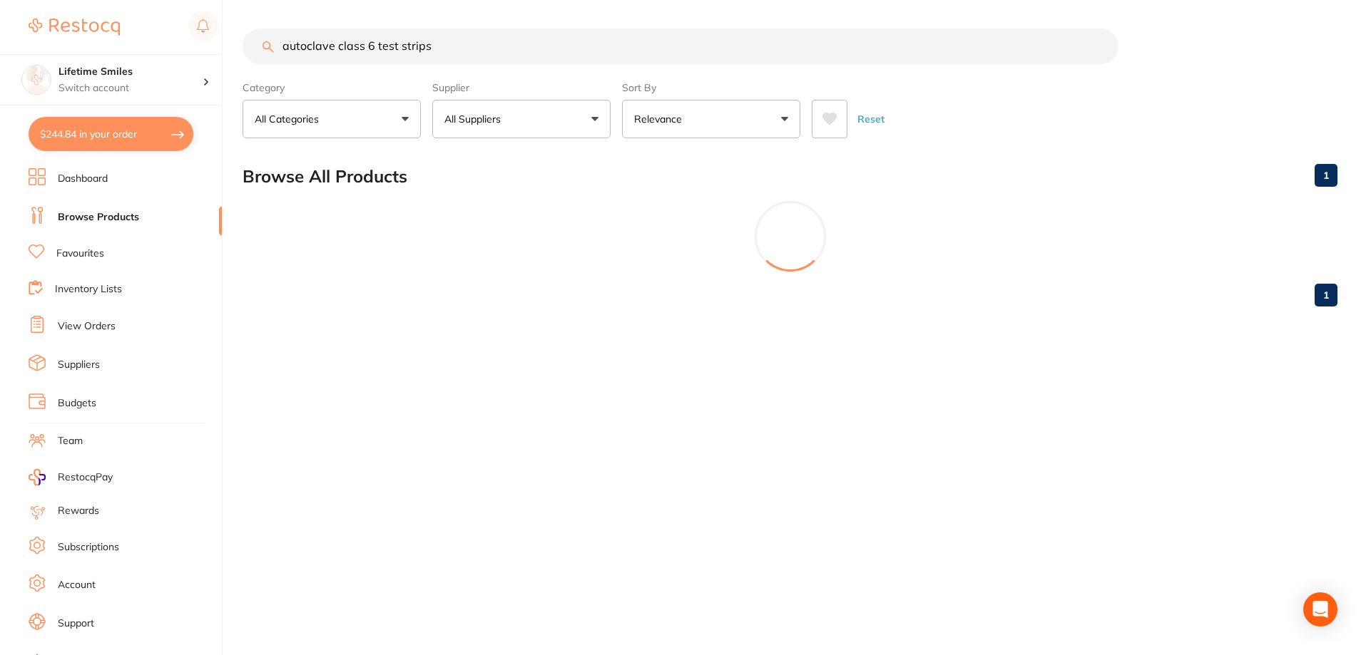
scroll to position [0, 0]
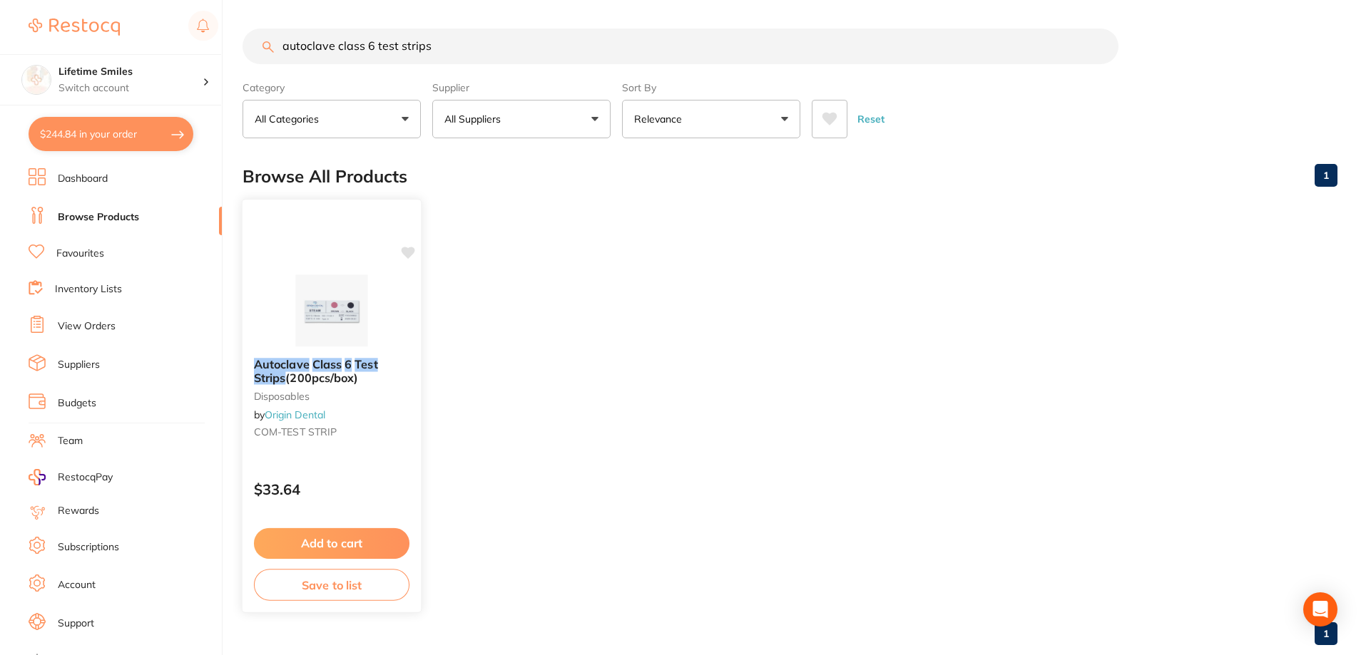
type input "autoclave class 6 test strips"
click at [310, 542] on button "Add to cart" at bounding box center [331, 543] width 155 height 31
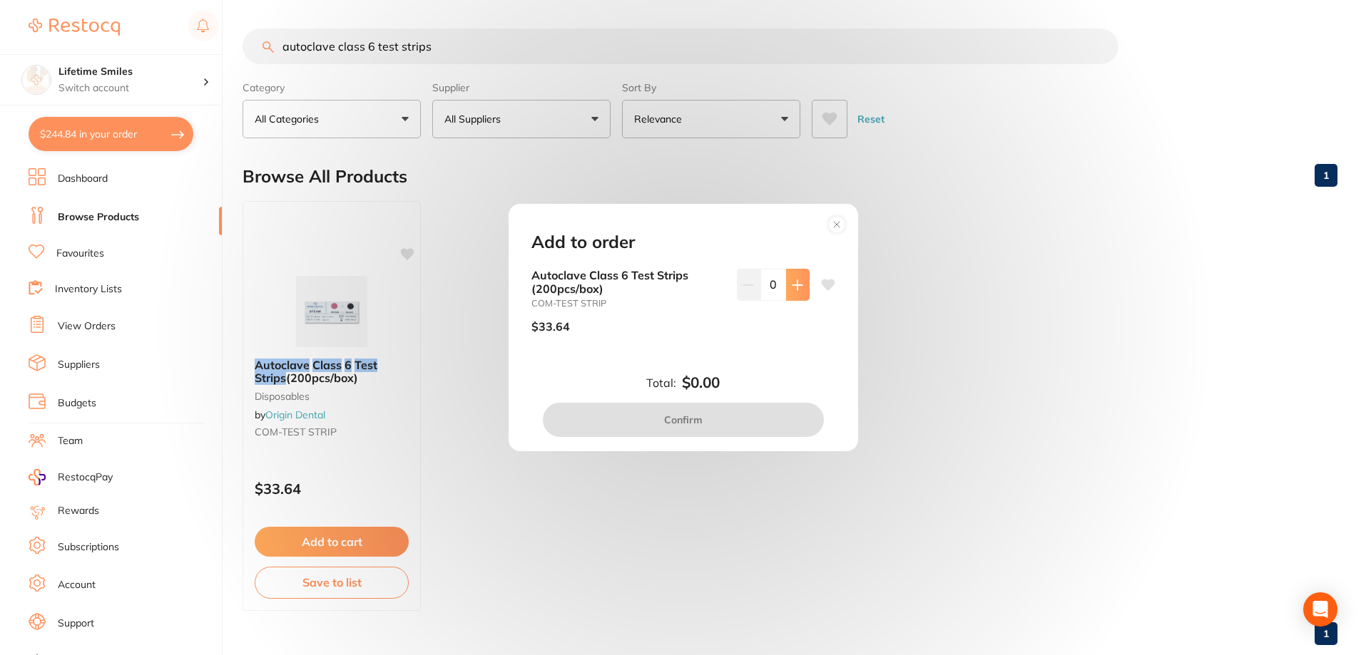
click at [797, 285] on icon at bounding box center [796, 284] width 9 height 9
type input "1"
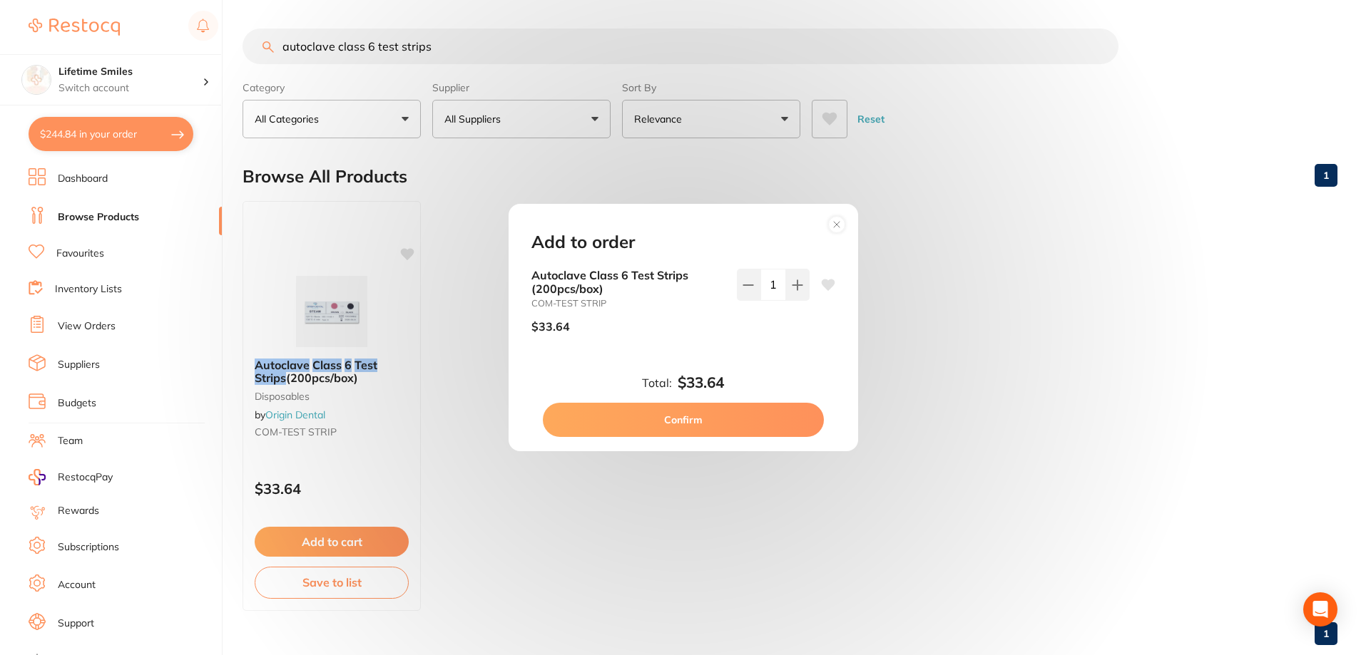
click at [687, 421] on button "Confirm" at bounding box center [683, 420] width 281 height 34
checkbox input "false"
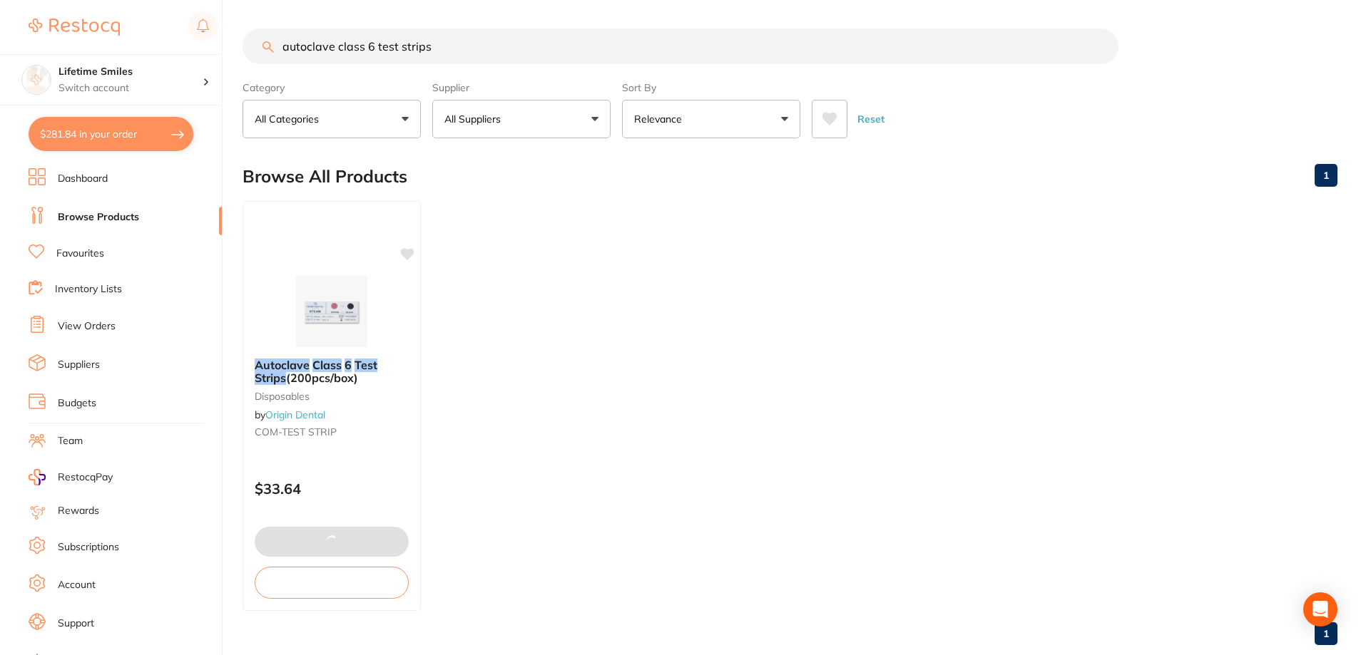
click at [91, 133] on button "$281.84 in your order" at bounding box center [111, 134] width 165 height 34
checkbox input "true"
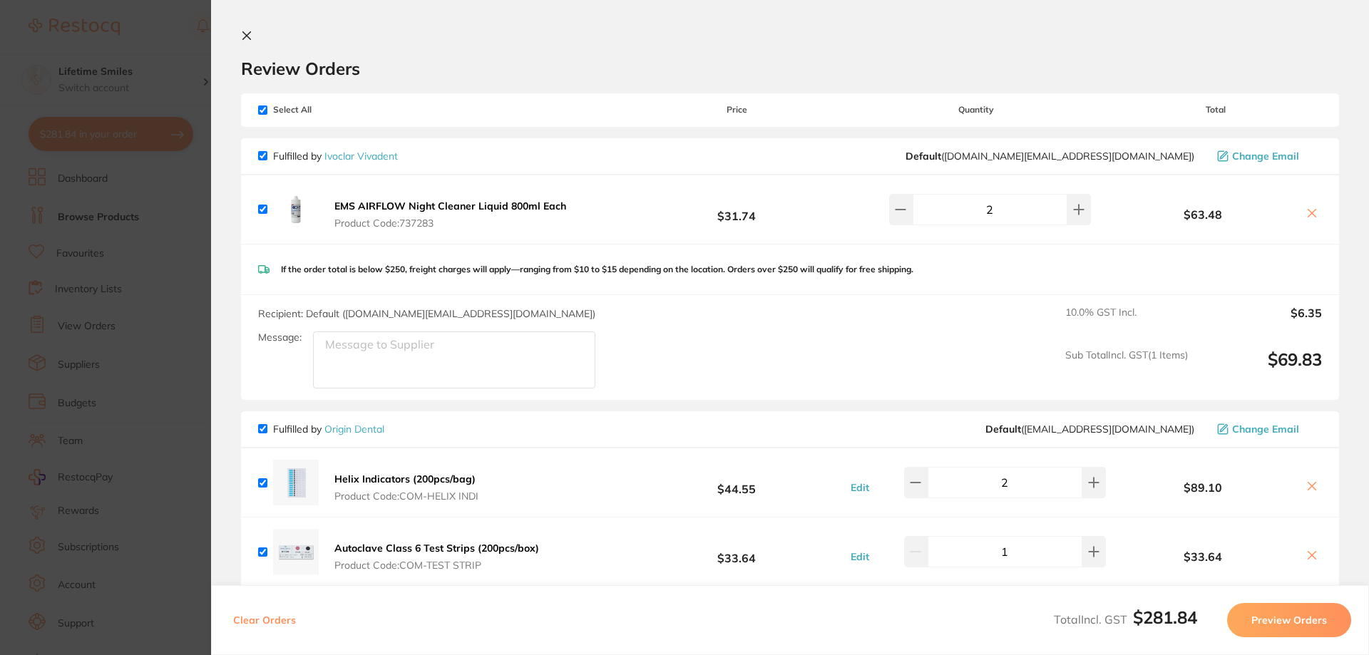
scroll to position [285, 0]
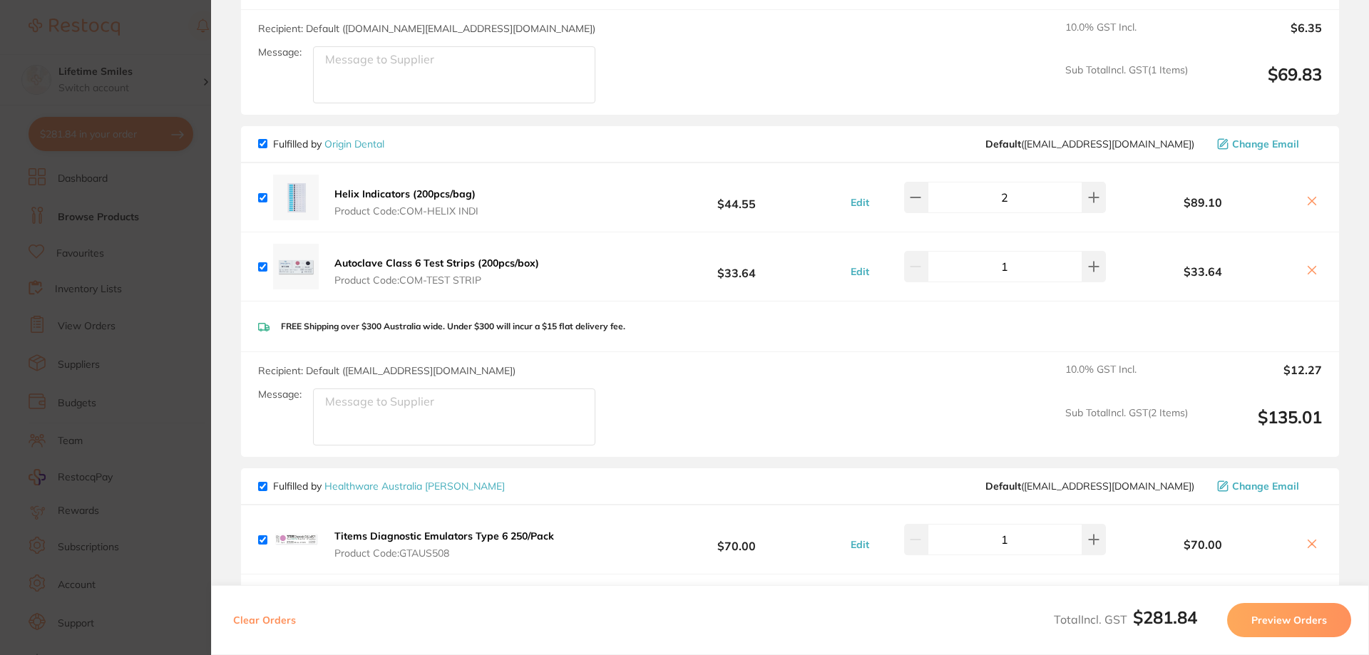
click at [1309, 545] on icon at bounding box center [1312, 543] width 11 height 11
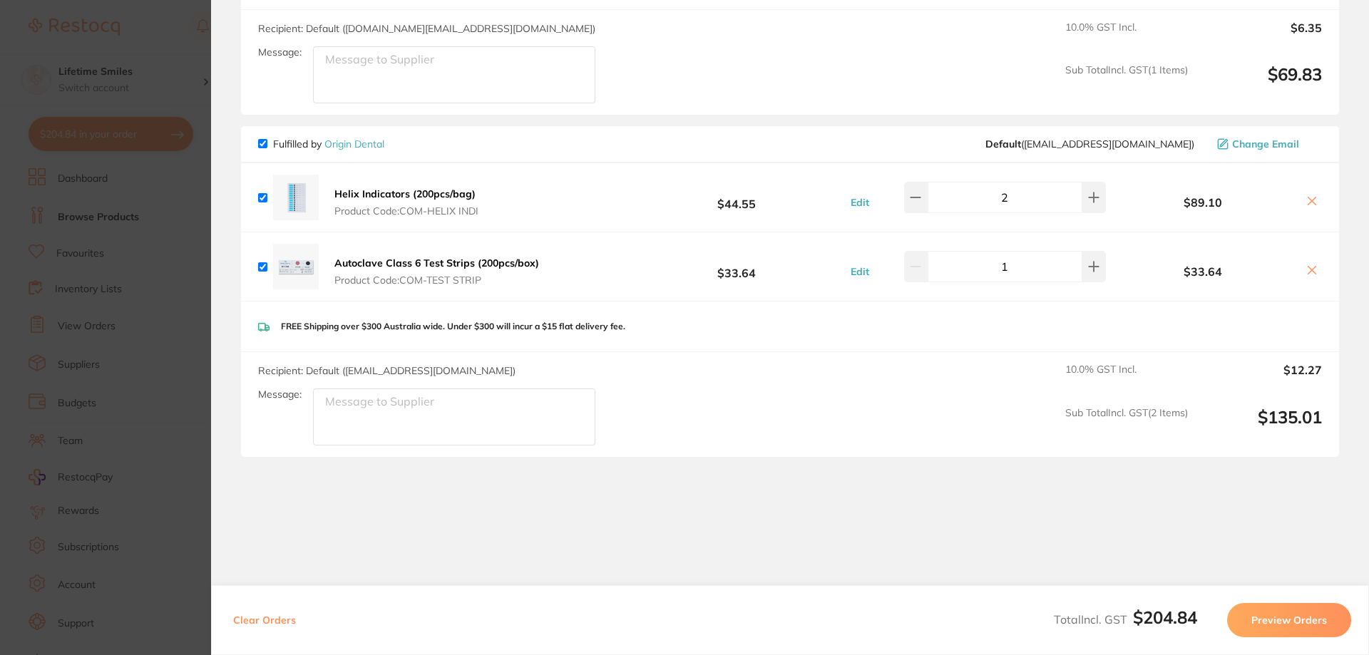
checkbox input "true"
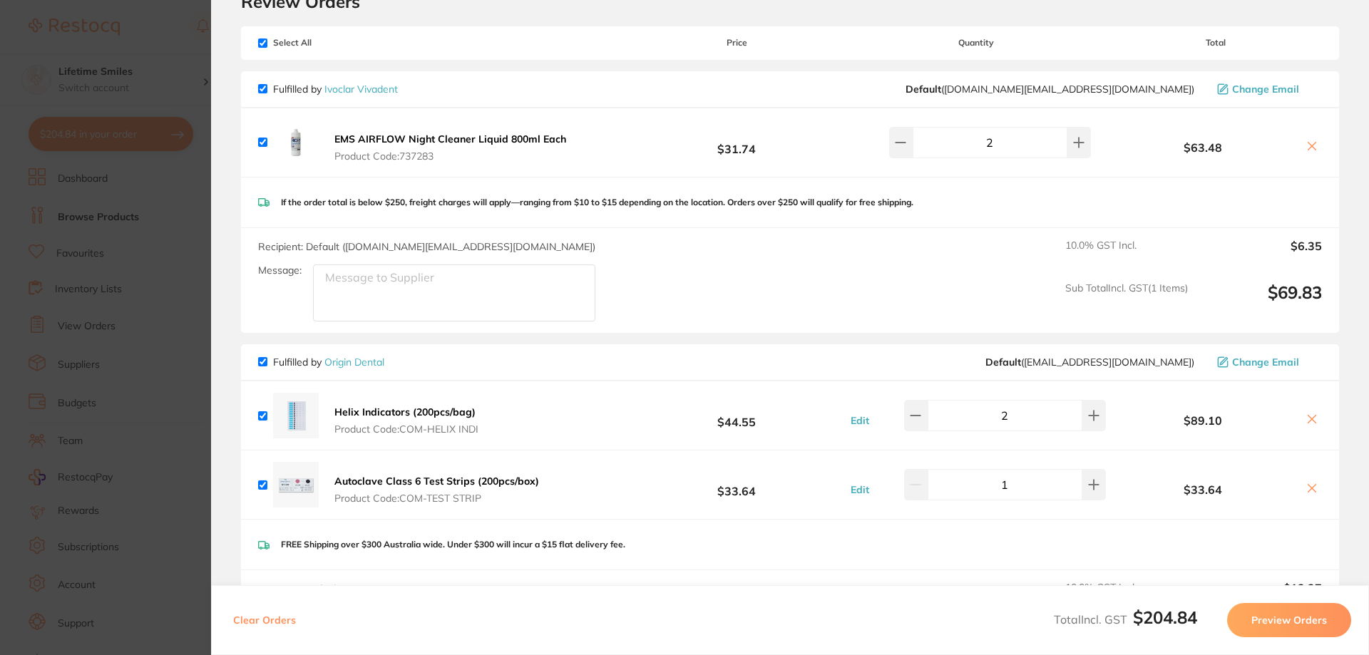
scroll to position [0, 0]
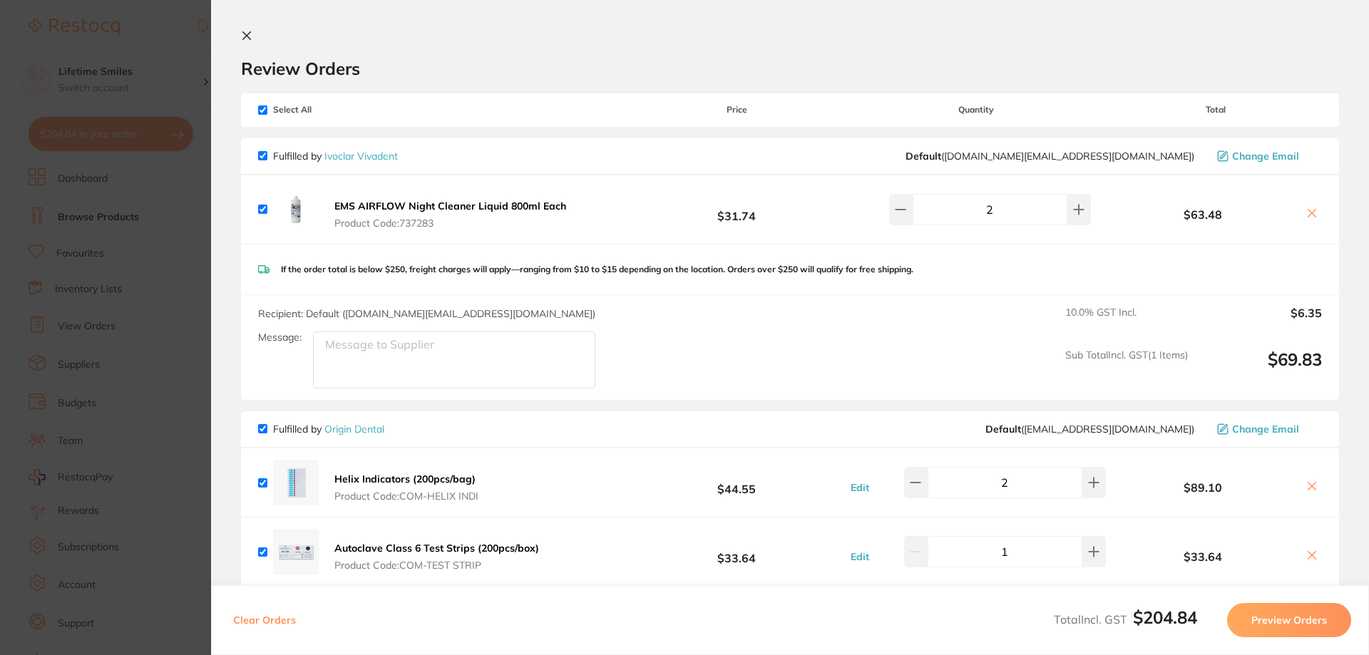
click at [249, 35] on icon at bounding box center [246, 35] width 11 height 11
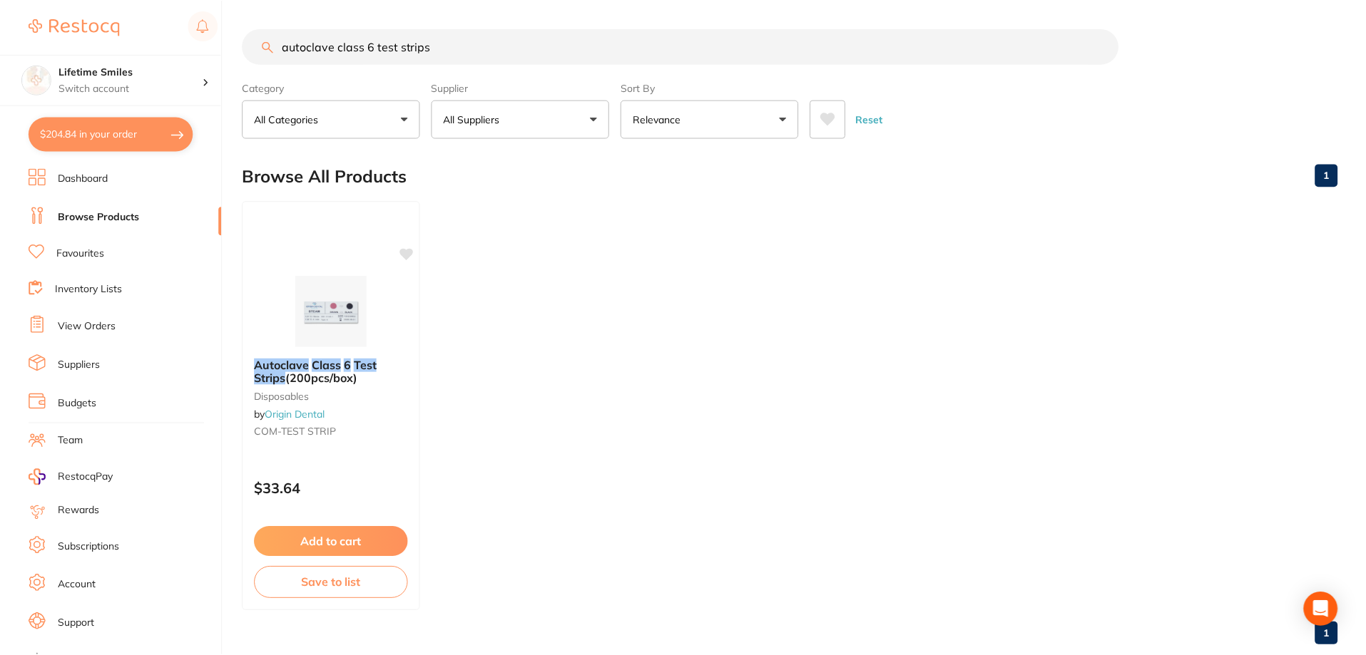
scroll to position [1, 0]
click at [97, 134] on button "$204.84 in your order" at bounding box center [111, 134] width 165 height 34
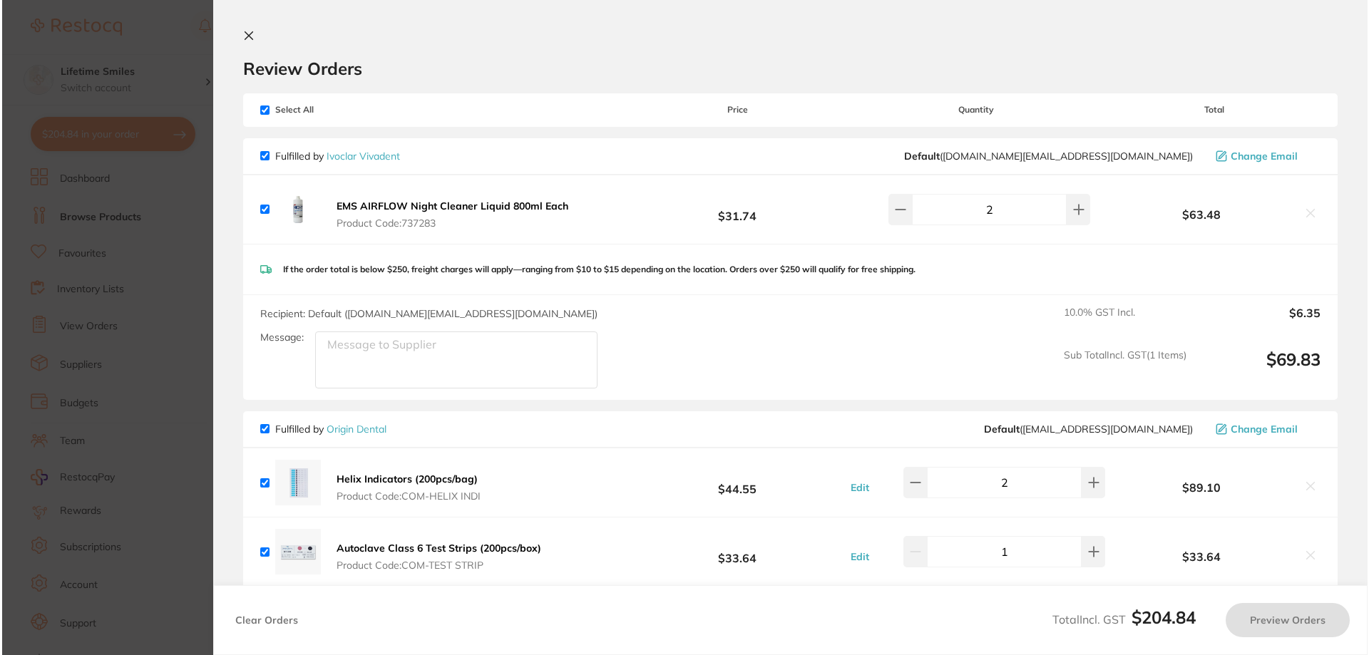
scroll to position [0, 0]
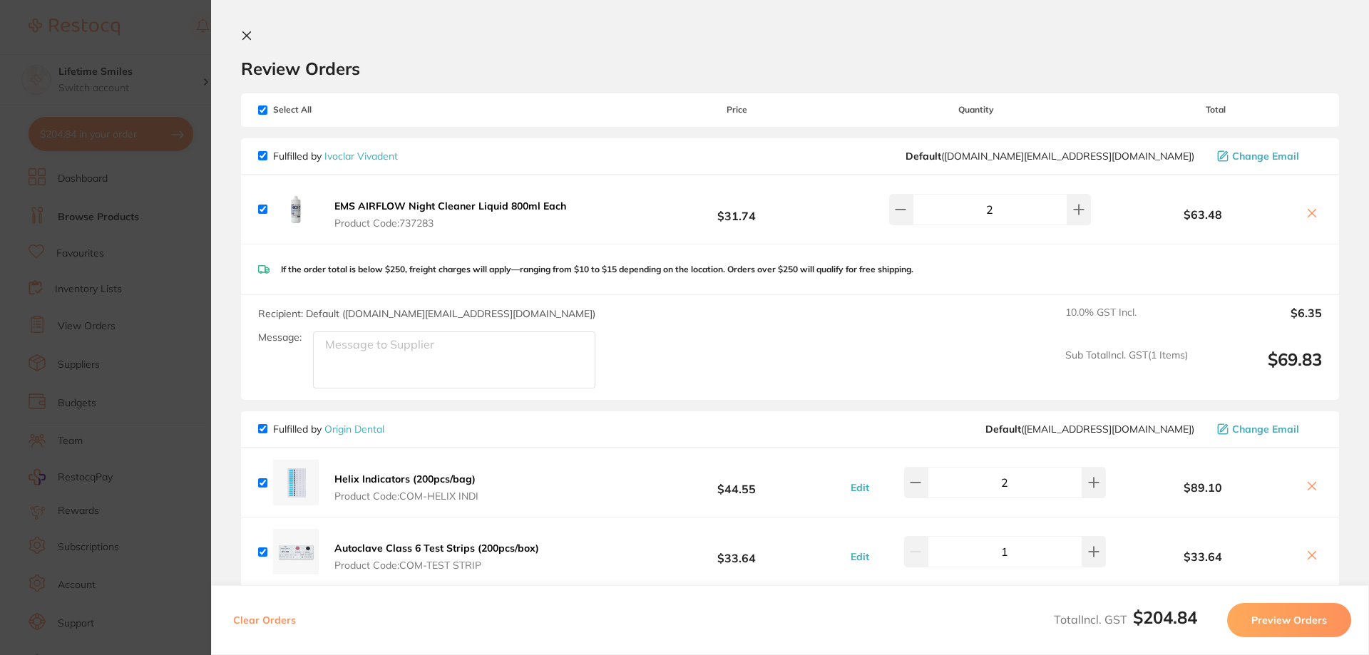
drag, startPoint x: 244, startPoint y: 33, endPoint x: 235, endPoint y: 37, distance: 9.6
click at [244, 30] on icon at bounding box center [246, 35] width 11 height 11
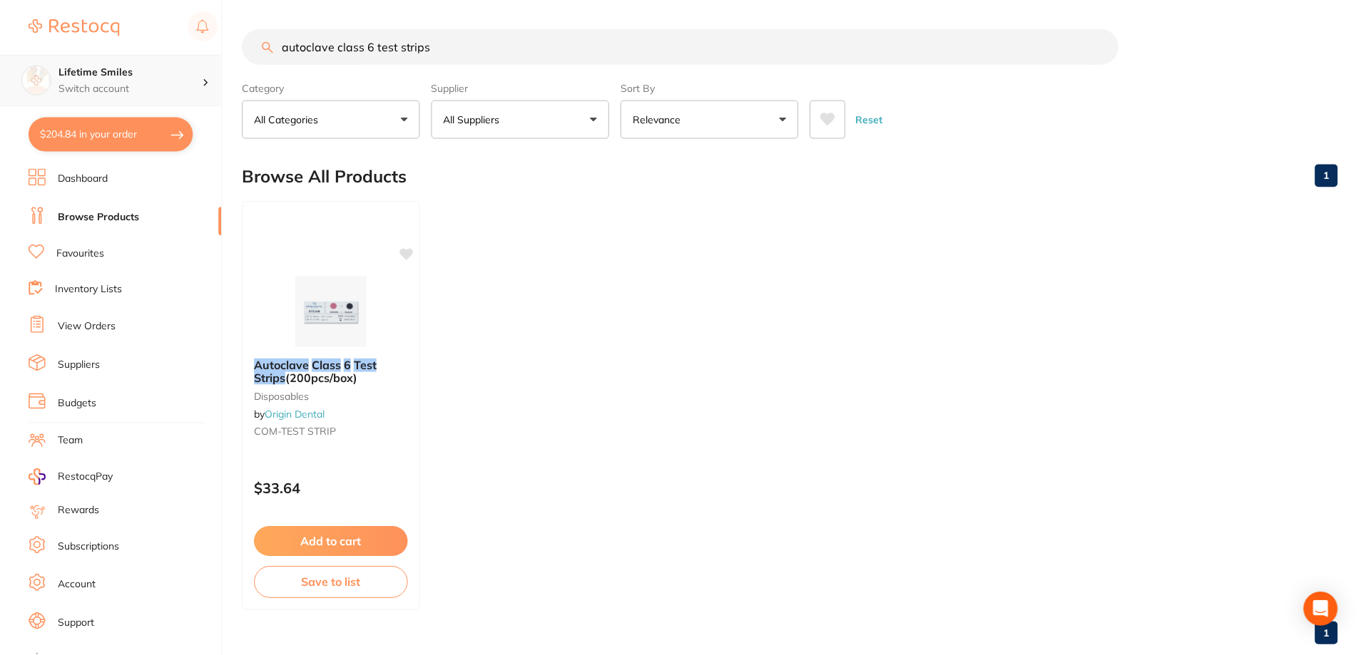
scroll to position [1, 0]
click at [88, 183] on link "Dashboard" at bounding box center [83, 179] width 50 height 14
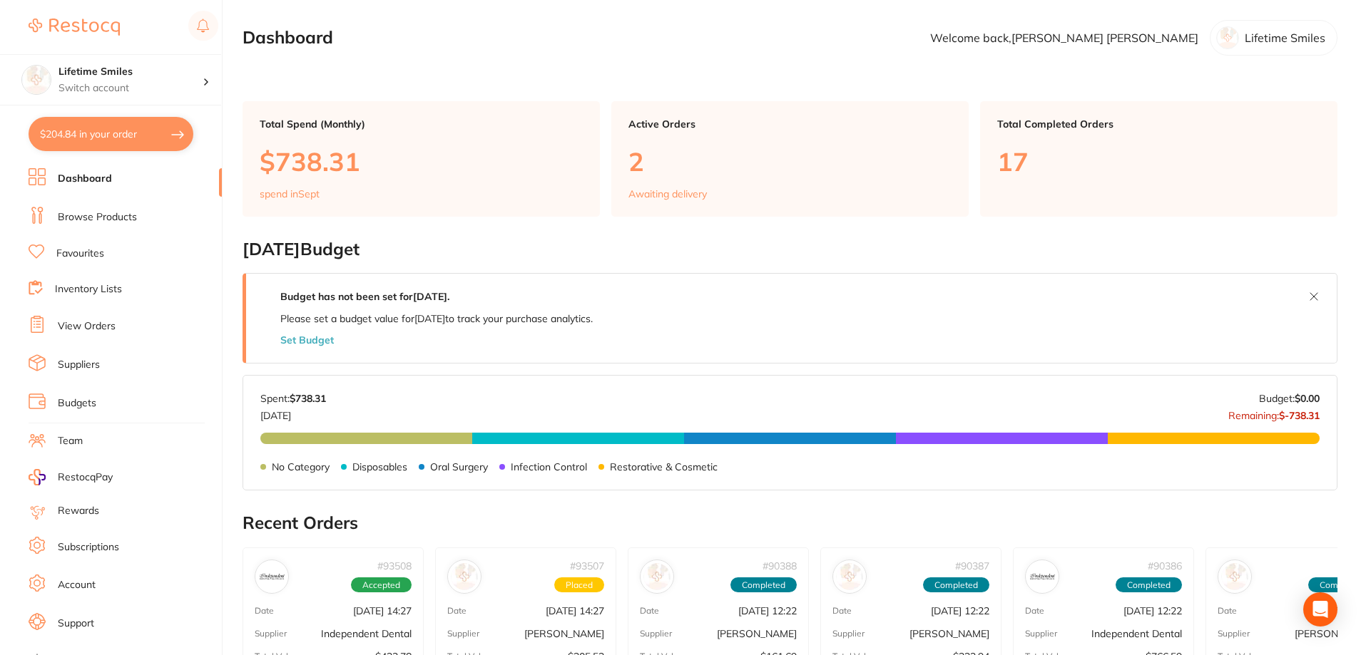
click at [685, 165] on p "2" at bounding box center [789, 161] width 323 height 29
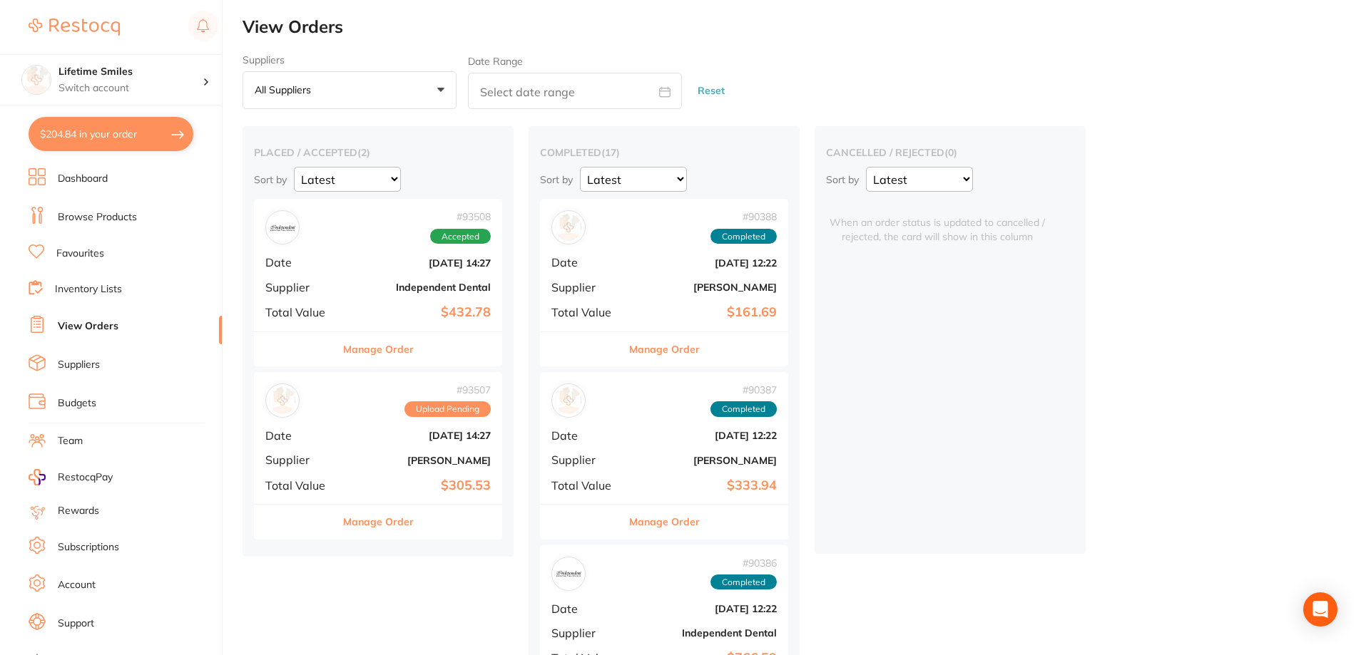
click at [382, 521] on button "Manage Order" at bounding box center [378, 522] width 71 height 34
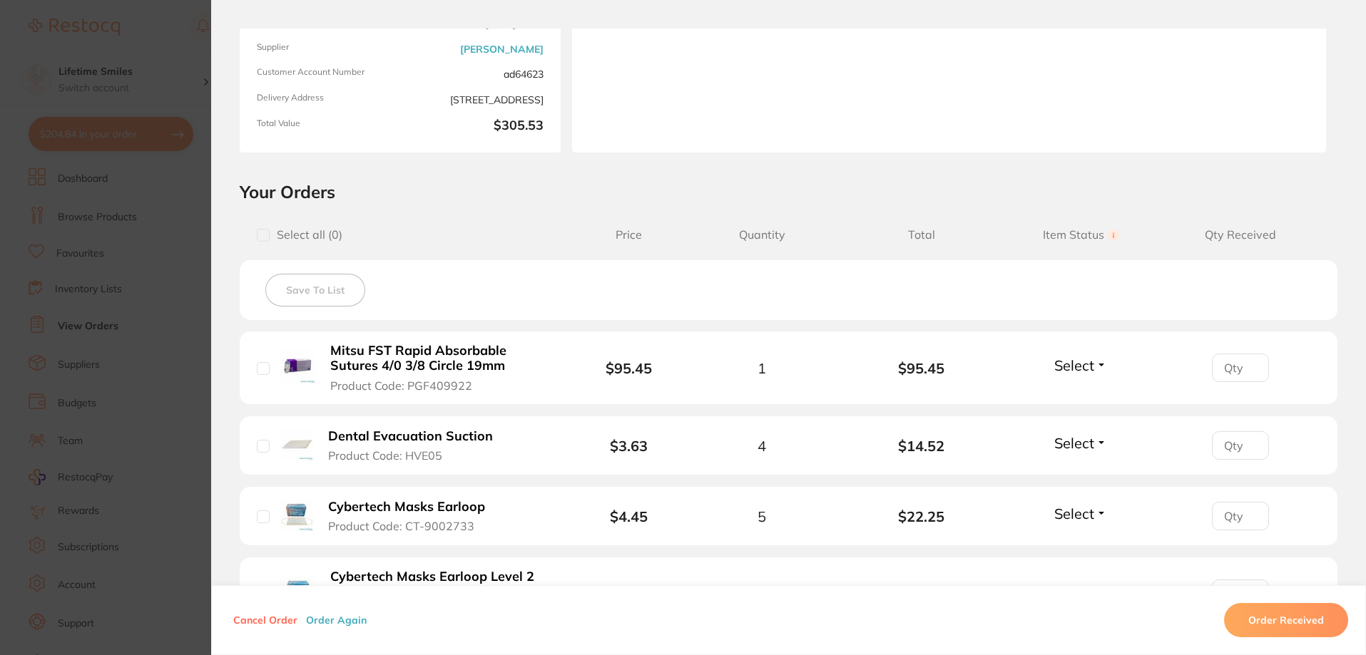
scroll to position [22, 0]
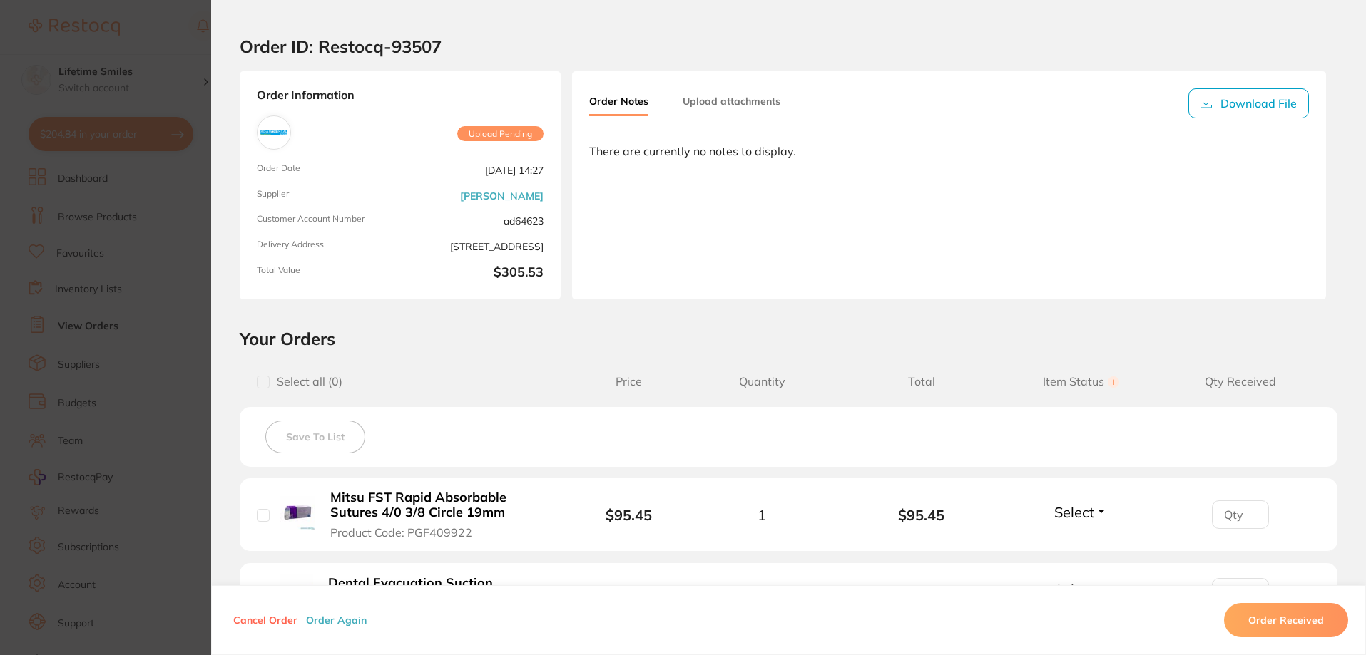
click at [730, 101] on button "Upload attachments" at bounding box center [732, 101] width 98 height 26
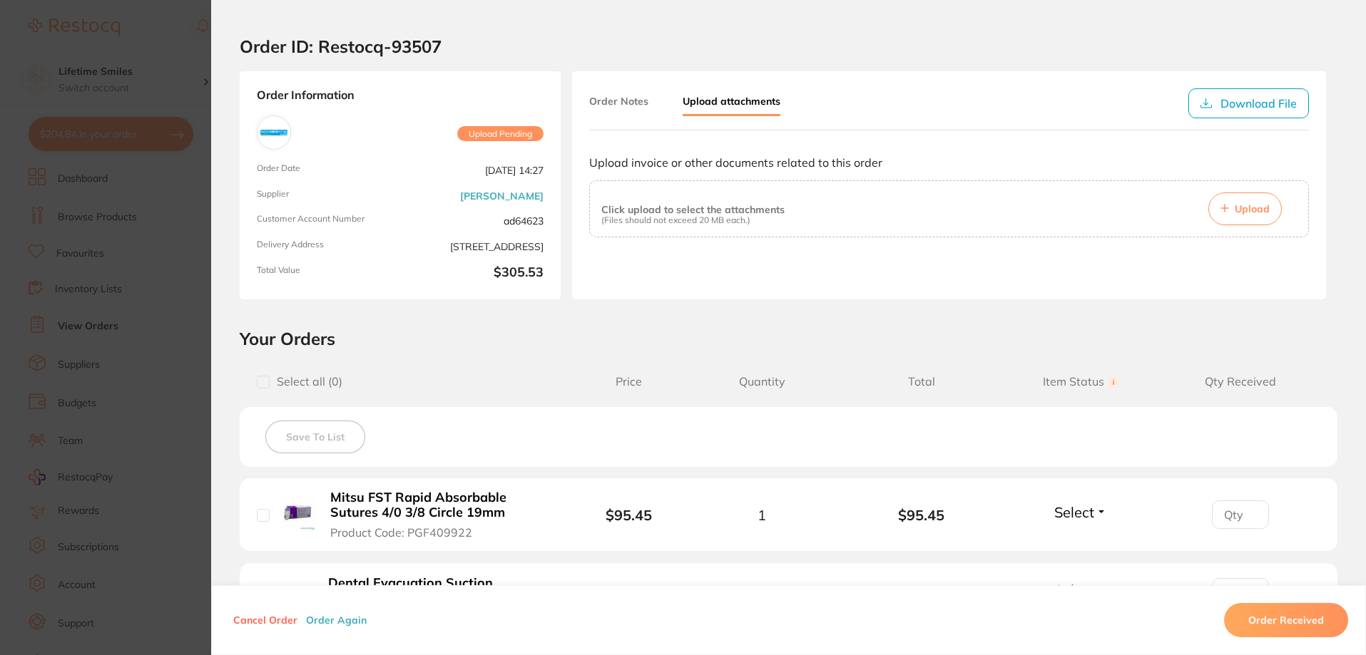
click at [616, 103] on button "Order Notes" at bounding box center [618, 101] width 59 height 26
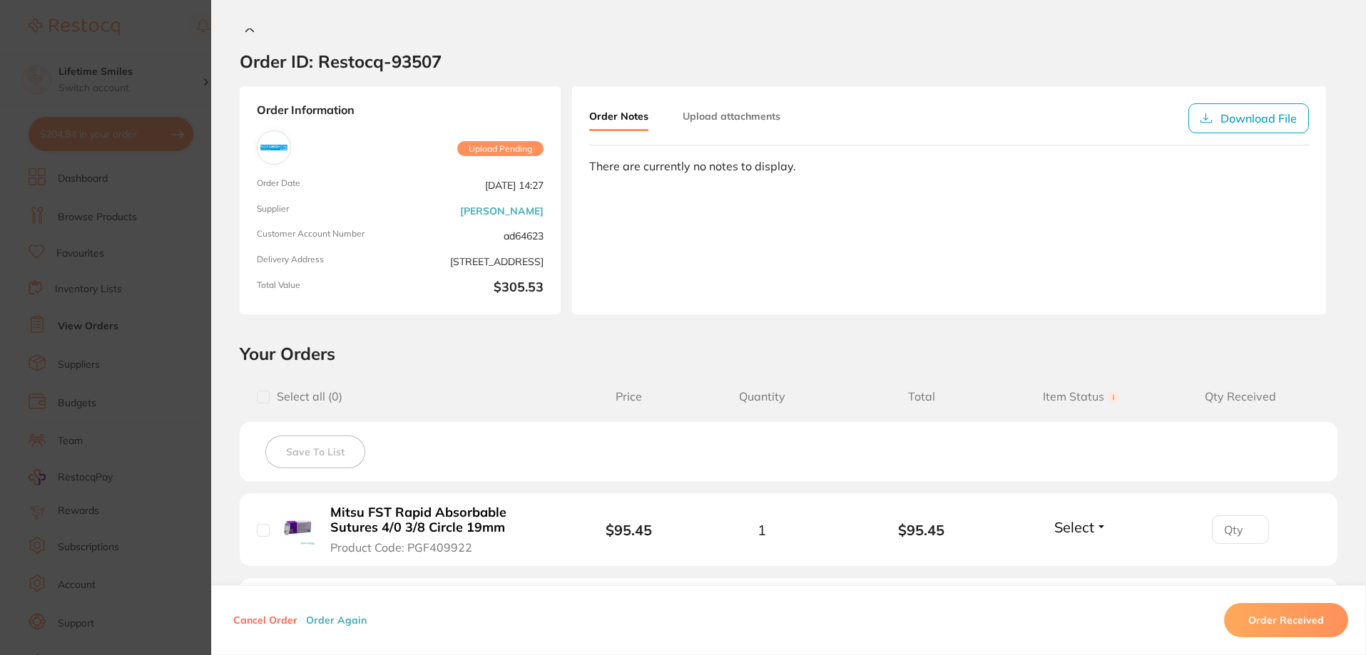
scroll to position [0, 0]
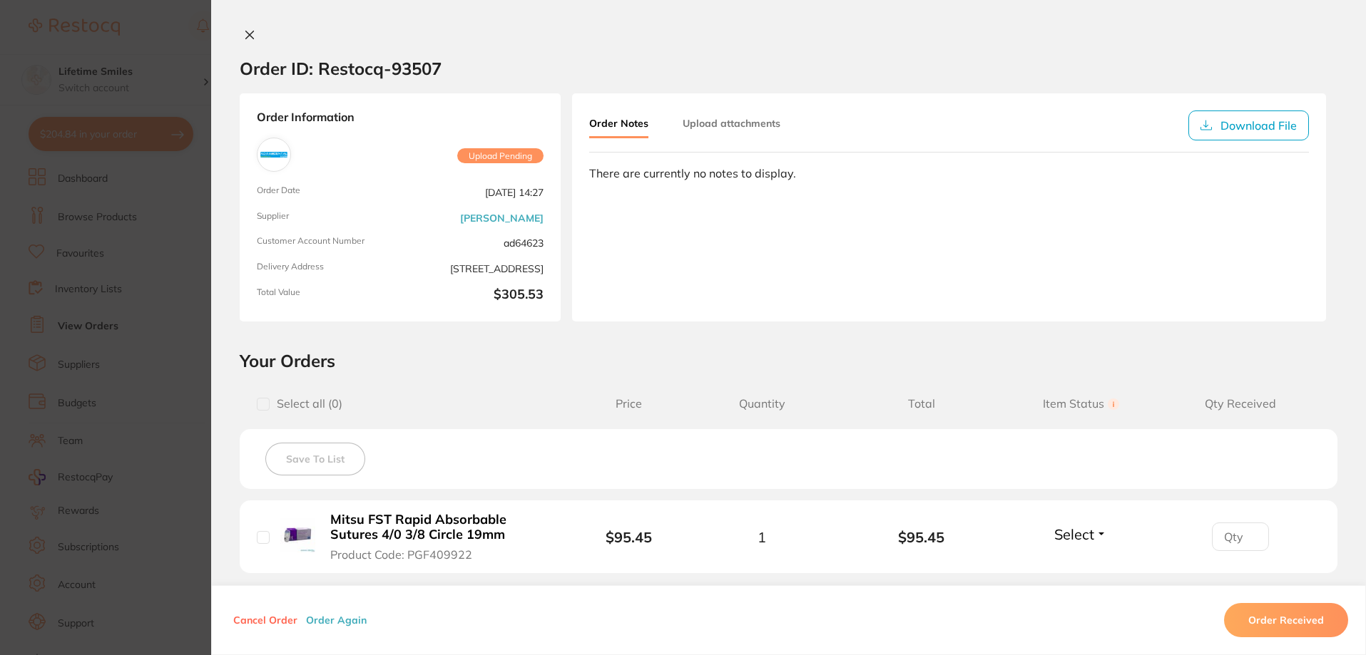
click at [247, 32] on icon at bounding box center [249, 34] width 11 height 11
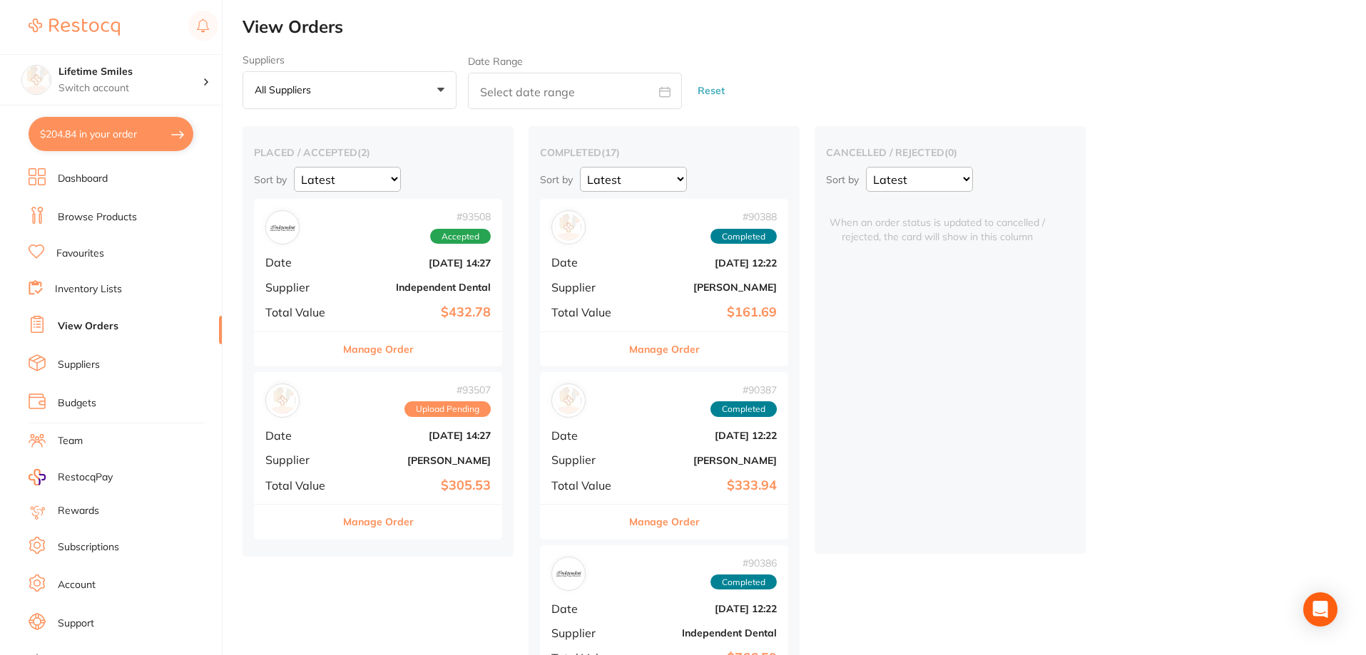
click at [386, 439] on b "[DATE] 14:27" at bounding box center [419, 435] width 143 height 11
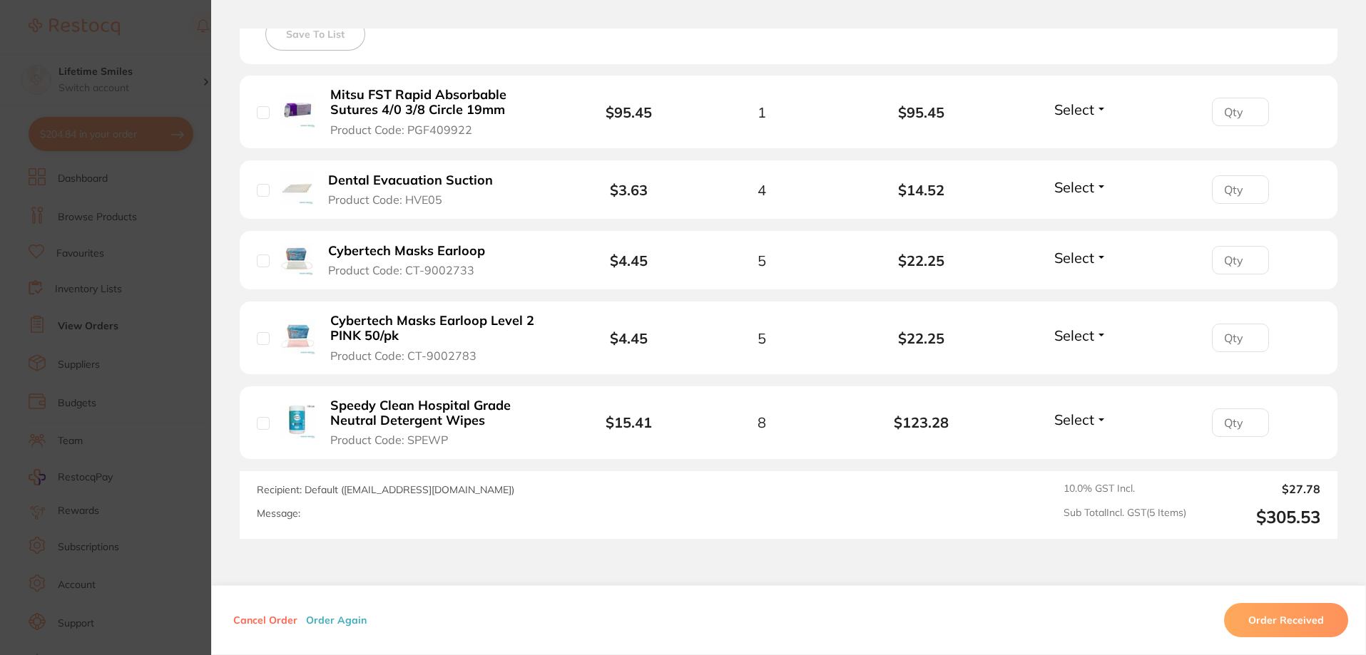
scroll to position [521, 0]
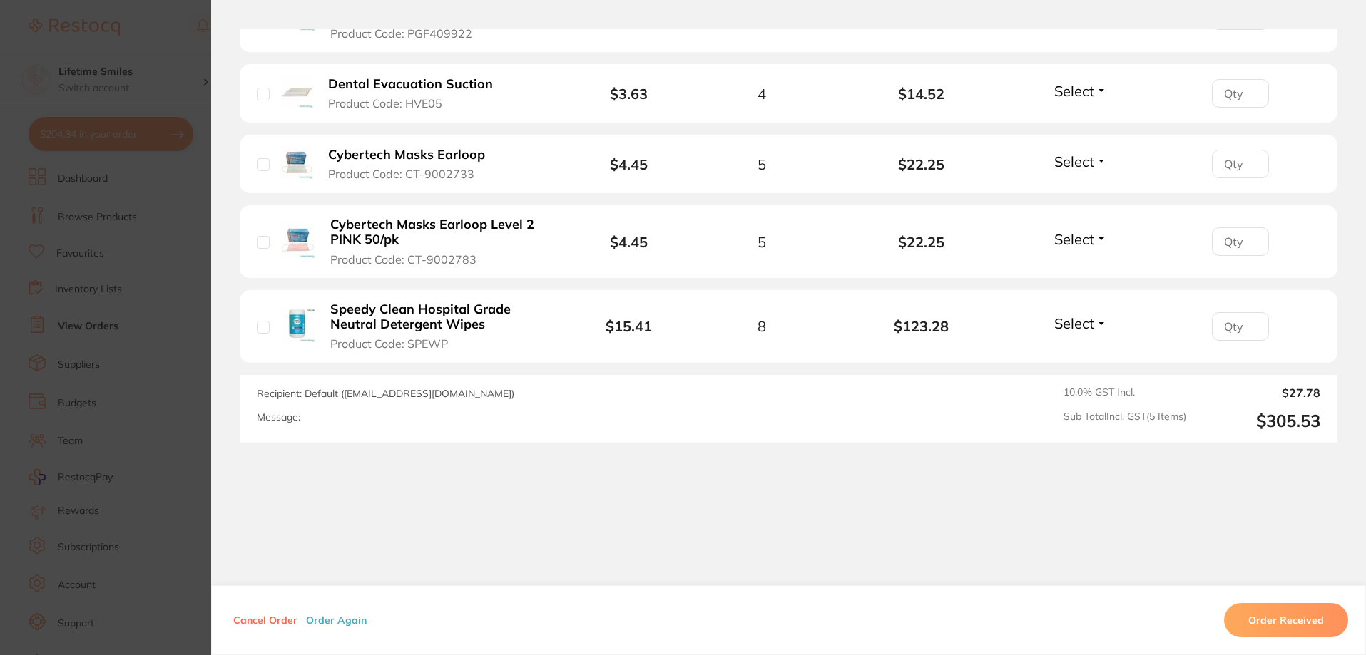
click at [261, 329] on input "checkbox" at bounding box center [263, 327] width 13 height 13
checkbox input "true"
drag, startPoint x: 262, startPoint y: 246, endPoint x: 267, endPoint y: 188, distance: 57.9
click at [262, 245] on input "checkbox" at bounding box center [263, 242] width 13 height 13
checkbox input "true"
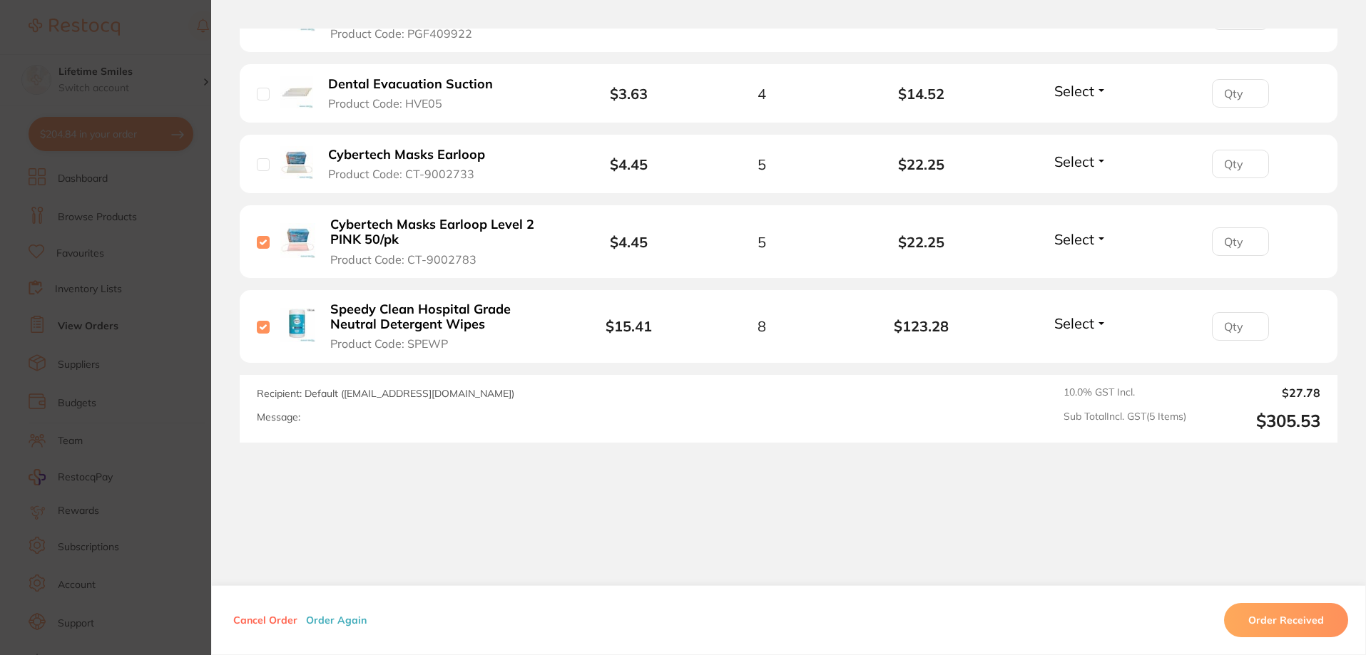
drag, startPoint x: 266, startPoint y: 160, endPoint x: 264, endPoint y: 152, distance: 8.8
click at [265, 160] on div "Cybertech Masks Earloop Product Code: CT-9002733" at bounding box center [390, 164] width 267 height 36
click at [258, 95] on input "checkbox" at bounding box center [263, 94] width 13 height 13
checkbox input "true"
click at [257, 162] on input "checkbox" at bounding box center [263, 164] width 13 height 13
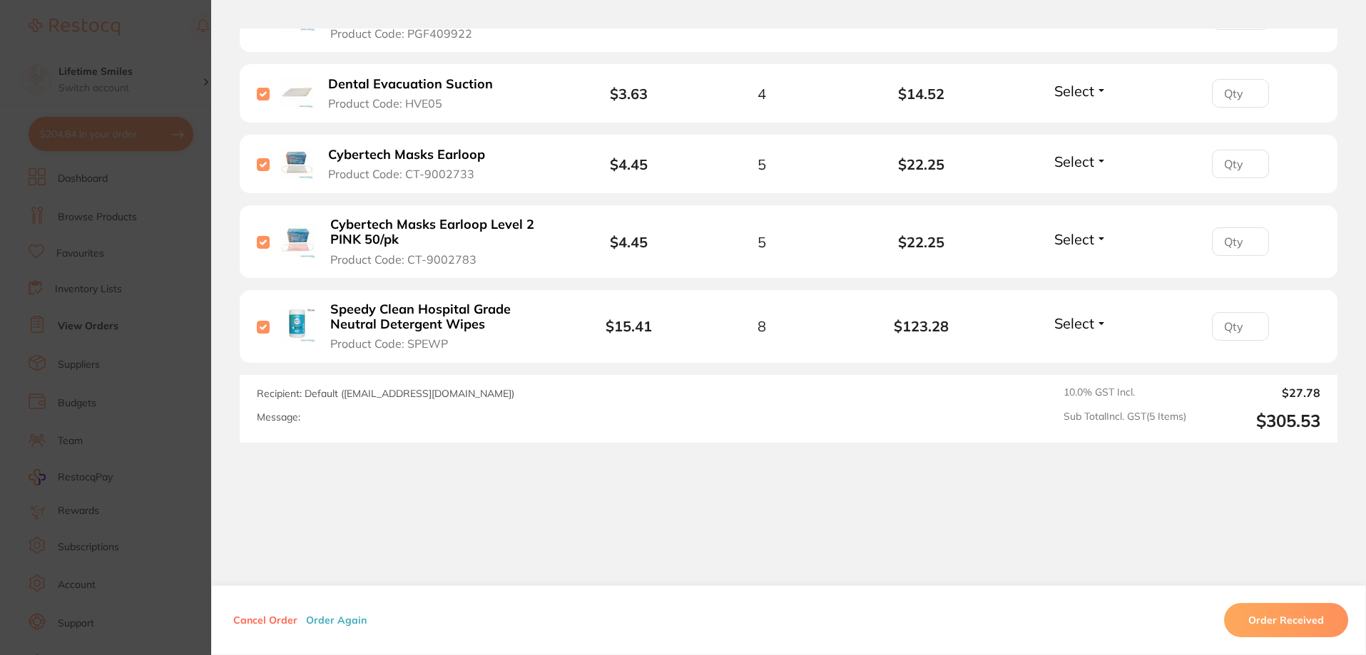
checkbox input "true"
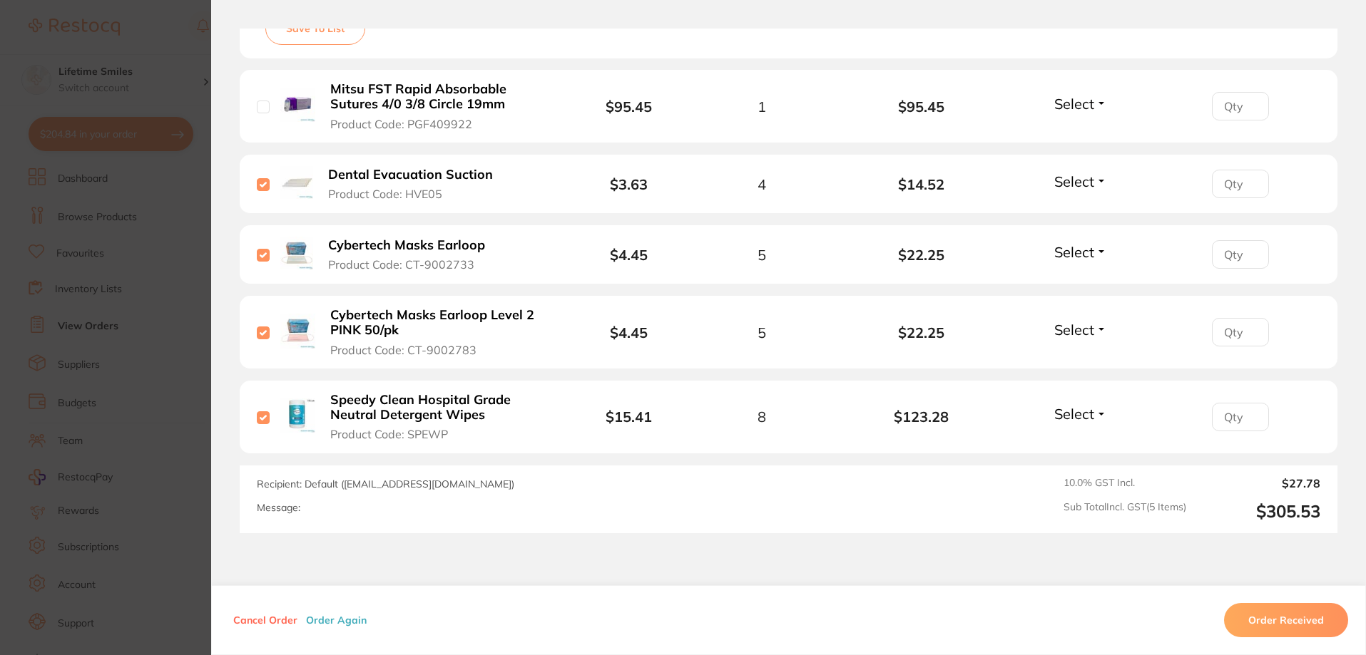
scroll to position [379, 0]
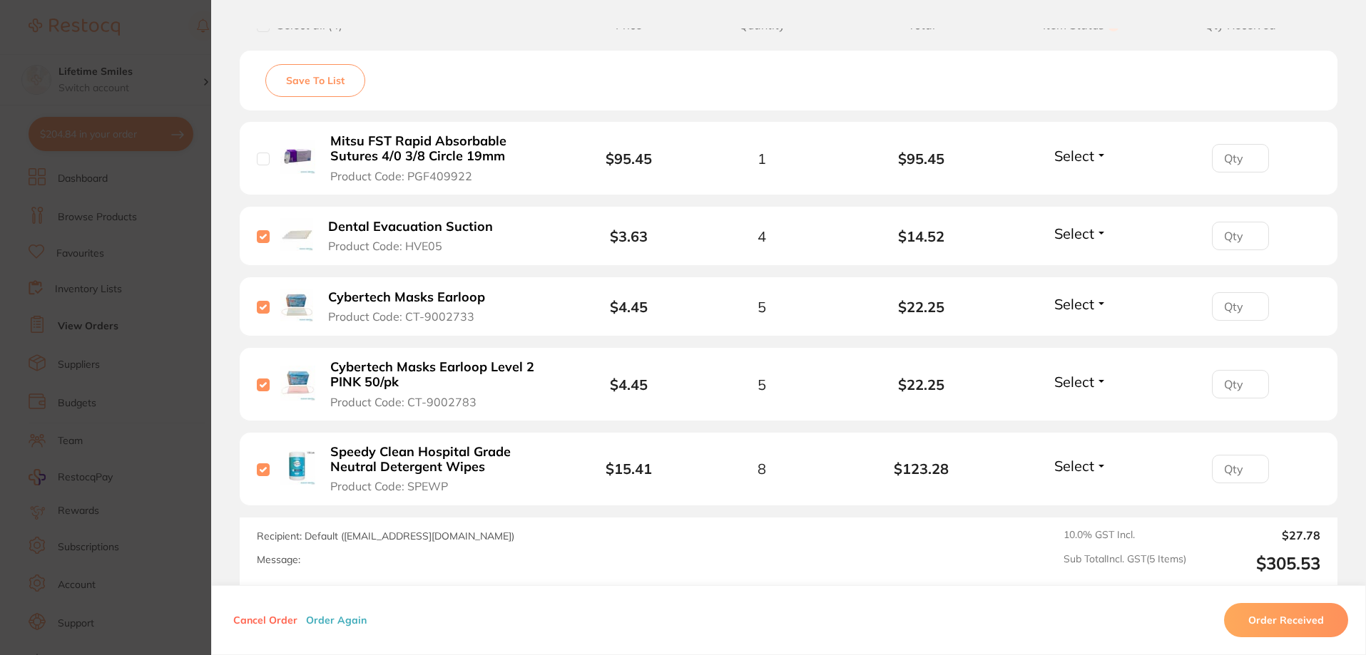
click at [264, 156] on input "checkbox" at bounding box center [263, 159] width 13 height 13
checkbox input "true"
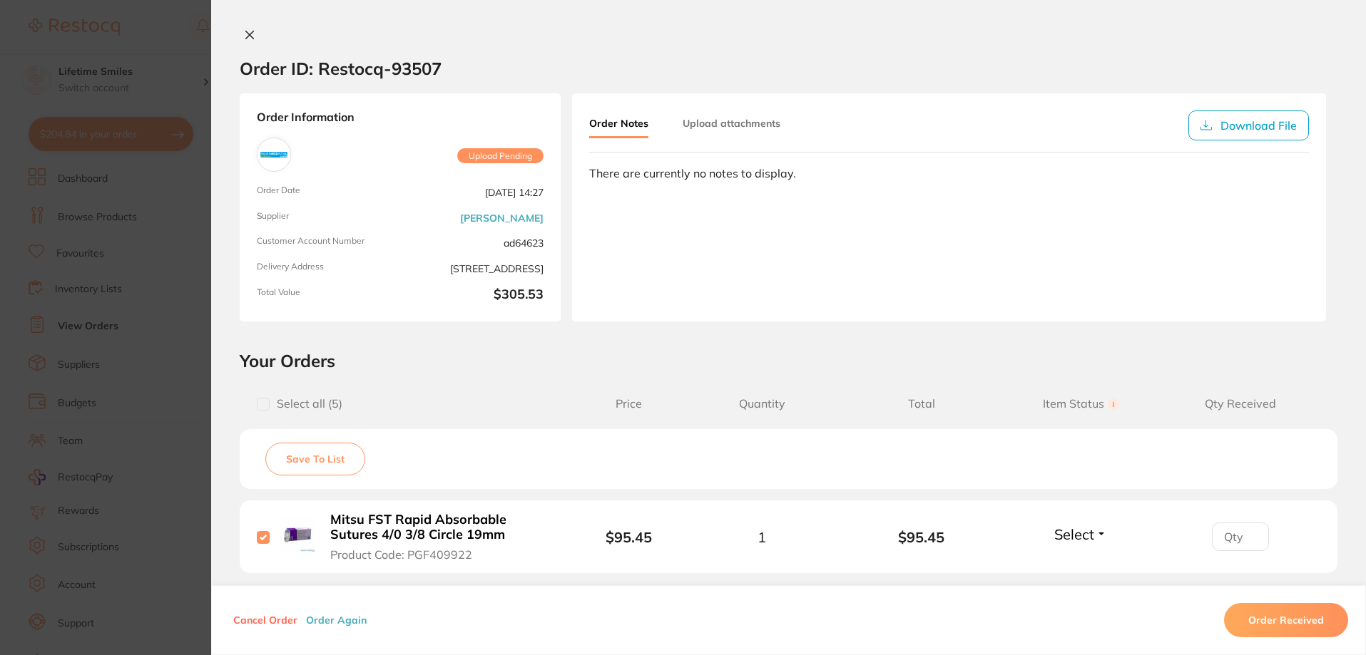
scroll to position [285, 0]
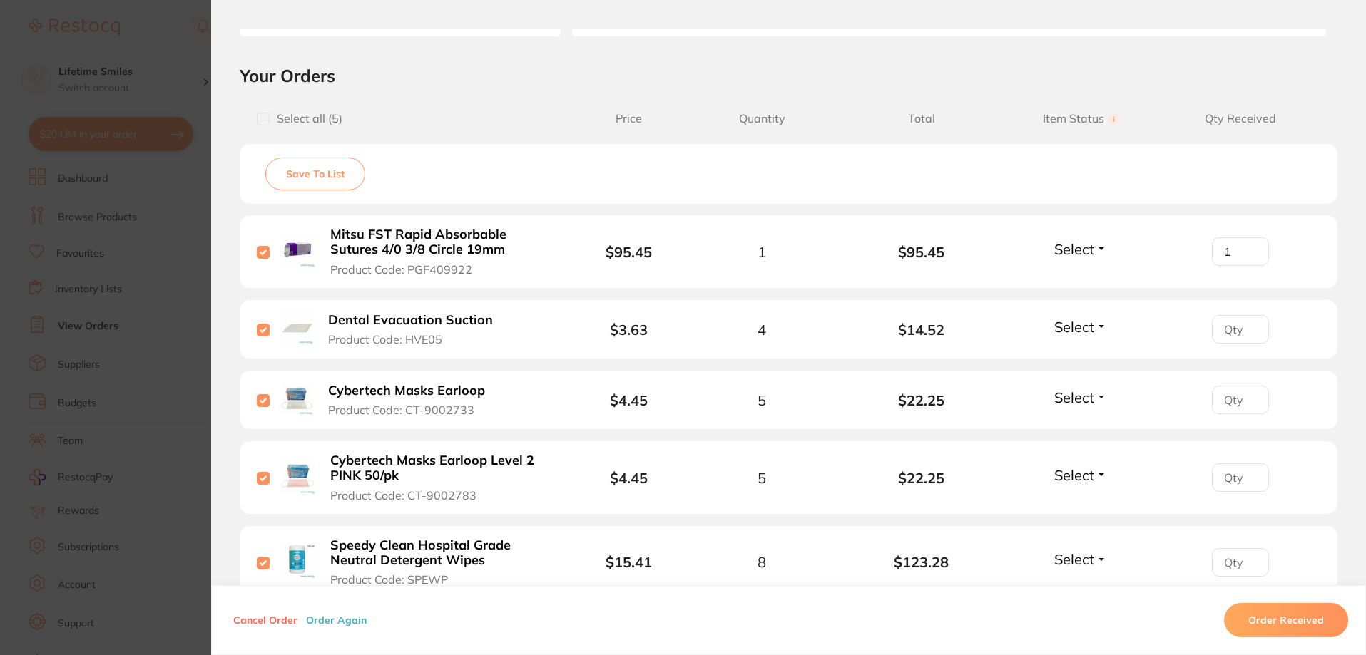
click at [1247, 247] on input "1" at bounding box center [1240, 251] width 57 height 29
type input "0"
click at [1247, 257] on input "0" at bounding box center [1240, 251] width 57 height 29
type input "0"
click at [1251, 333] on input "0" at bounding box center [1240, 329] width 57 height 29
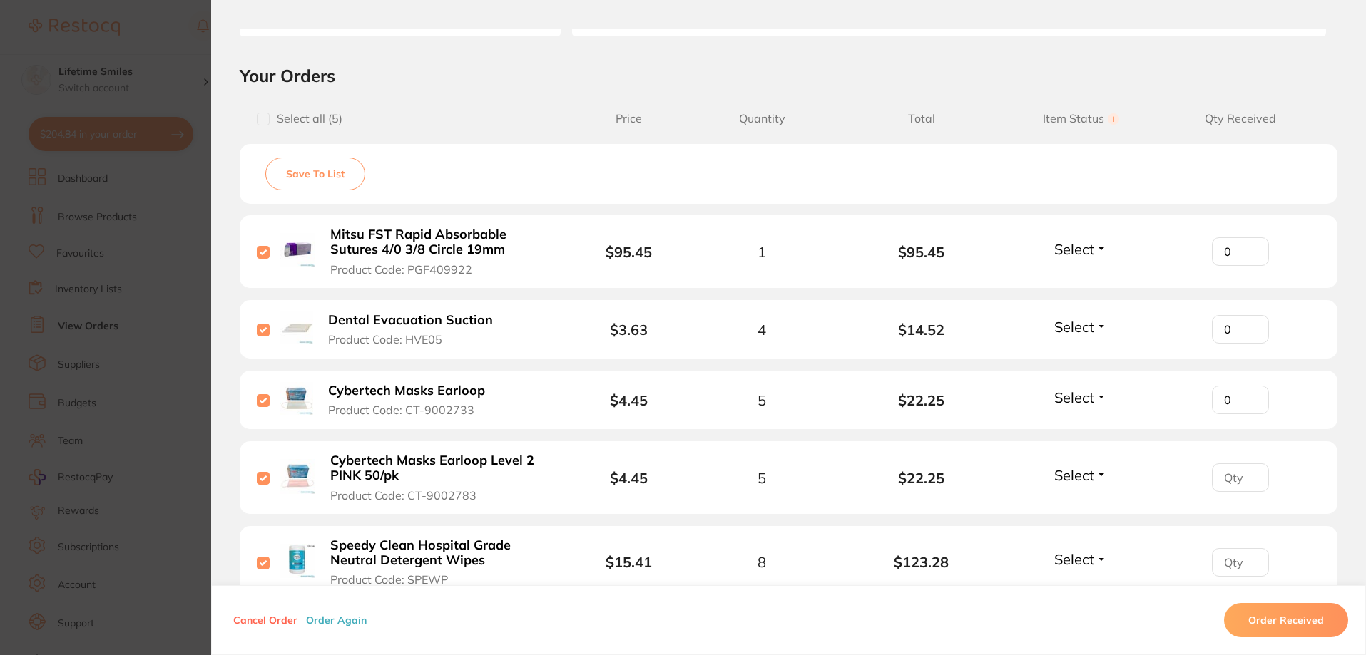
type input "0"
click at [1248, 407] on input "0" at bounding box center [1240, 400] width 57 height 29
type input "0"
click at [1248, 484] on input "0" at bounding box center [1240, 478] width 57 height 29
type input "0"
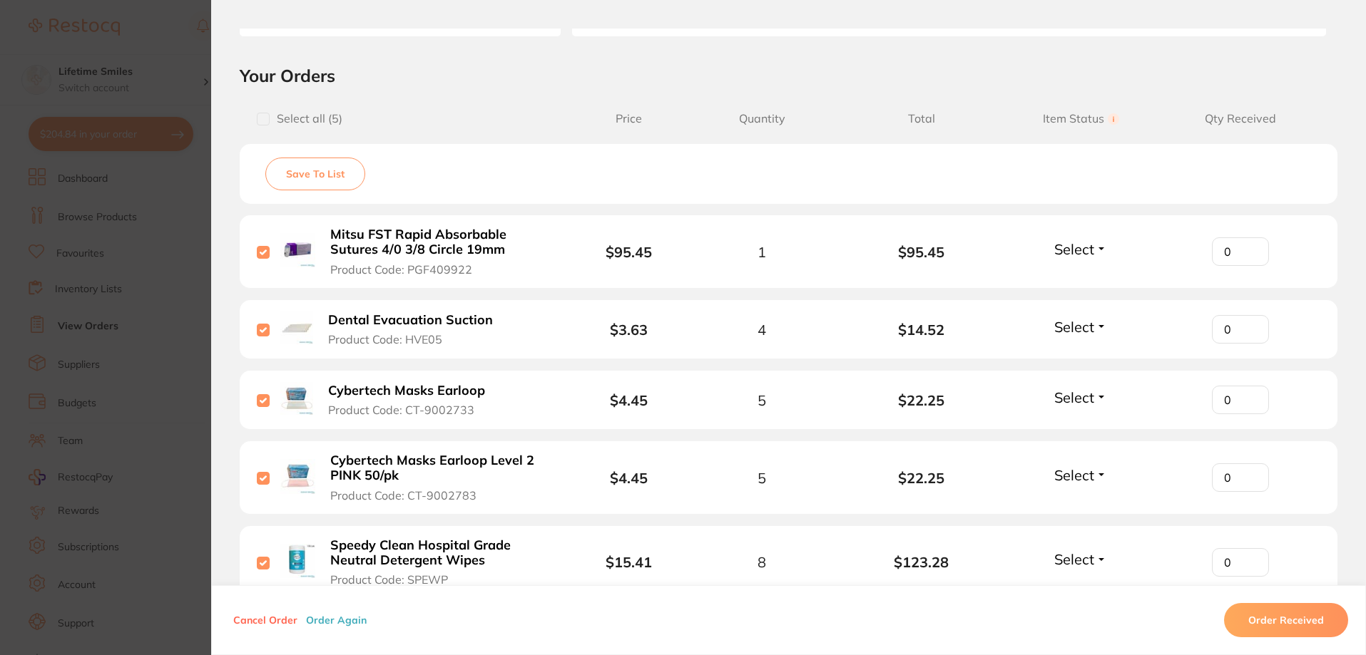
click at [1249, 565] on input "0" at bounding box center [1240, 562] width 57 height 29
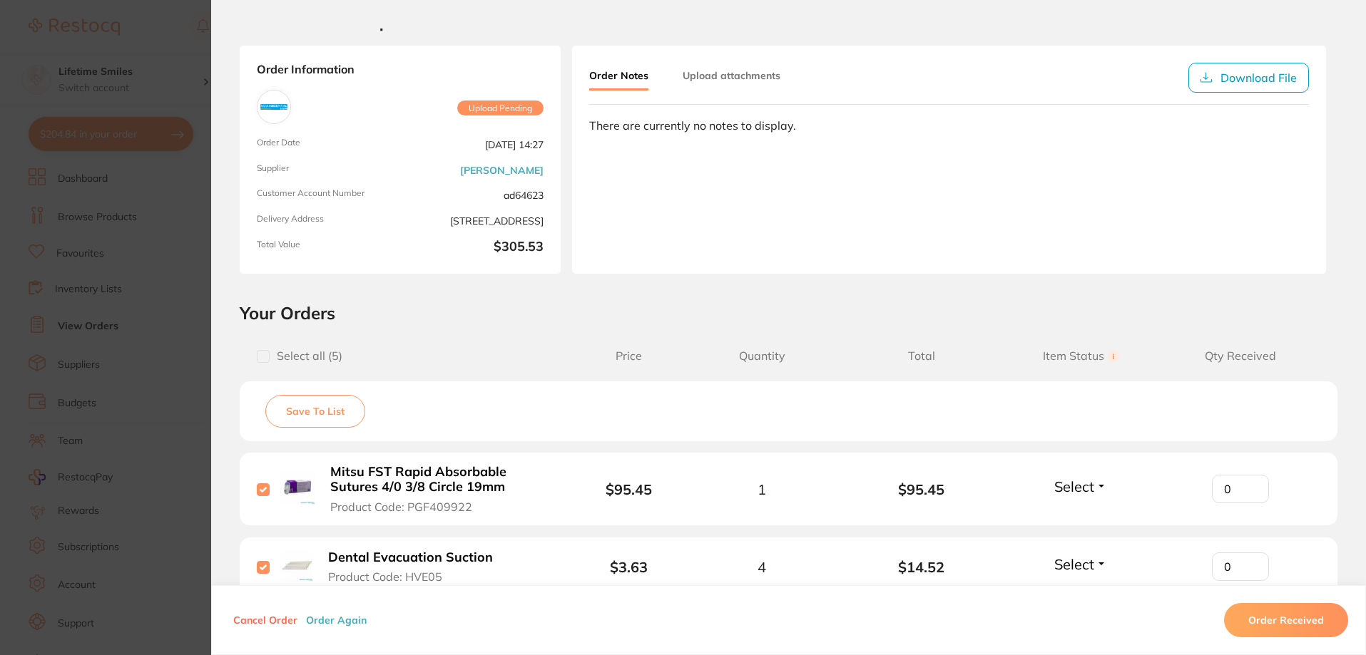
scroll to position [0, 0]
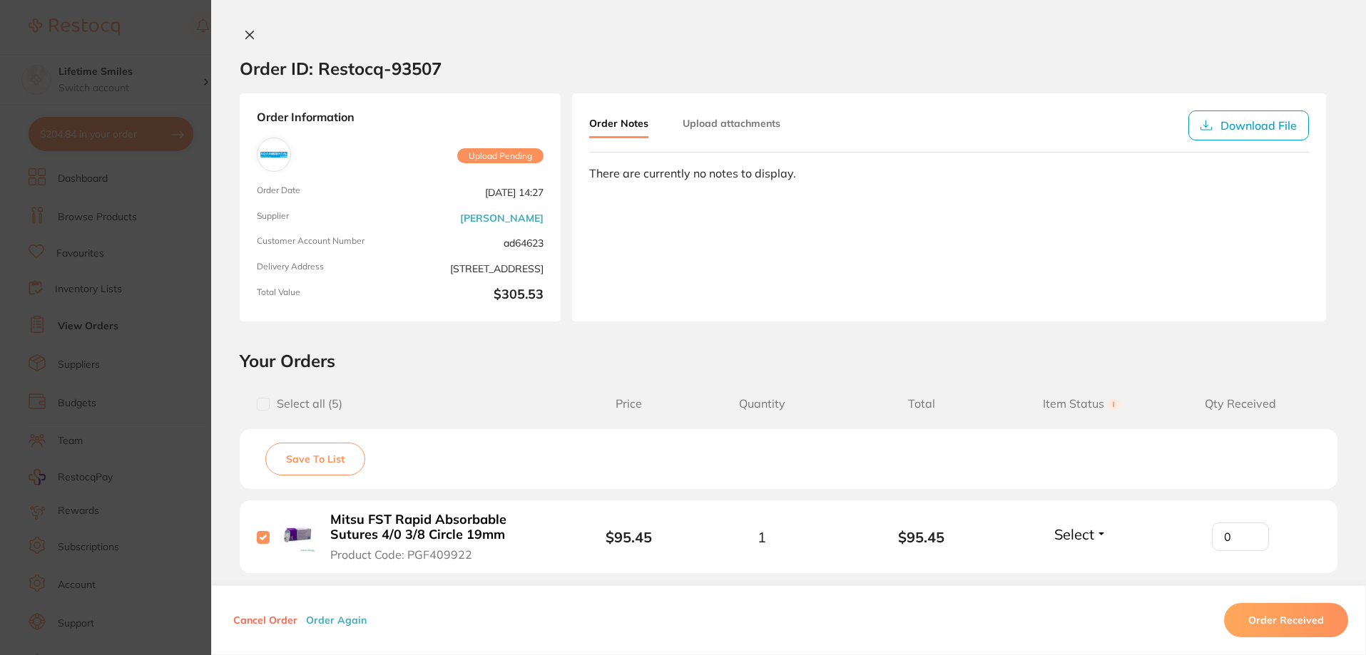
click at [1341, 347] on div "Order ID: Restocq- 93507 Order Information Upload Pending Order Date Sept 11 20…" at bounding box center [788, 342] width 1155 height 627
click at [260, 404] on input "checkbox" at bounding box center [263, 404] width 13 height 13
checkbox input "true"
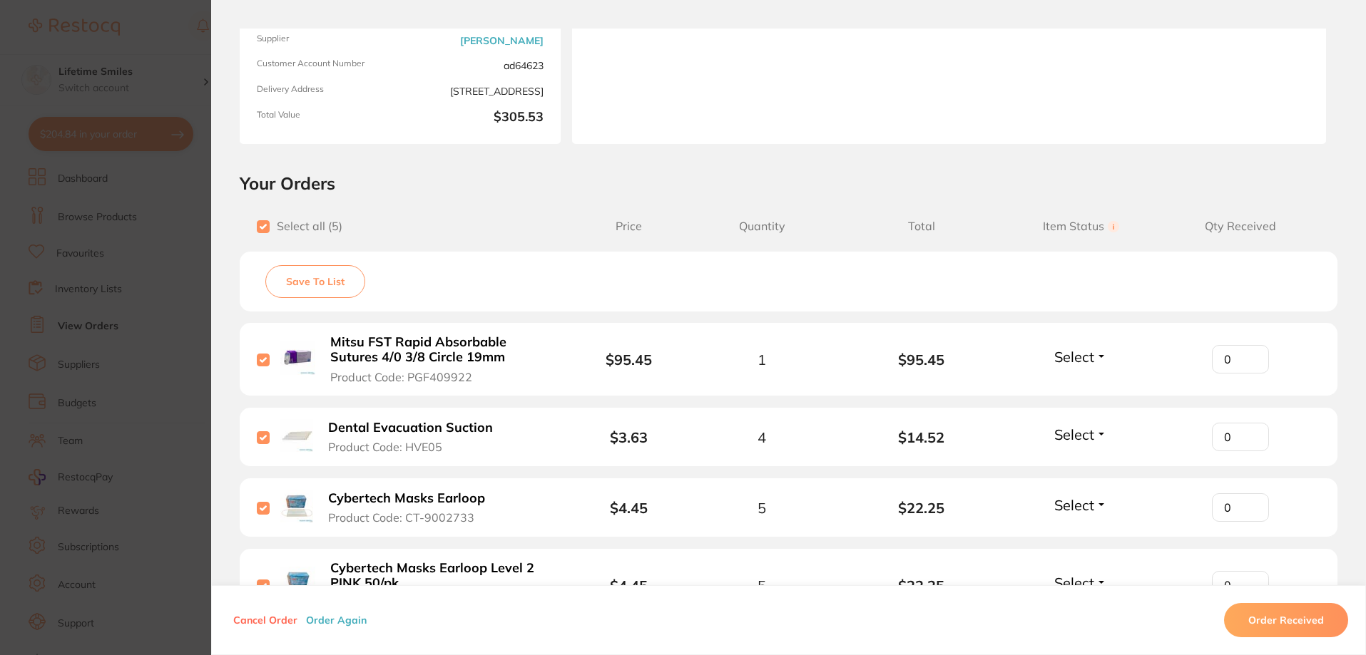
scroll to position [71, 0]
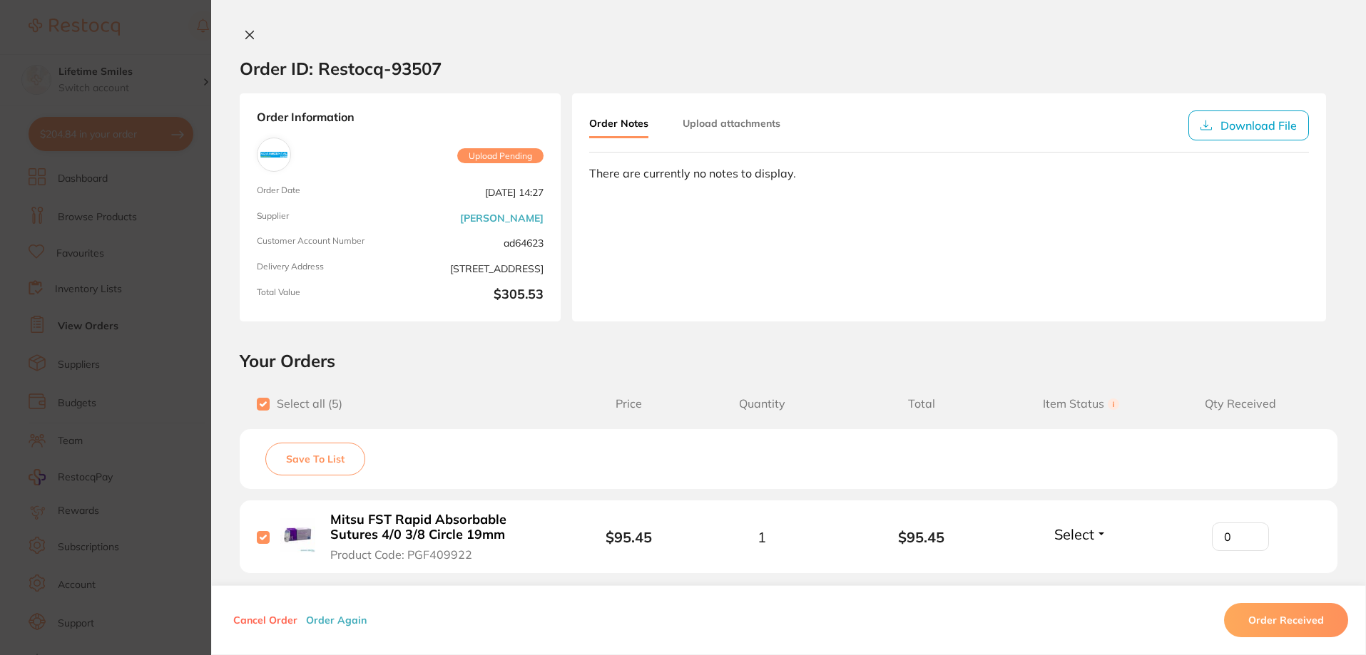
click at [252, 30] on button at bounding box center [250, 36] width 20 height 15
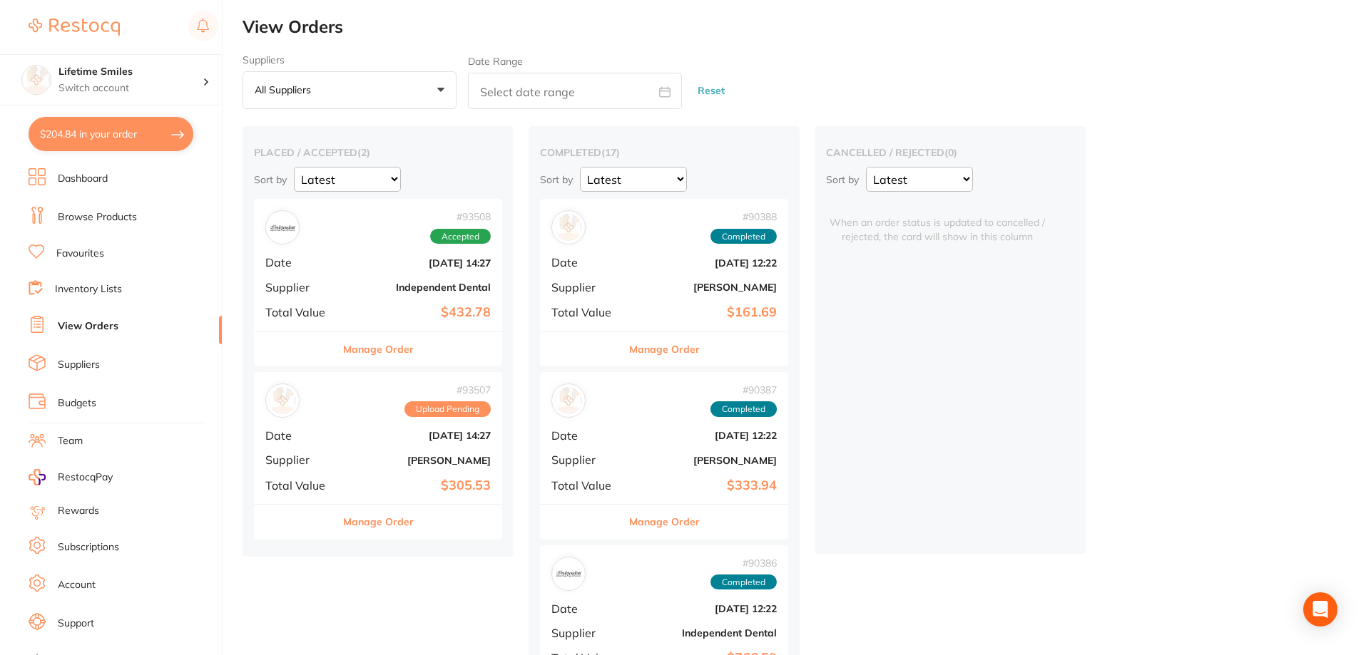
click at [114, 133] on button "$204.84 in your order" at bounding box center [111, 134] width 165 height 34
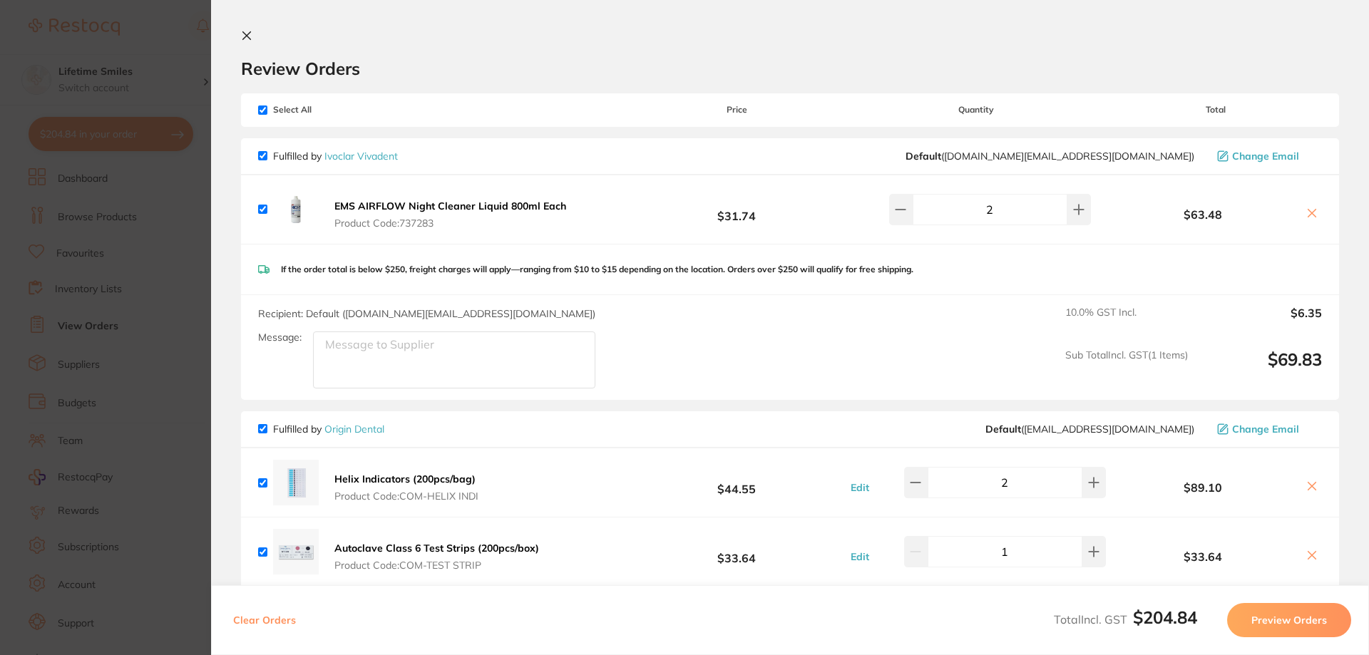
click at [248, 31] on icon at bounding box center [246, 35] width 11 height 11
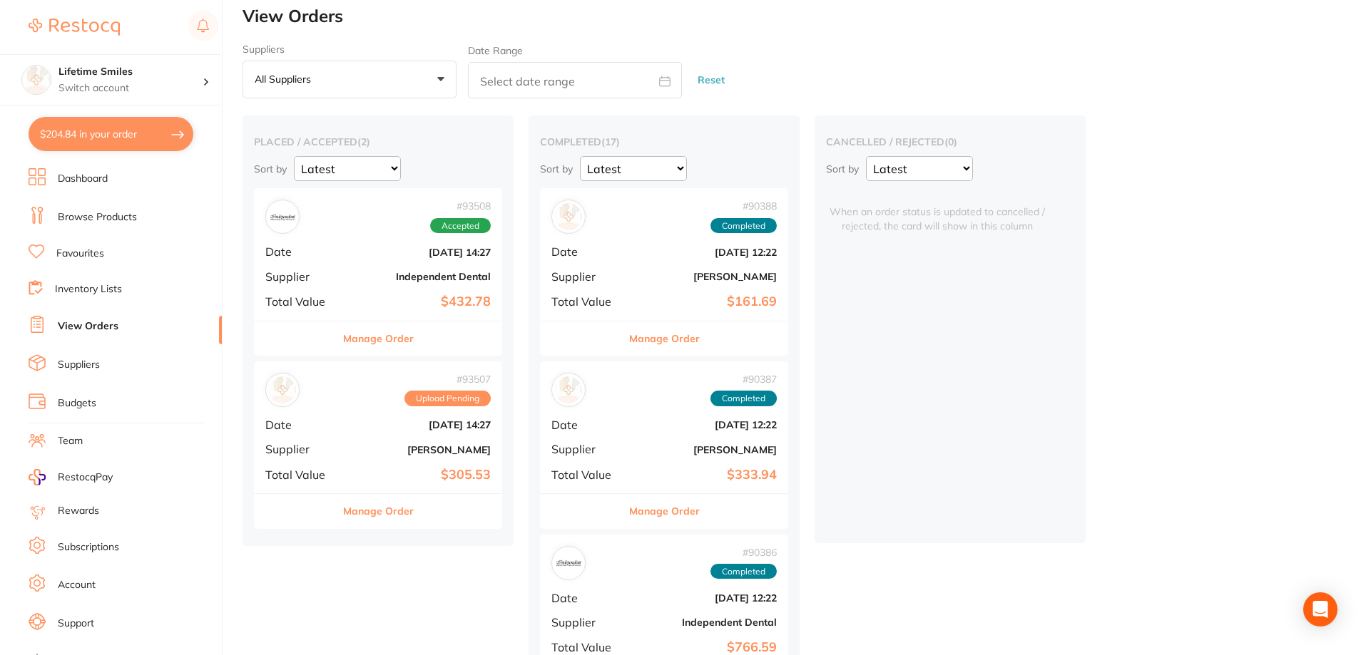
click at [426, 249] on b "[DATE] 14:27" at bounding box center [419, 252] width 143 height 11
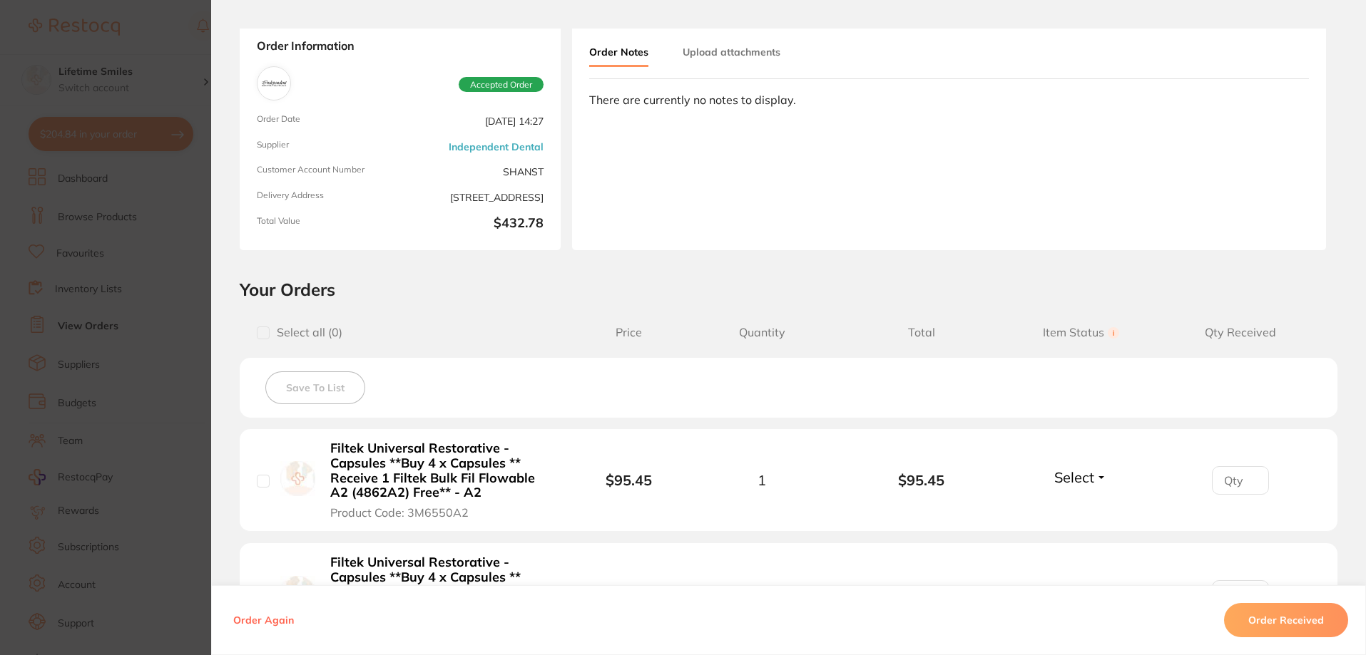
scroll to position [357, 0]
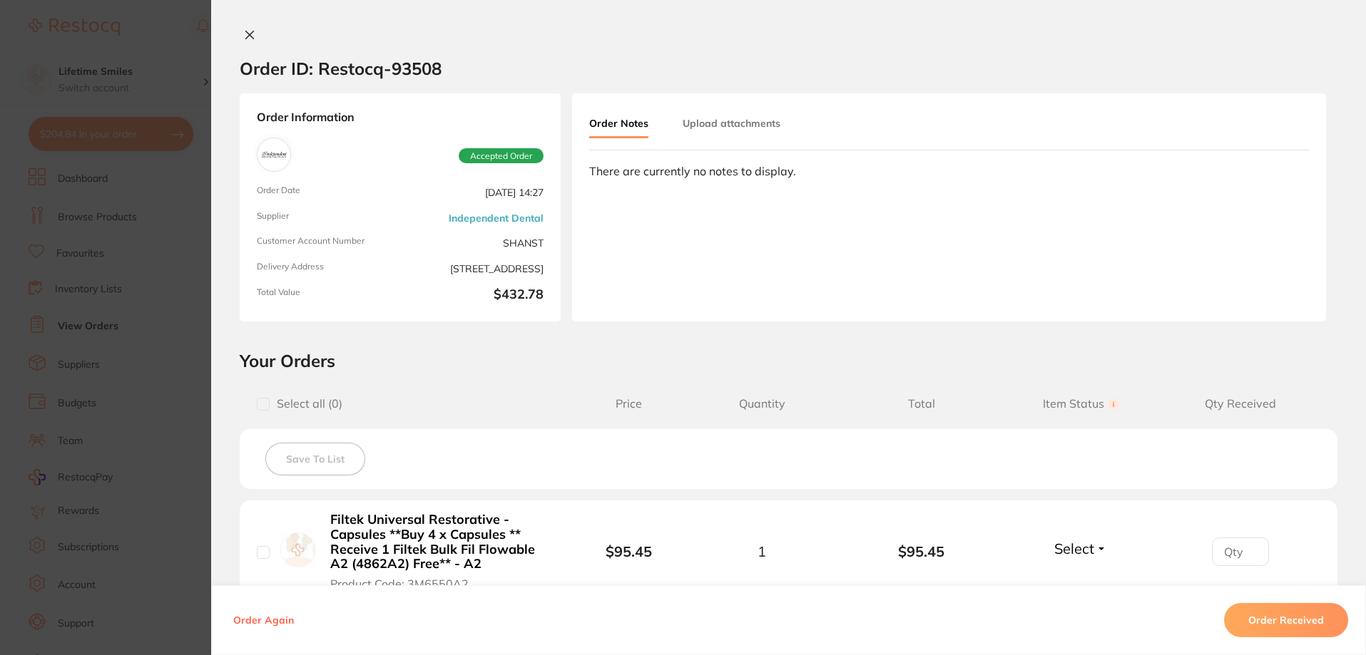
click at [244, 34] on icon at bounding box center [249, 34] width 11 height 11
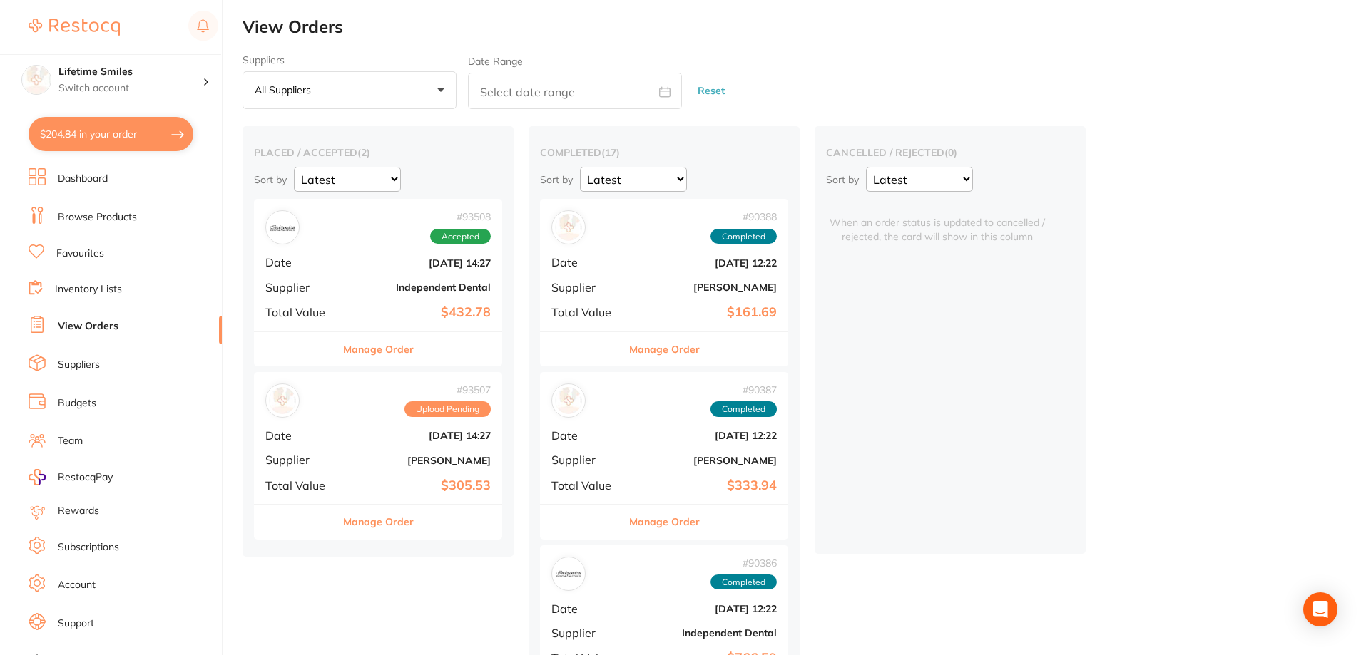
click at [84, 180] on link "Dashboard" at bounding box center [83, 179] width 50 height 14
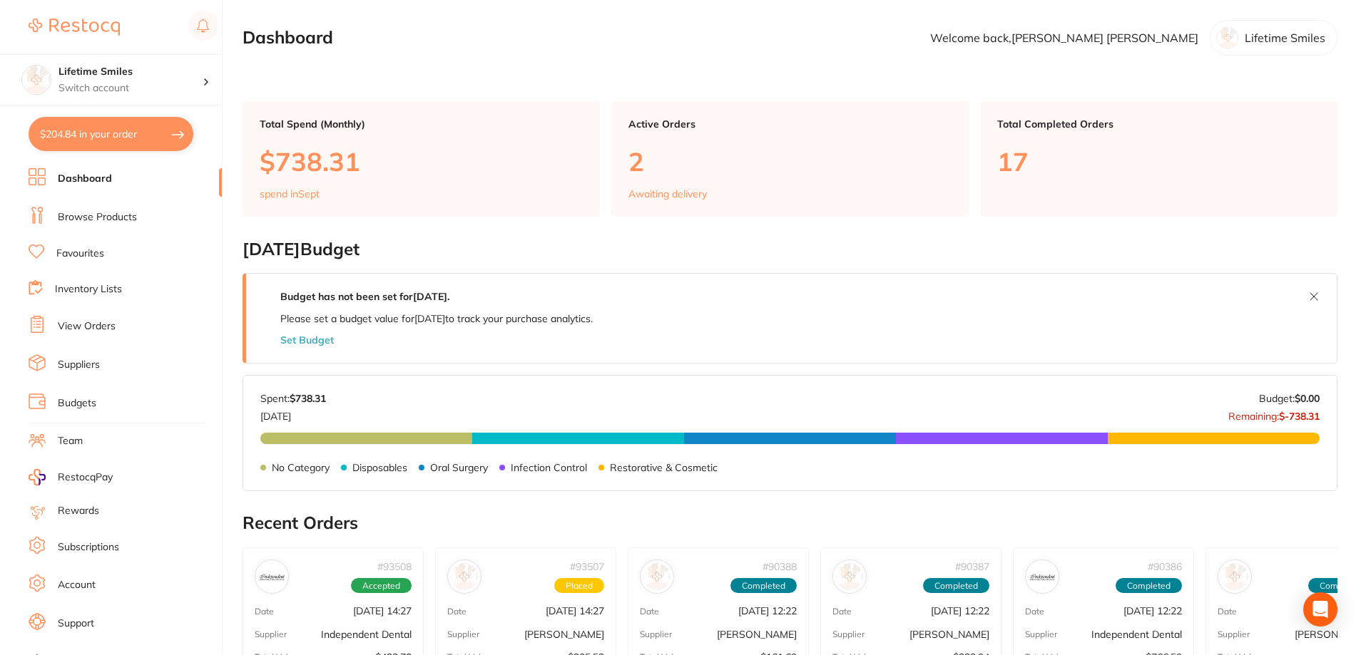
click at [109, 209] on li "Browse Products" at bounding box center [125, 217] width 193 height 21
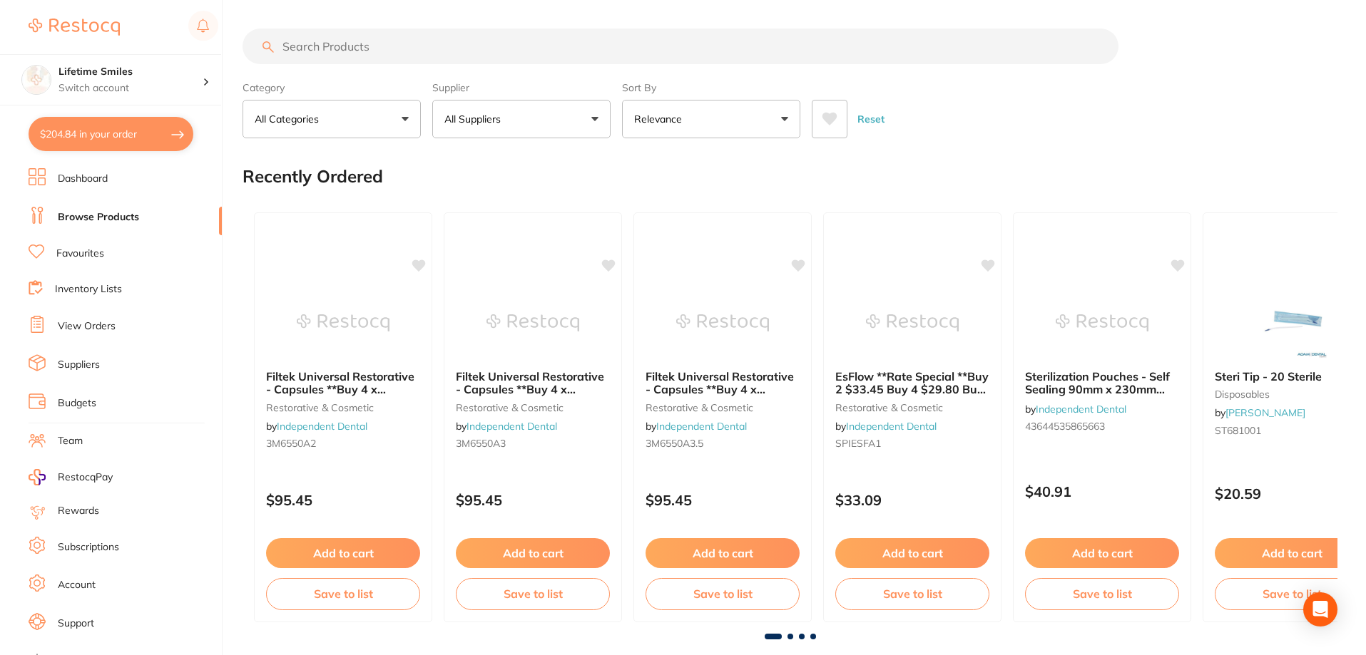
click at [368, 46] on input "search" at bounding box center [680, 47] width 876 height 36
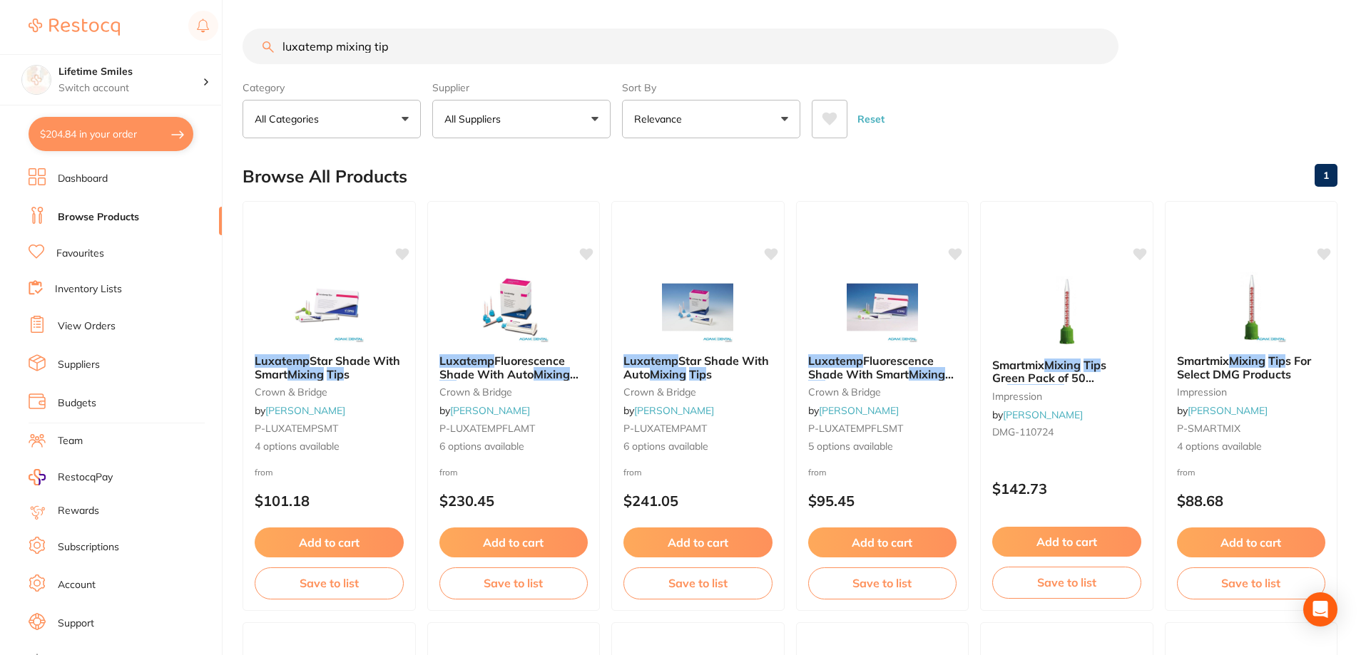
drag, startPoint x: 416, startPoint y: 49, endPoint x: 56, endPoint y: 39, distance: 359.6
click at [56, 39] on div "$204.84 Lifetime Smiles Switch account Lifetime Smiles $204.84 in your order Da…" at bounding box center [683, 327] width 1366 height 655
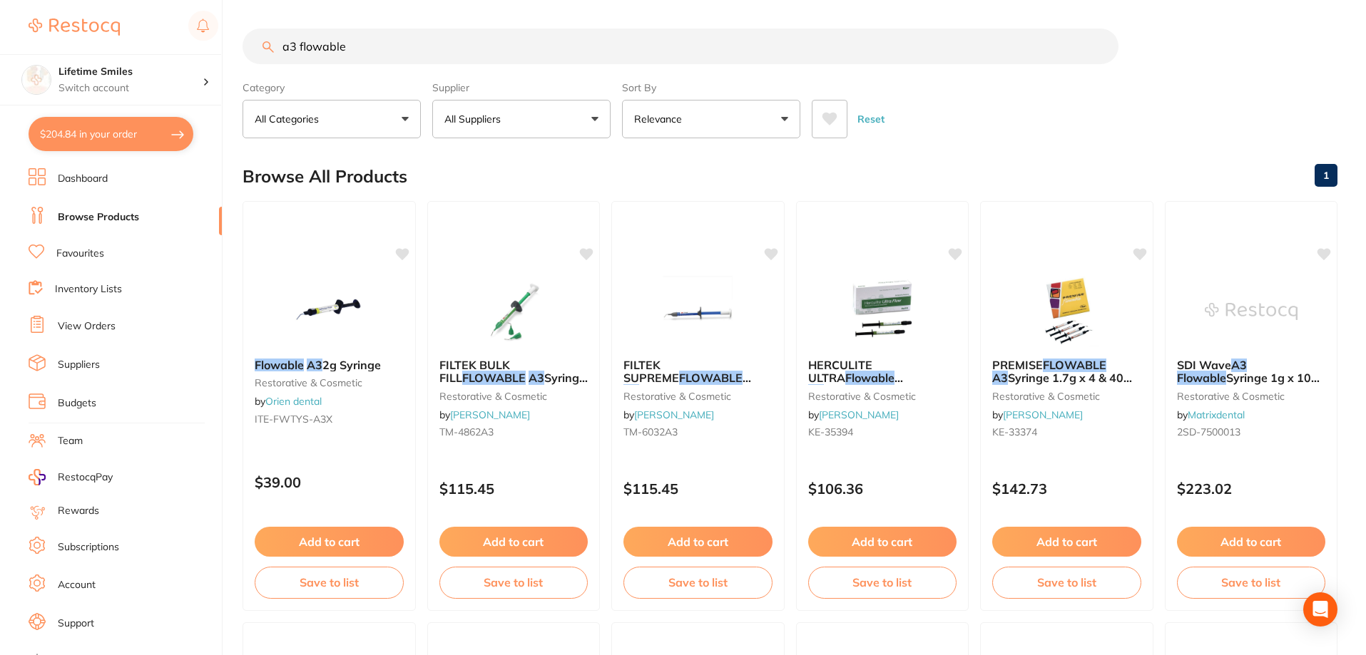
click at [298, 45] on input "a3 flowable" at bounding box center [680, 47] width 876 height 36
type input "a3 ES flowable"
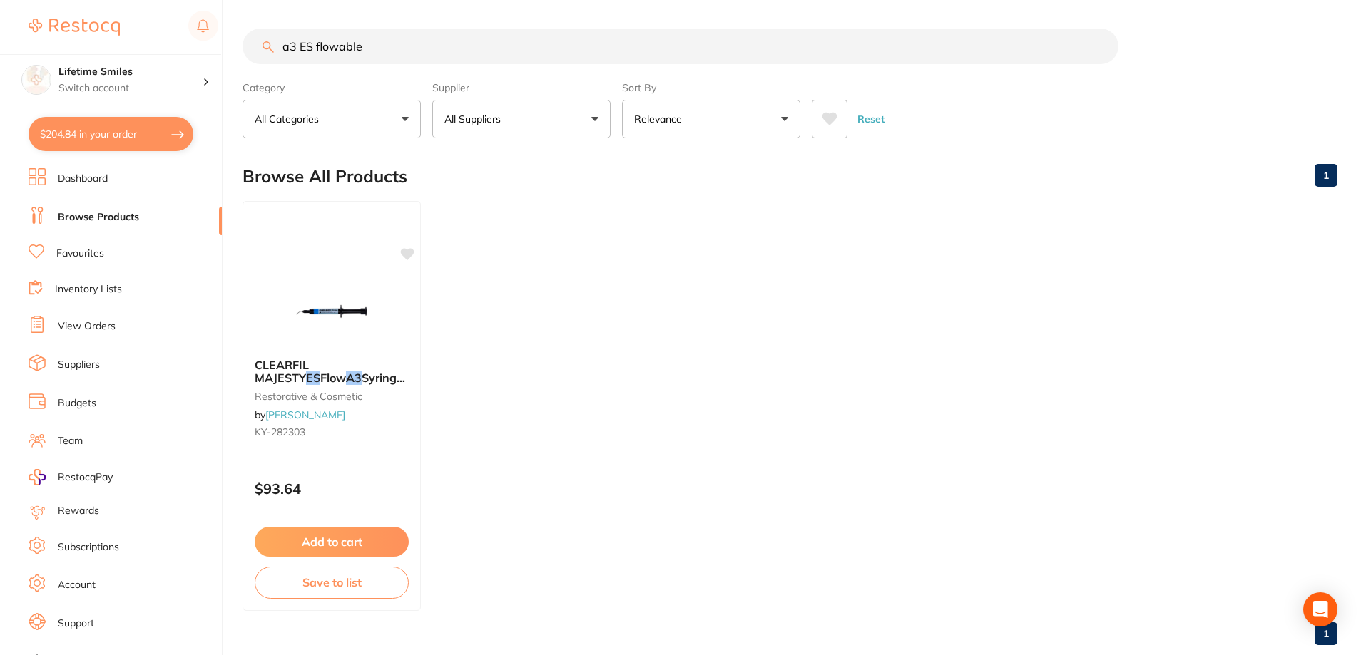
click at [1102, 50] on input "a3 ES flowable" at bounding box center [680, 47] width 876 height 36
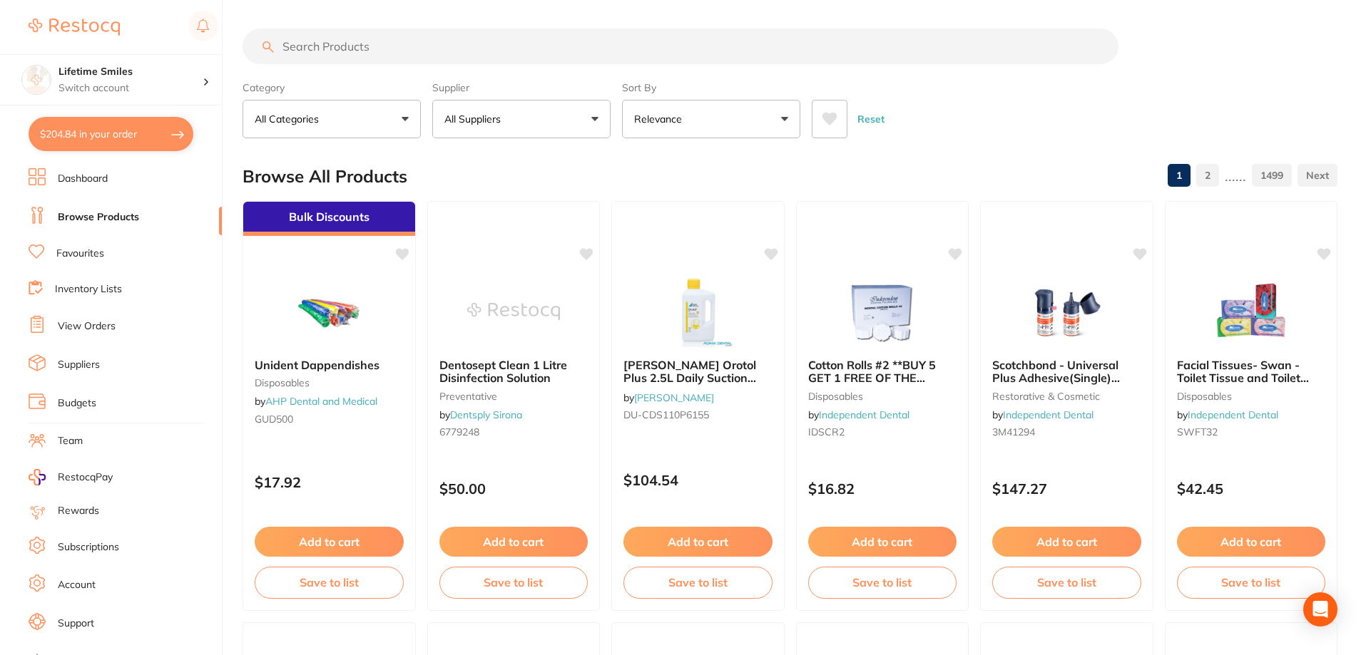
click at [96, 175] on link "Dashboard" at bounding box center [83, 179] width 50 height 14
